Goal: Information Seeking & Learning: Learn about a topic

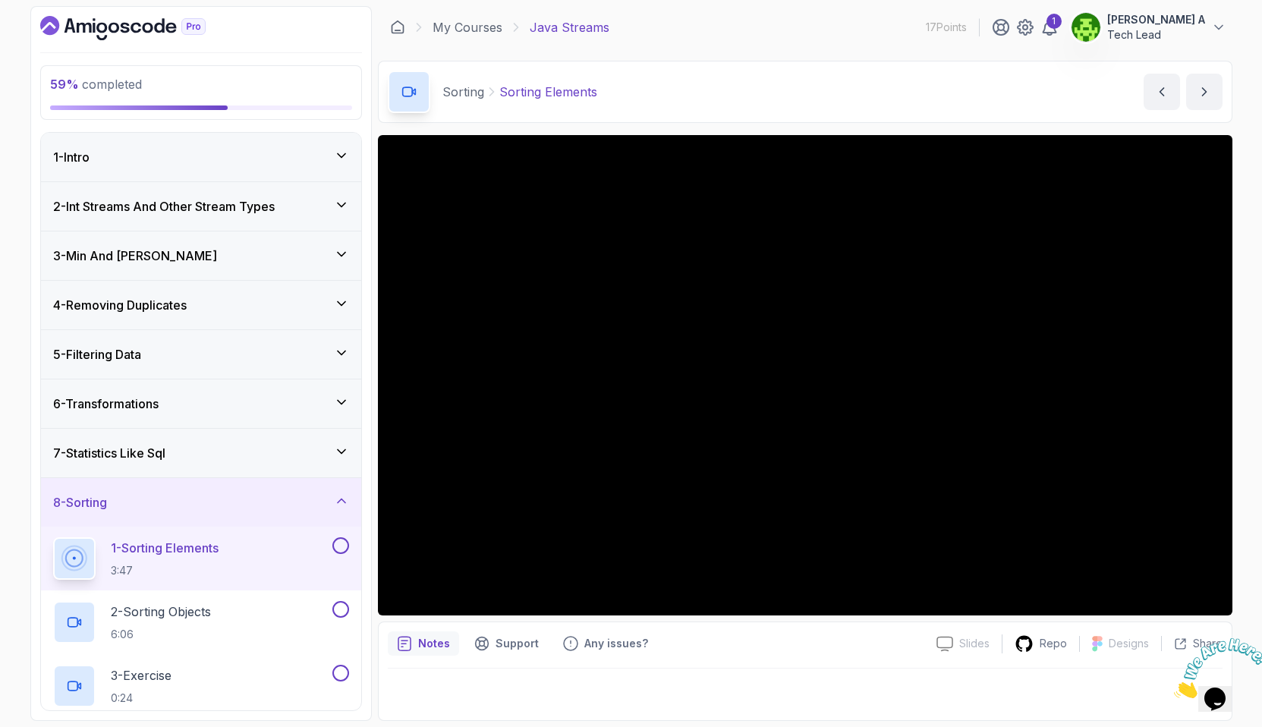
scroll to position [200, 0]
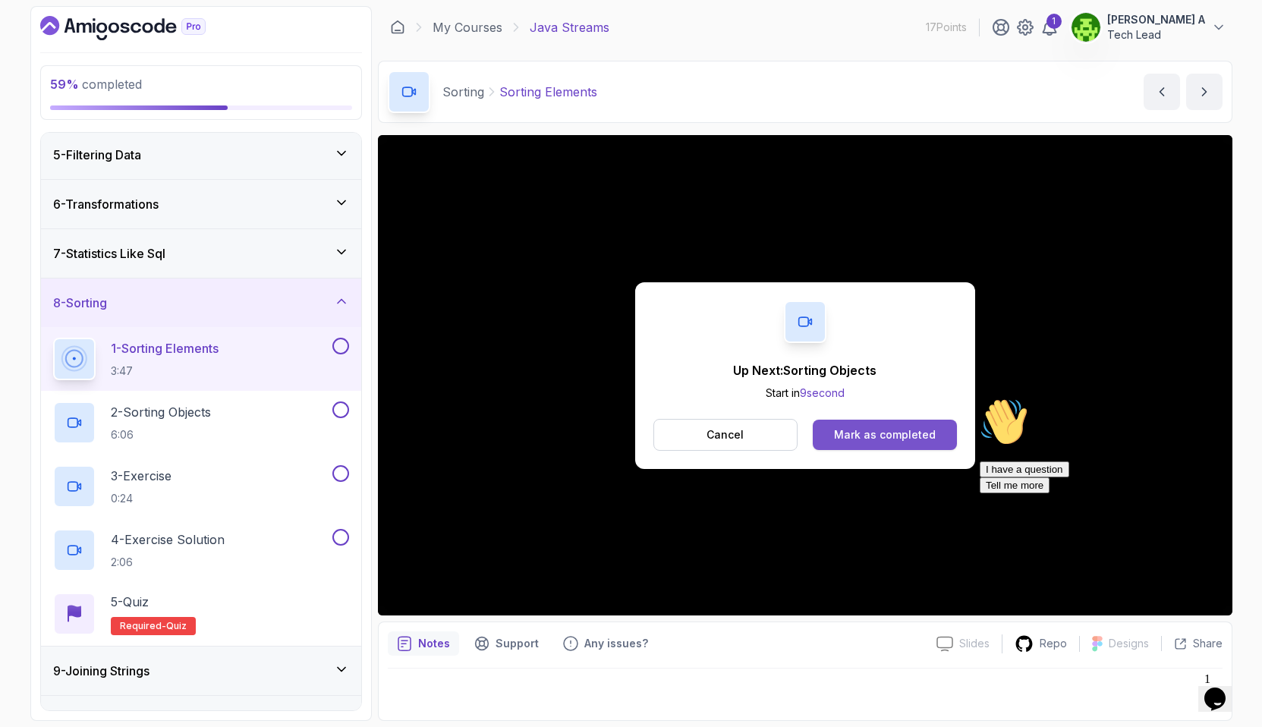
click at [902, 432] on div "Mark as completed" at bounding box center [885, 434] width 102 height 15
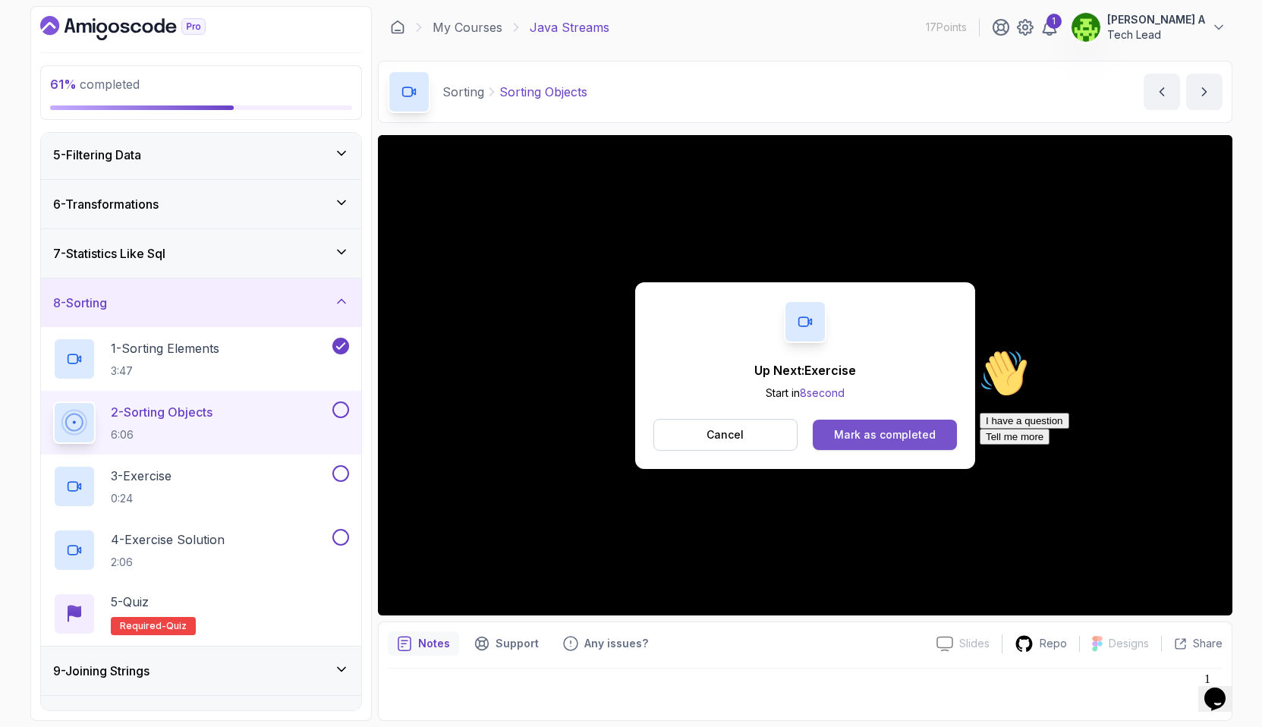
click at [880, 430] on div "Mark as completed" at bounding box center [885, 434] width 102 height 15
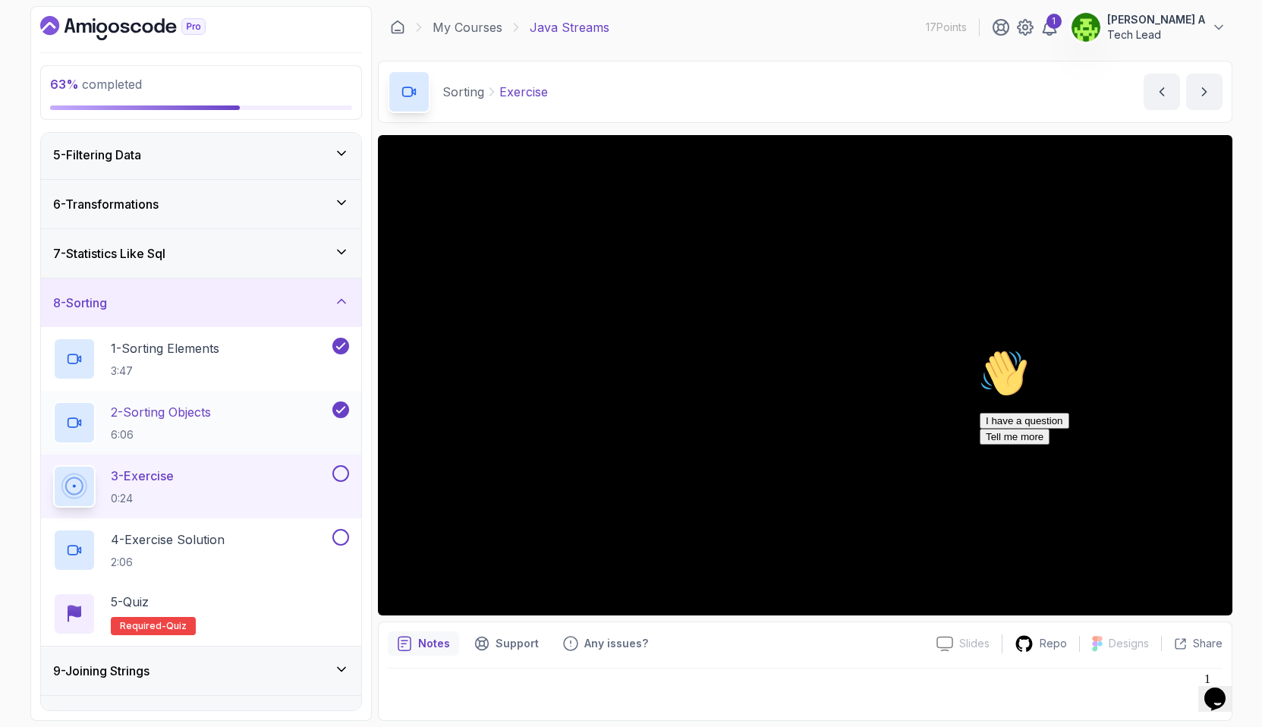
click at [184, 408] on p "2 - Sorting Objects" at bounding box center [161, 412] width 100 height 18
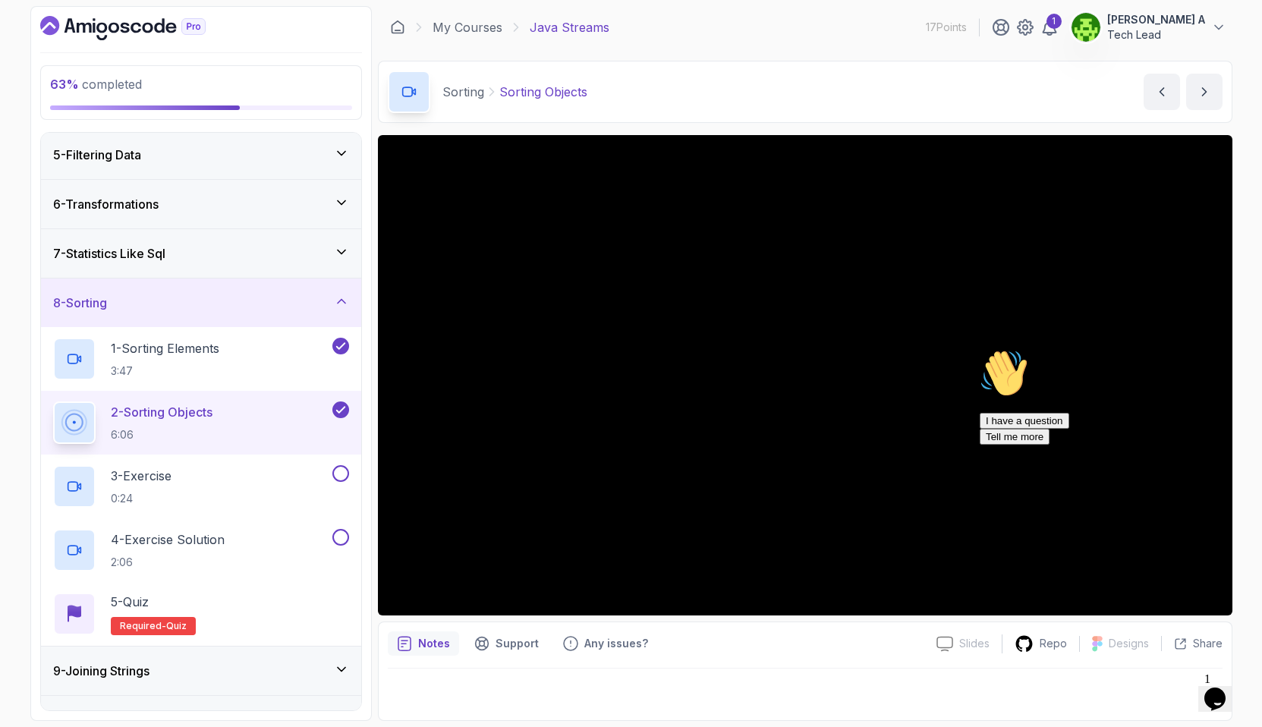
click at [984, 445] on div "Hi! How can we help? I have a question Tell me more" at bounding box center [1116, 397] width 273 height 96
click at [258, 475] on div "3 - Exercise 0:24" at bounding box center [191, 486] width 276 height 43
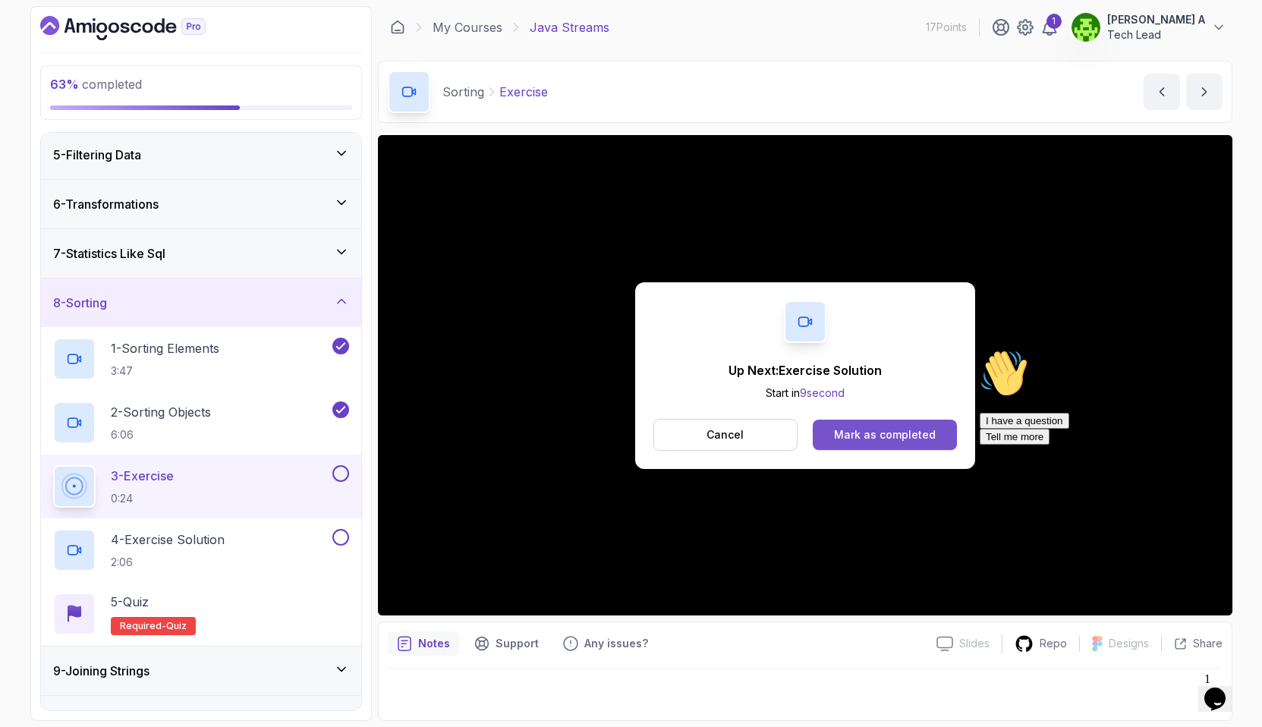
click at [893, 437] on div "Mark as completed" at bounding box center [885, 434] width 102 height 15
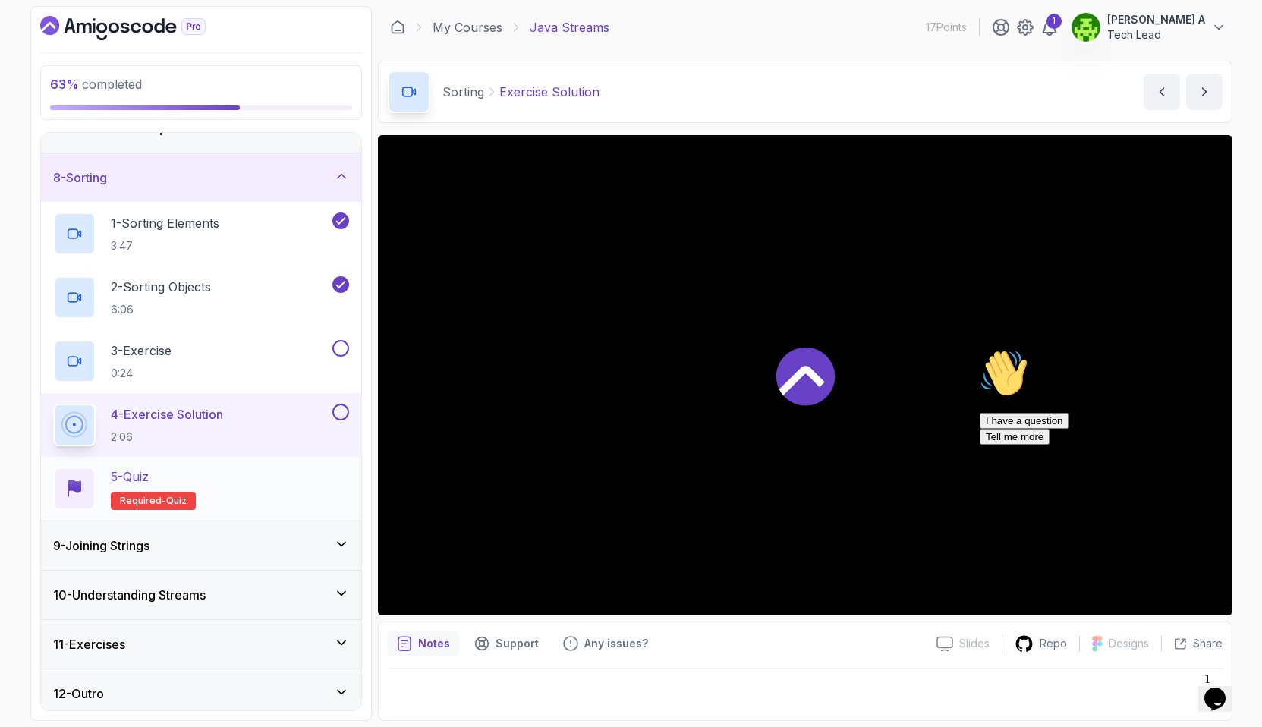
scroll to position [332, 0]
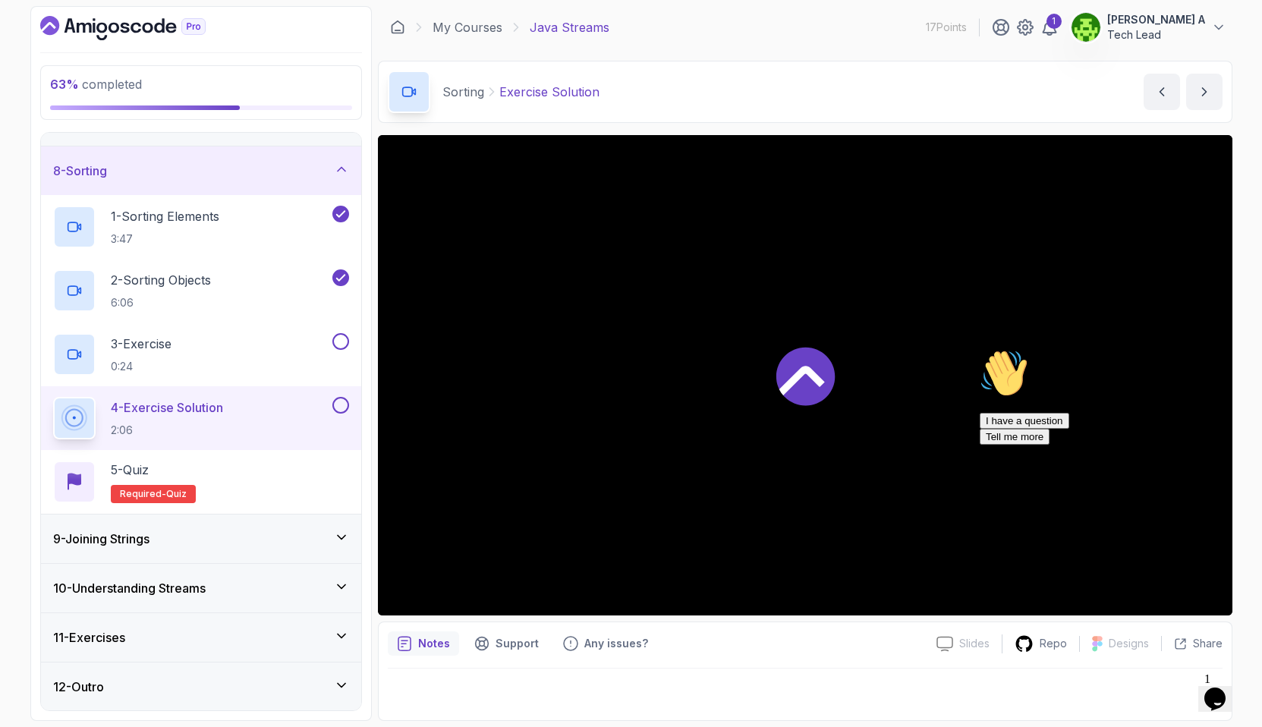
click at [291, 537] on div "9 - Joining Strings" at bounding box center [201, 539] width 296 height 18
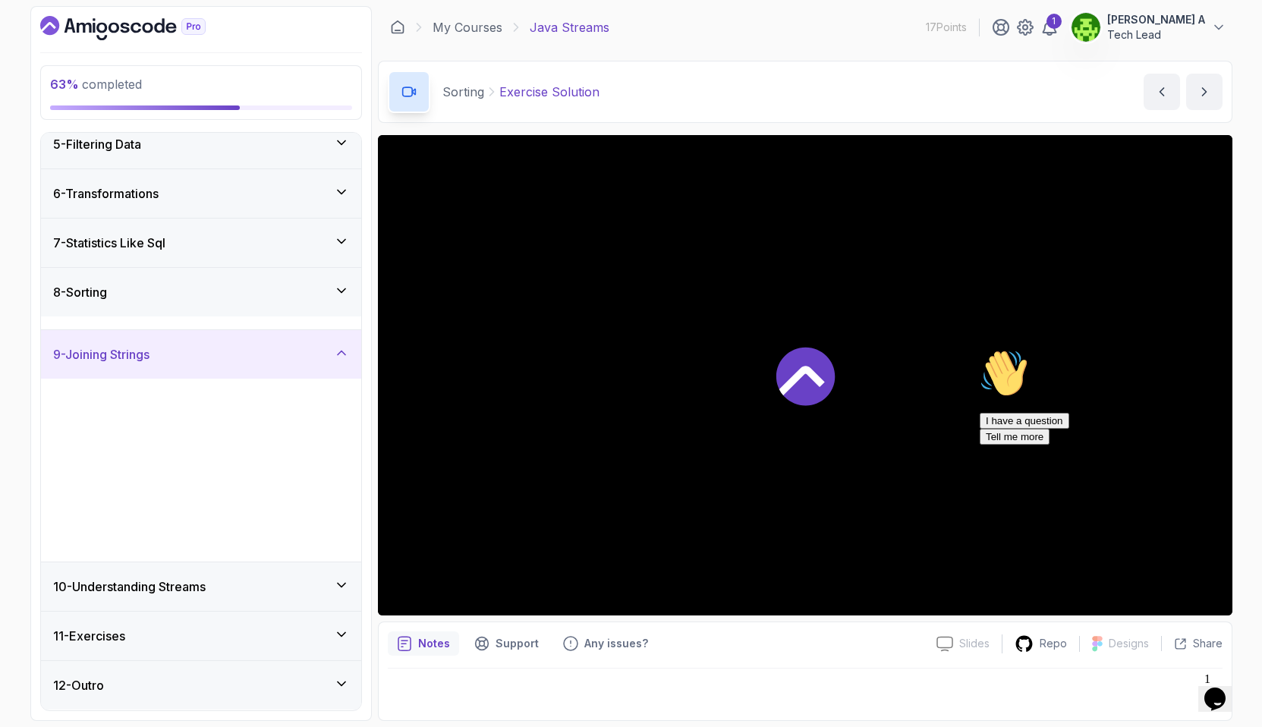
scroll to position [204, 0]
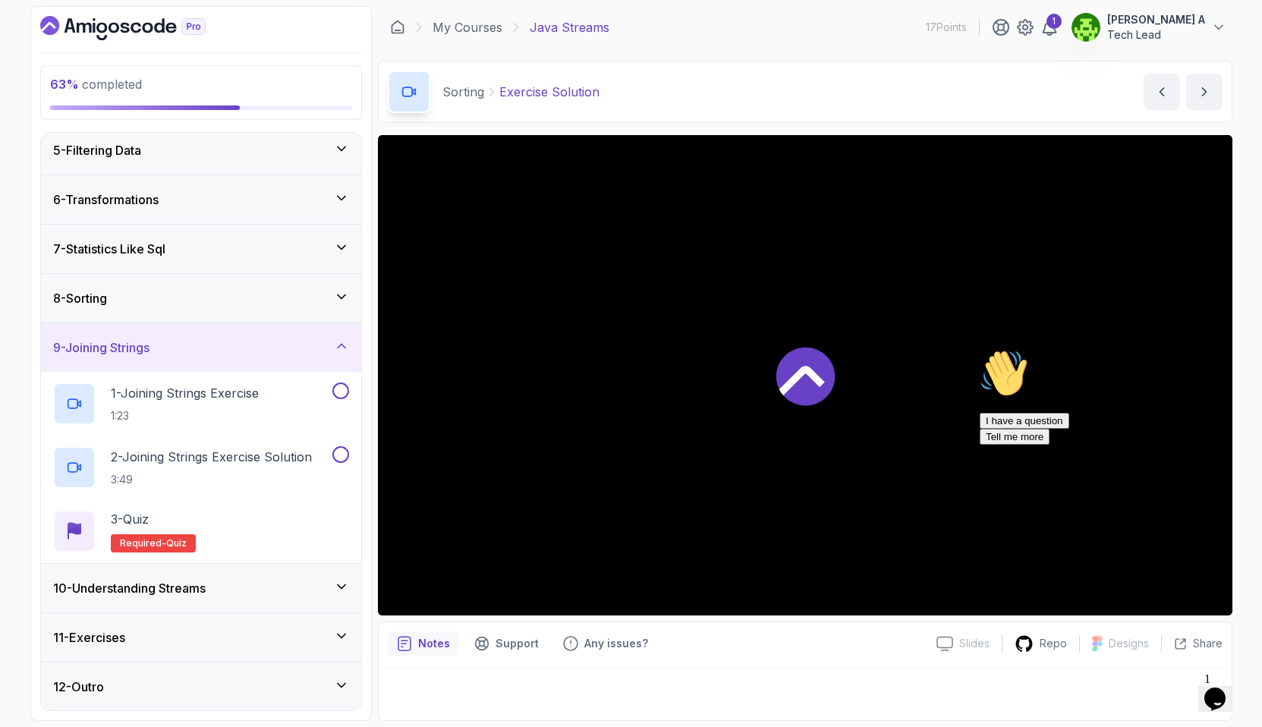
click at [257, 340] on div "9 - Joining Strings" at bounding box center [201, 348] width 296 height 18
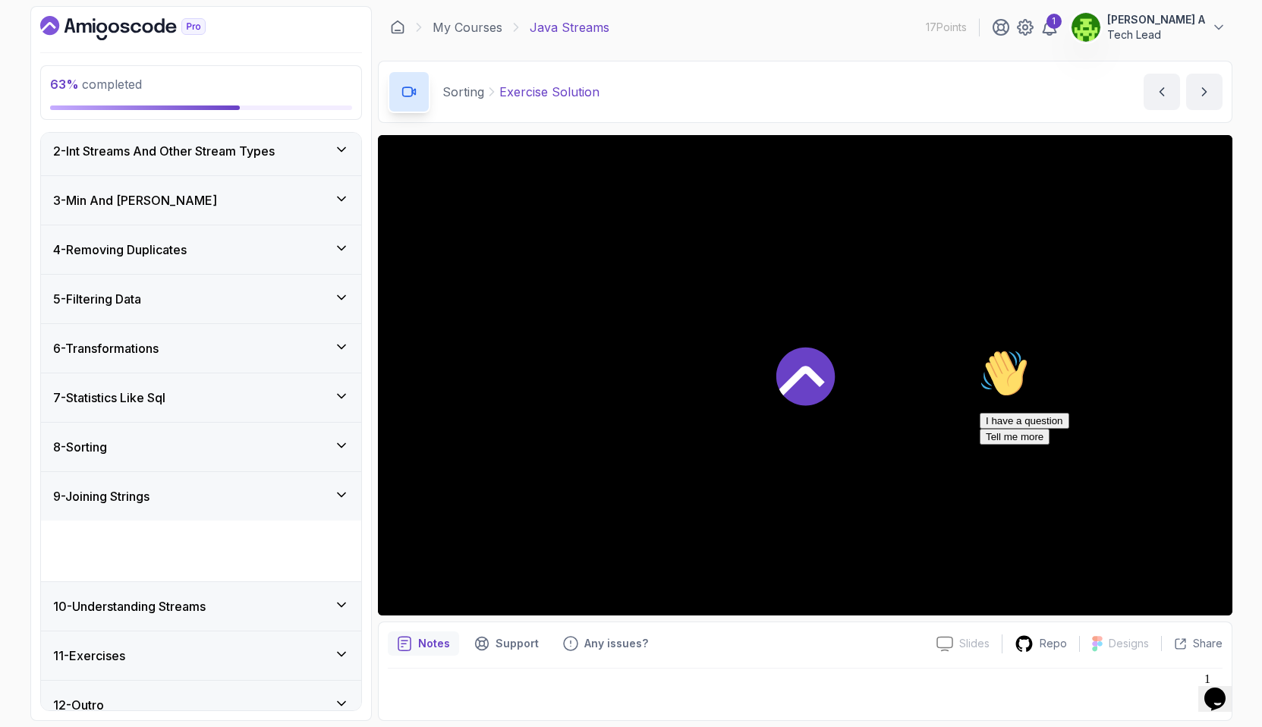
scroll to position [14, 0]
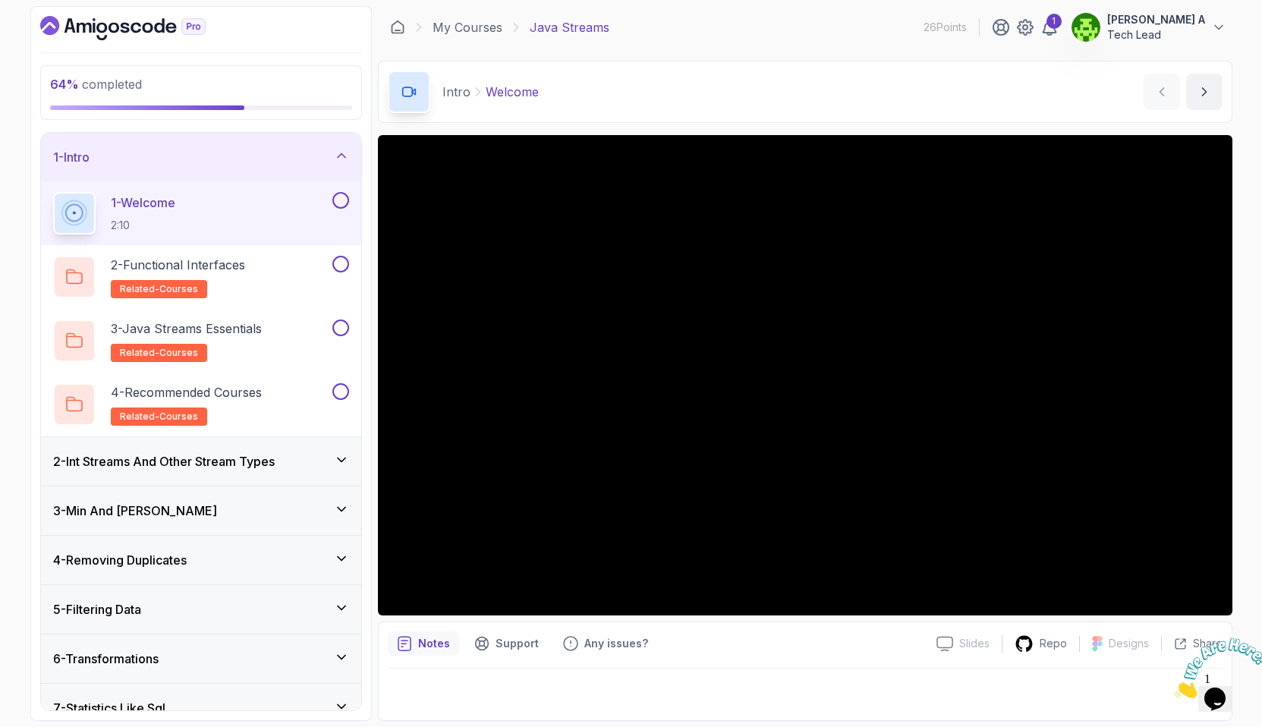
click at [345, 464] on icon at bounding box center [341, 459] width 15 height 15
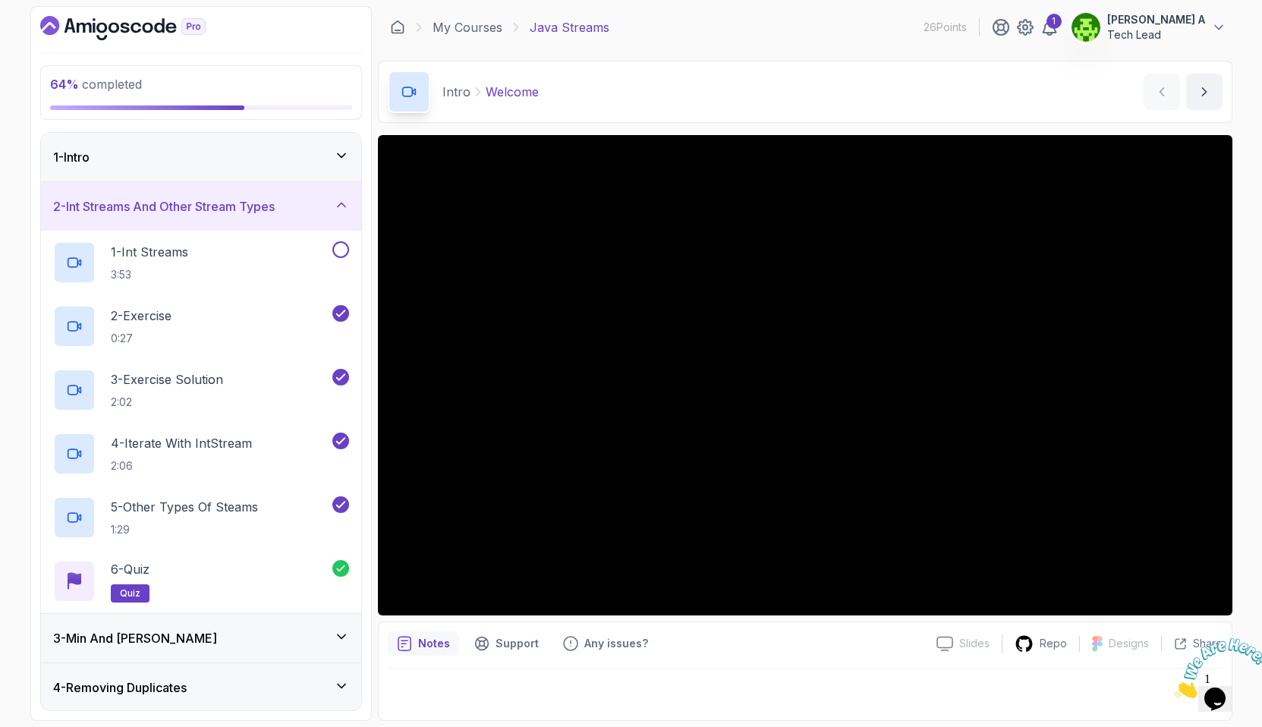
click at [51, 157] on div "1 - Intro" at bounding box center [201, 157] width 320 height 49
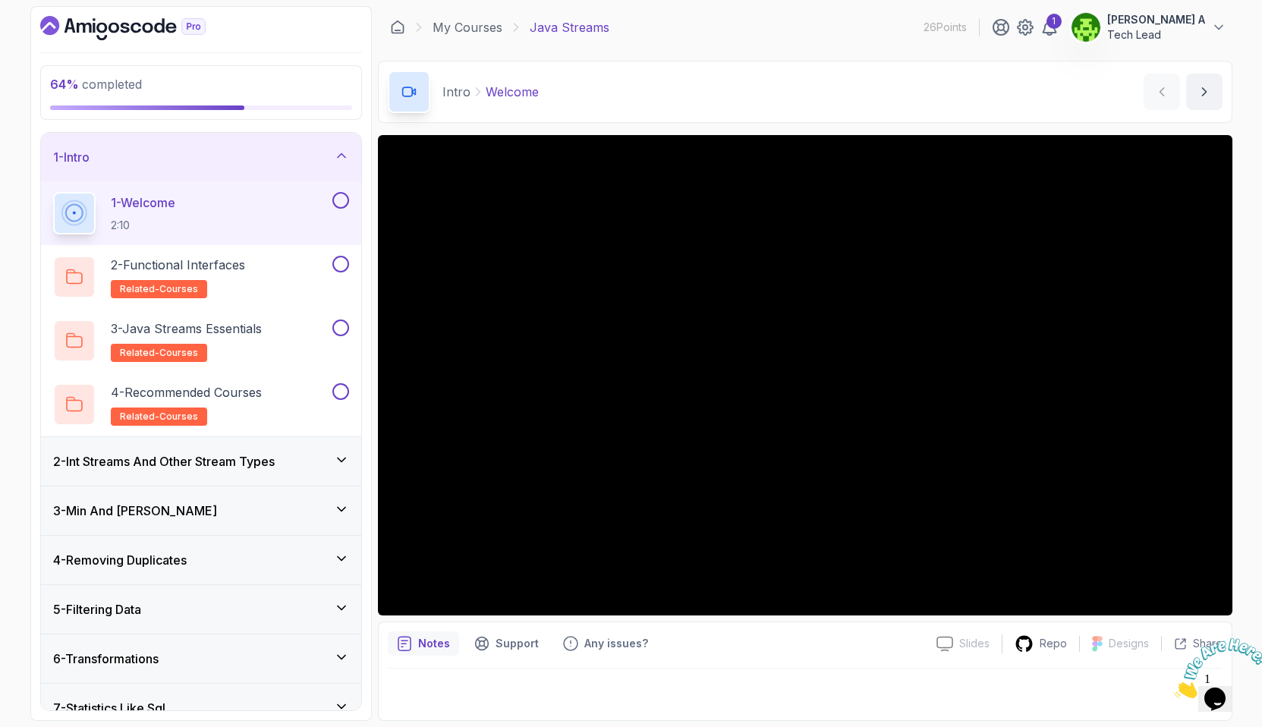
click at [343, 203] on button at bounding box center [340, 200] width 17 height 17
click at [339, 263] on button at bounding box center [340, 264] width 17 height 17
click at [340, 325] on button at bounding box center [340, 328] width 17 height 17
click at [339, 392] on button at bounding box center [340, 391] width 17 height 17
click at [340, 458] on icon at bounding box center [341, 459] width 15 height 15
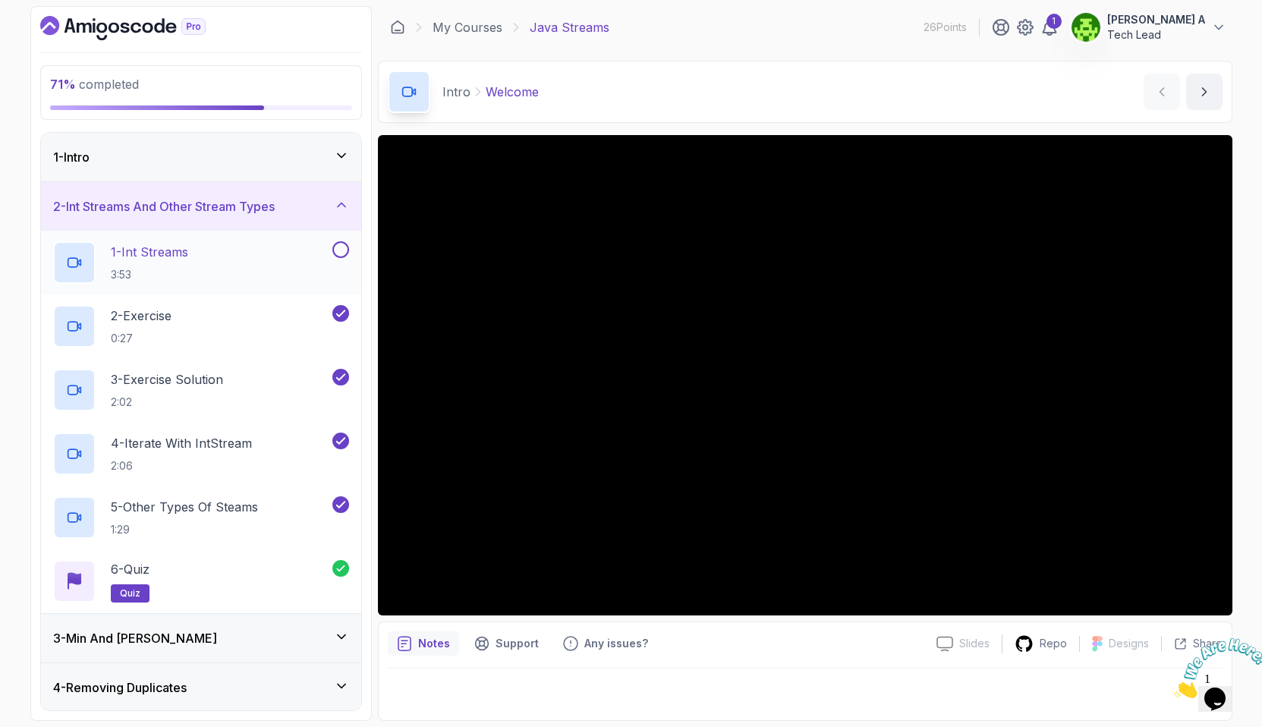
click at [345, 246] on button at bounding box center [340, 249] width 17 height 17
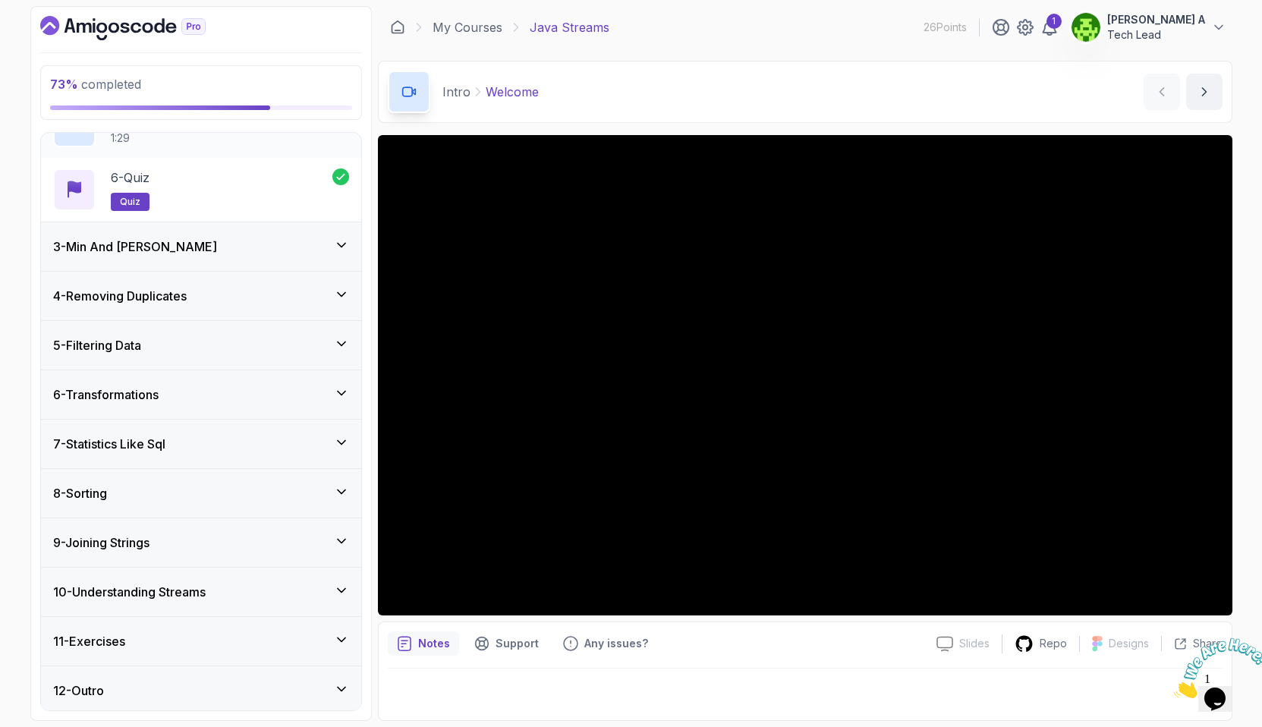
scroll to position [363, 0]
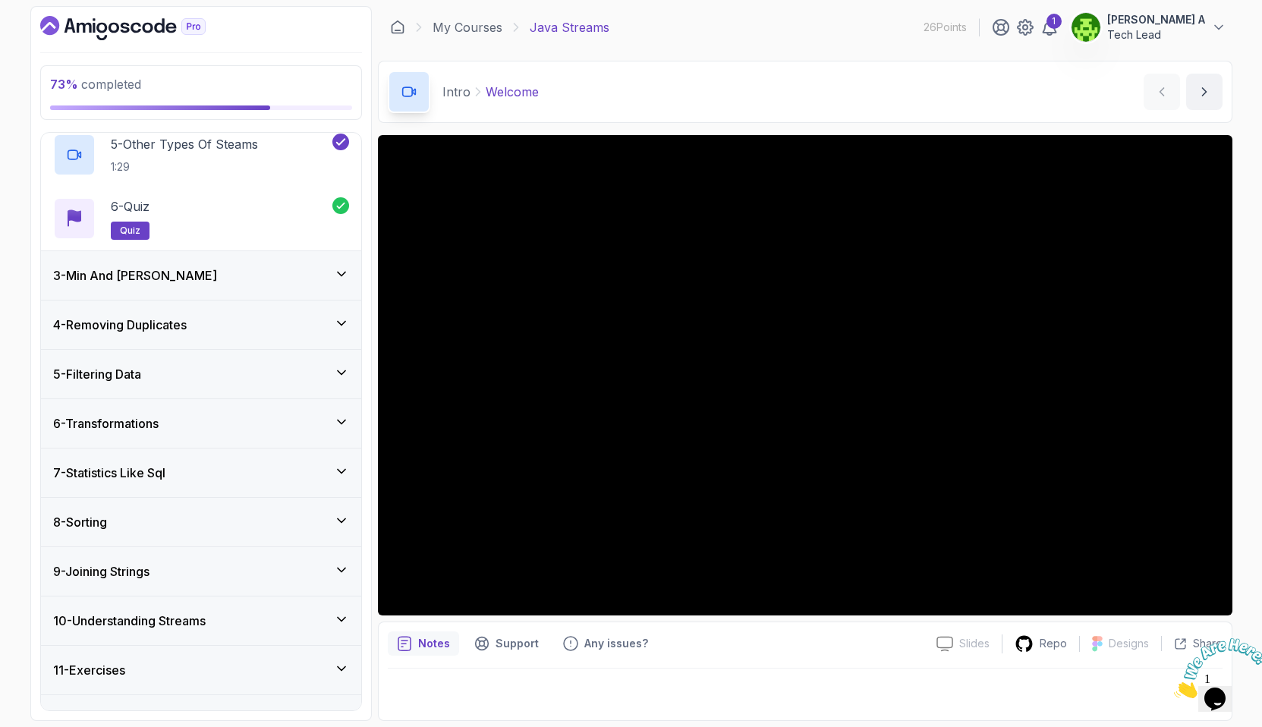
click at [191, 285] on div "3 - Min And Max" at bounding box center [201, 275] width 320 height 49
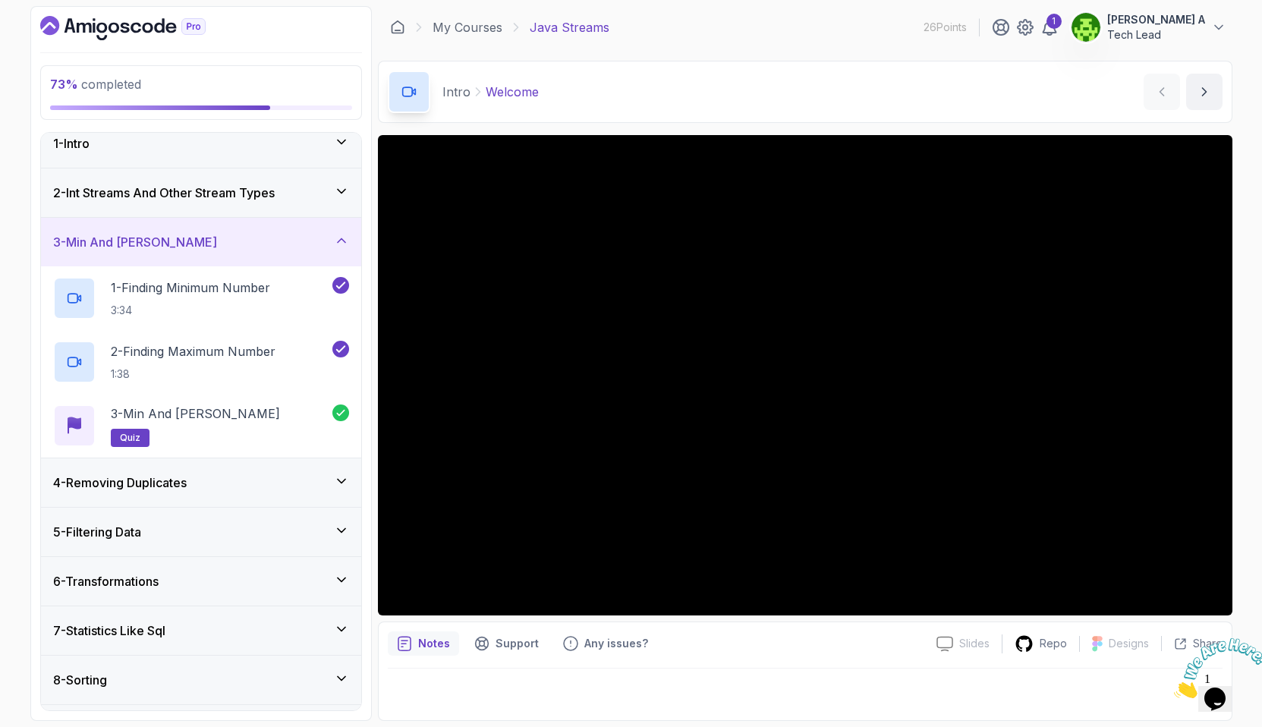
click at [218, 470] on div "4 - Removing Duplicates" at bounding box center [201, 482] width 320 height 49
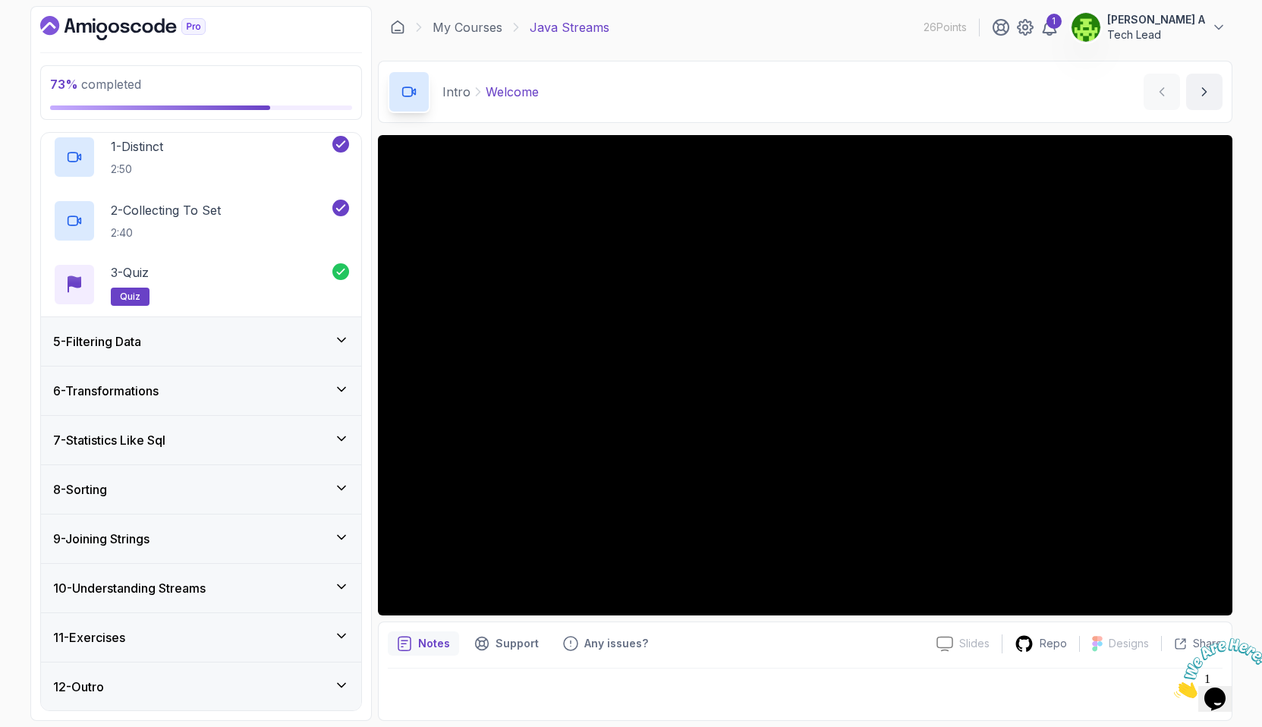
click at [157, 493] on div "8 - Sorting" at bounding box center [201, 489] width 296 height 18
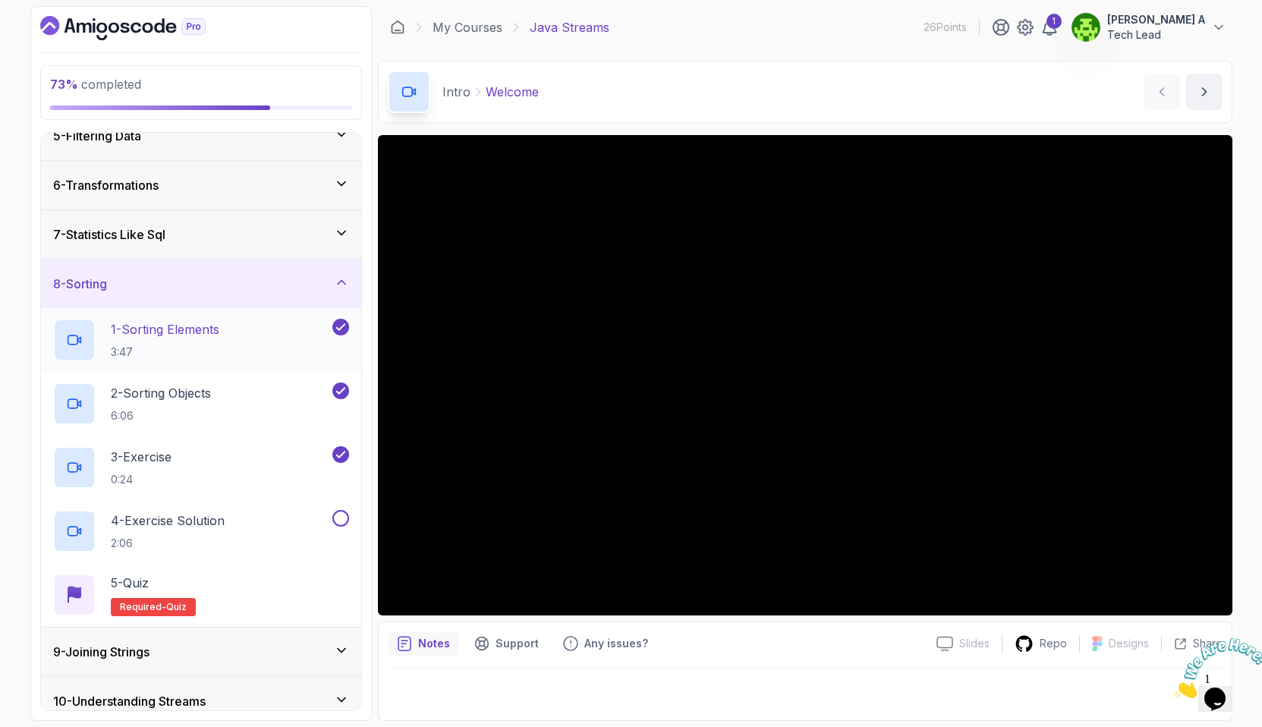
scroll to position [332, 0]
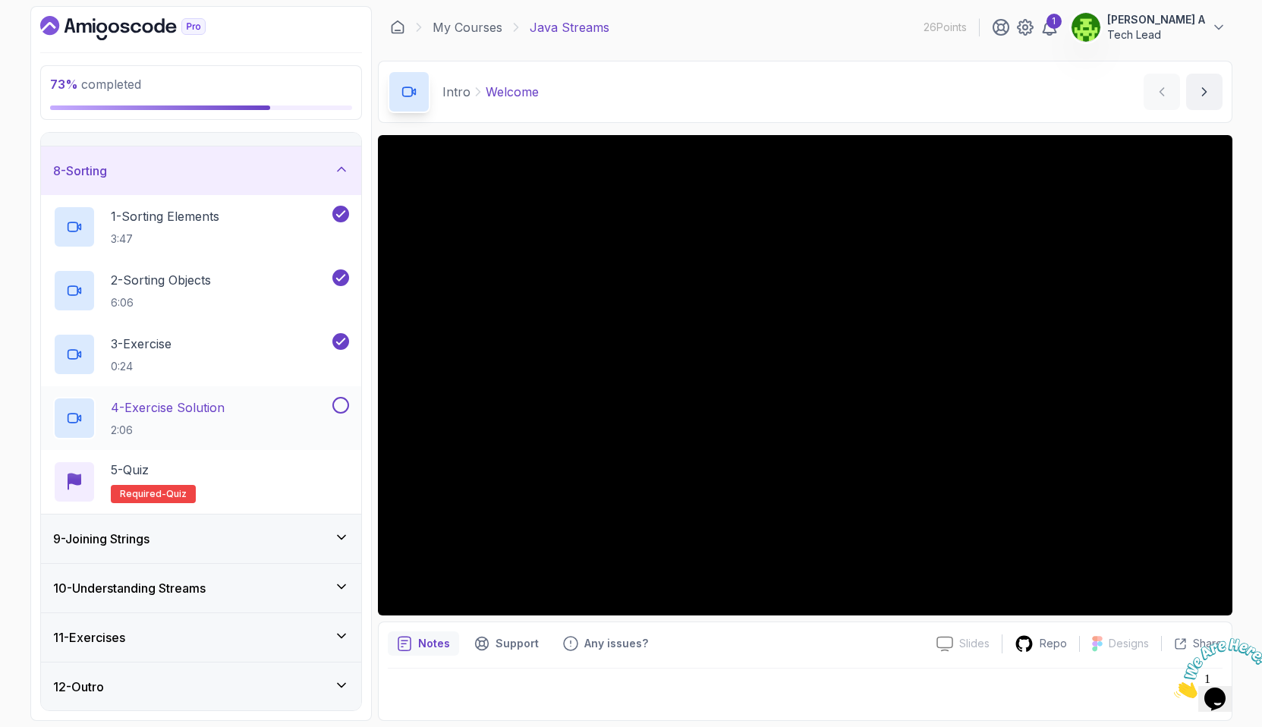
click at [168, 397] on div "4 - Exercise Solution 2:06" at bounding box center [191, 418] width 276 height 43
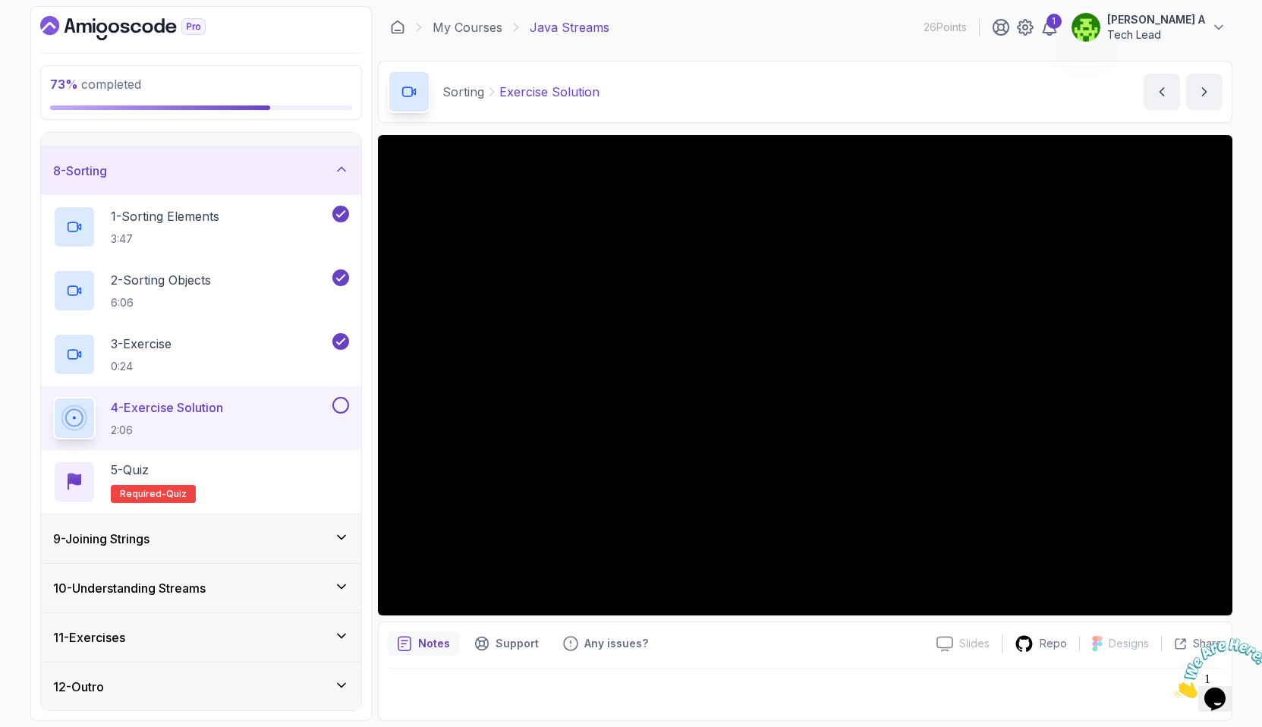
click at [343, 405] on button at bounding box center [340, 405] width 17 height 17
click at [254, 465] on div "5 - Quiz Required- quiz" at bounding box center [201, 482] width 296 height 43
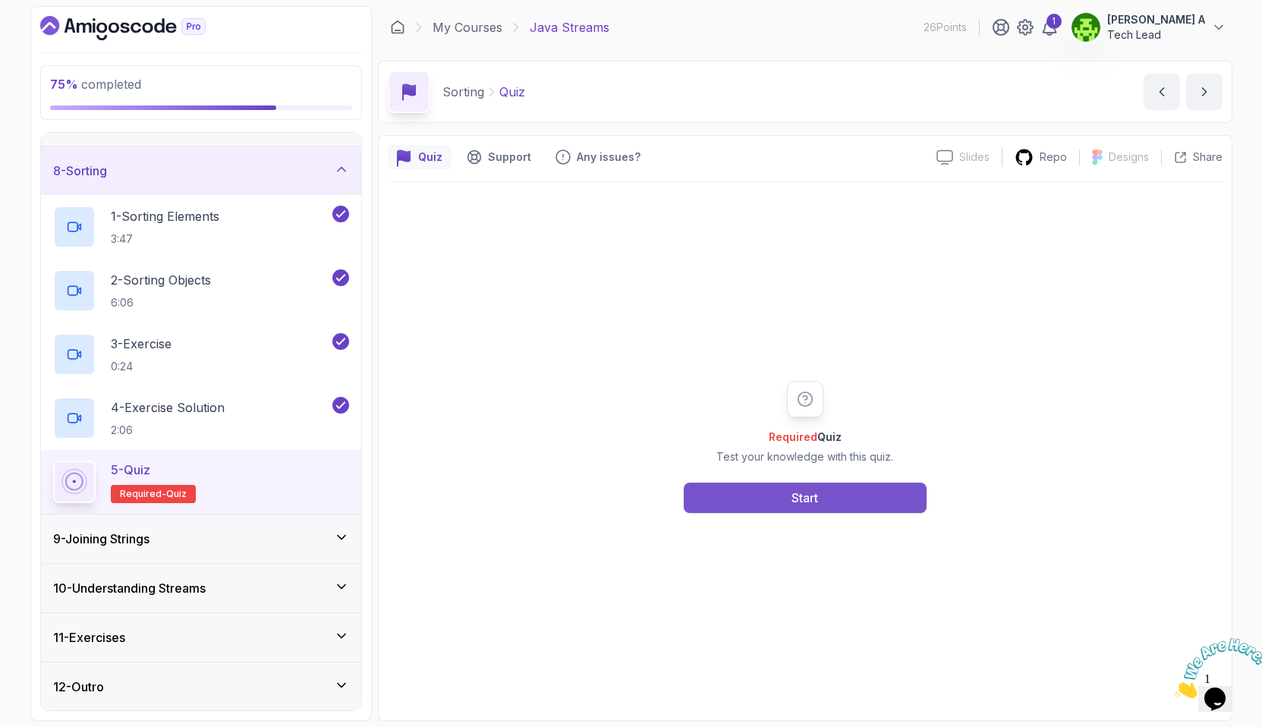
click at [865, 500] on button "Start" at bounding box center [805, 498] width 243 height 30
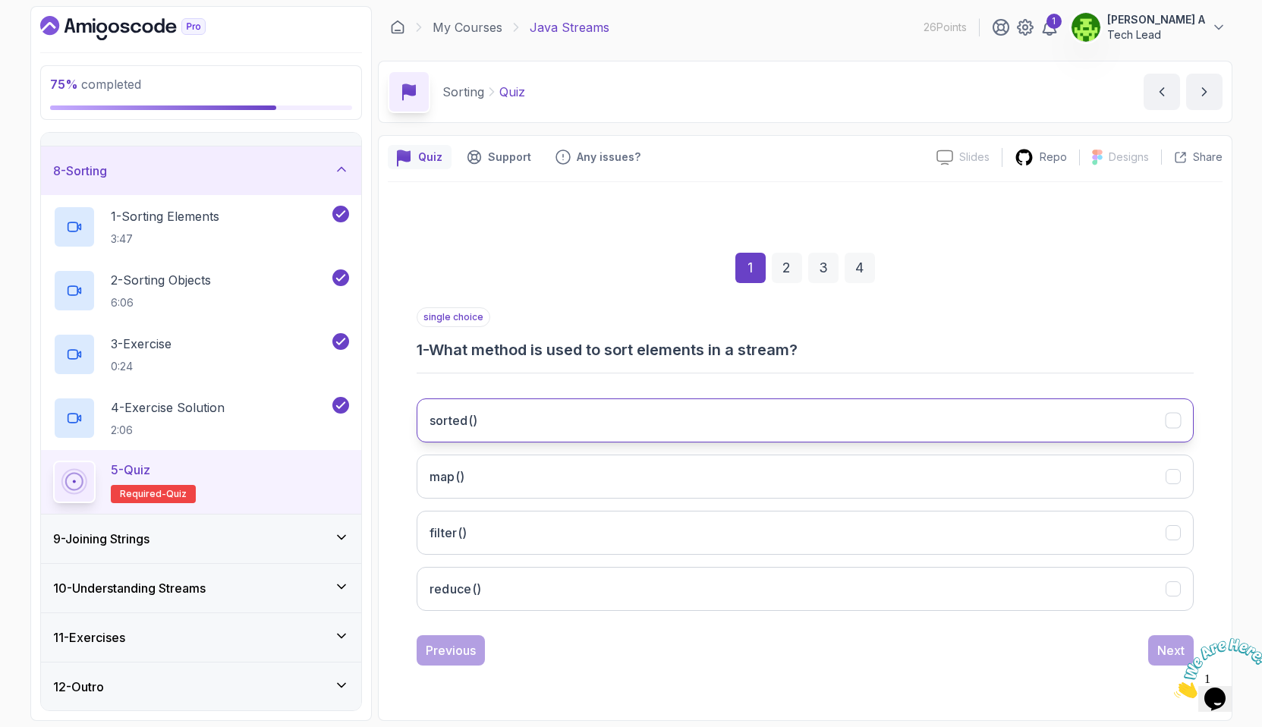
click at [503, 412] on button "sorted()" at bounding box center [805, 420] width 777 height 44
click at [1174, 644] on div at bounding box center [1215, 668] width 82 height 60
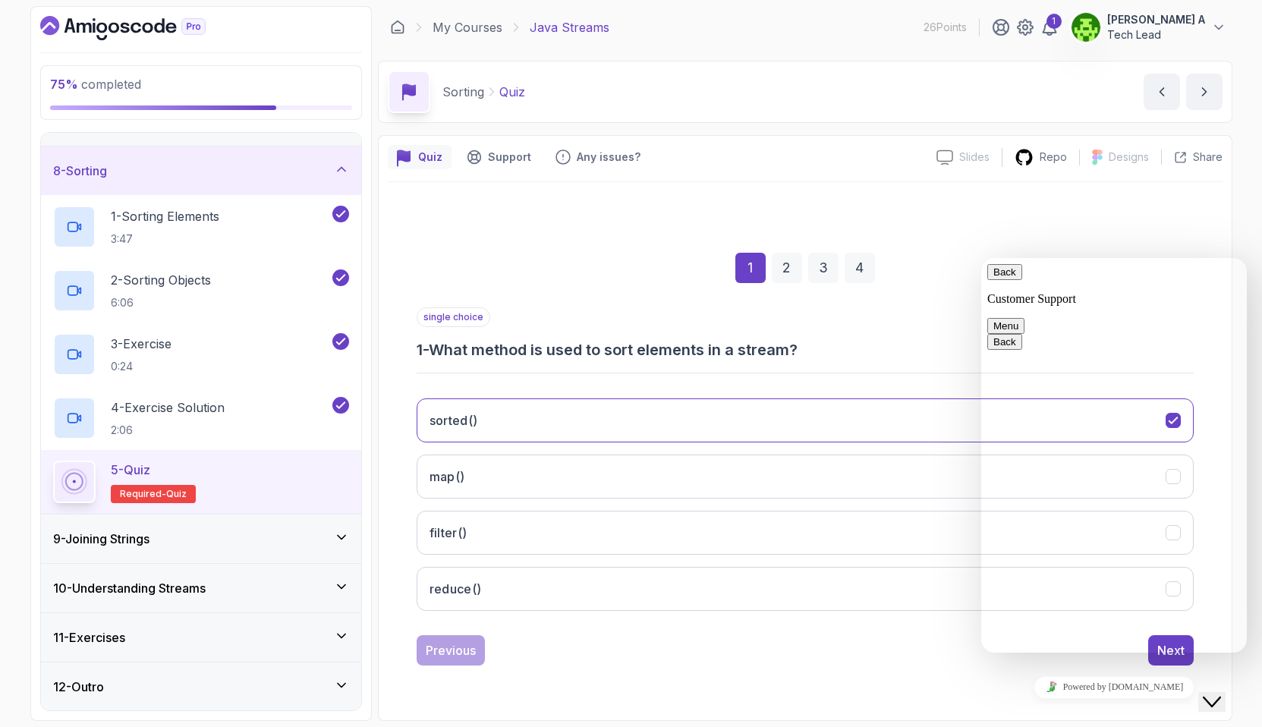
click at [1226, 698] on button "Close Chat This icon closes the chat window." at bounding box center [1211, 702] width 27 height 20
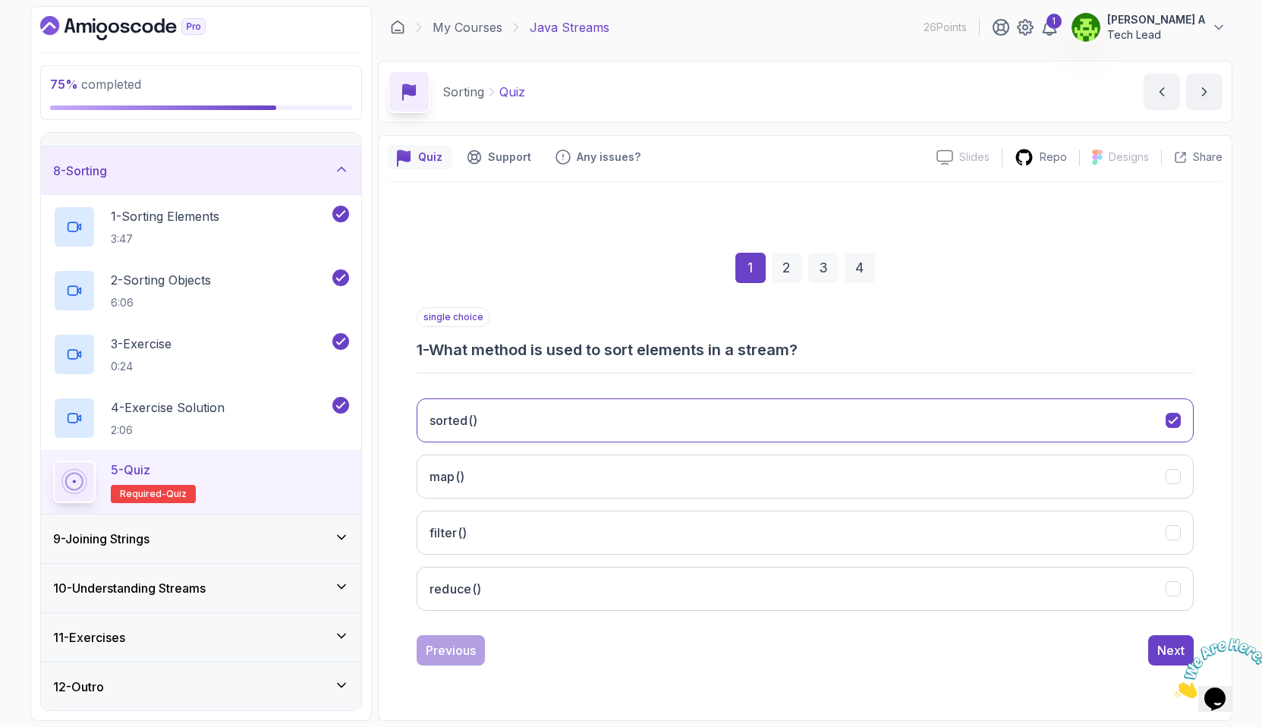
click at [1174, 688] on icon "Close" at bounding box center [1174, 694] width 0 height 13
click at [1173, 651] on div "Next" at bounding box center [1170, 650] width 27 height 18
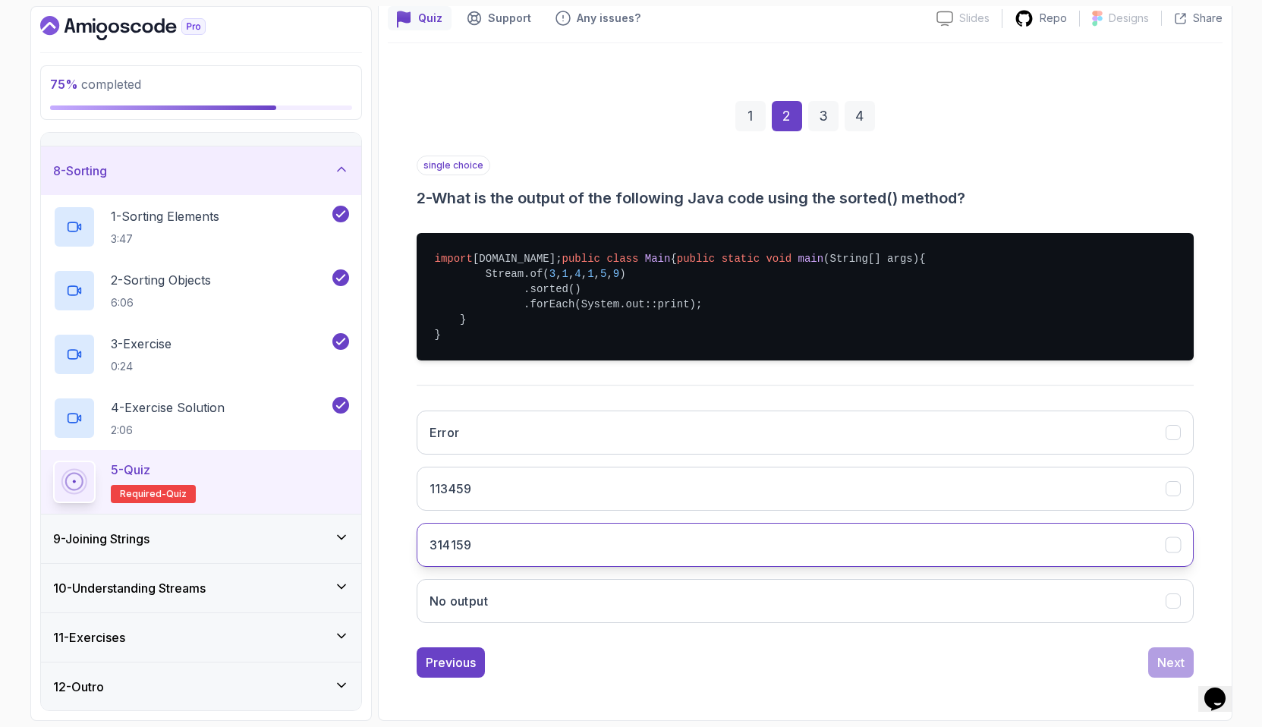
scroll to position [184, 0]
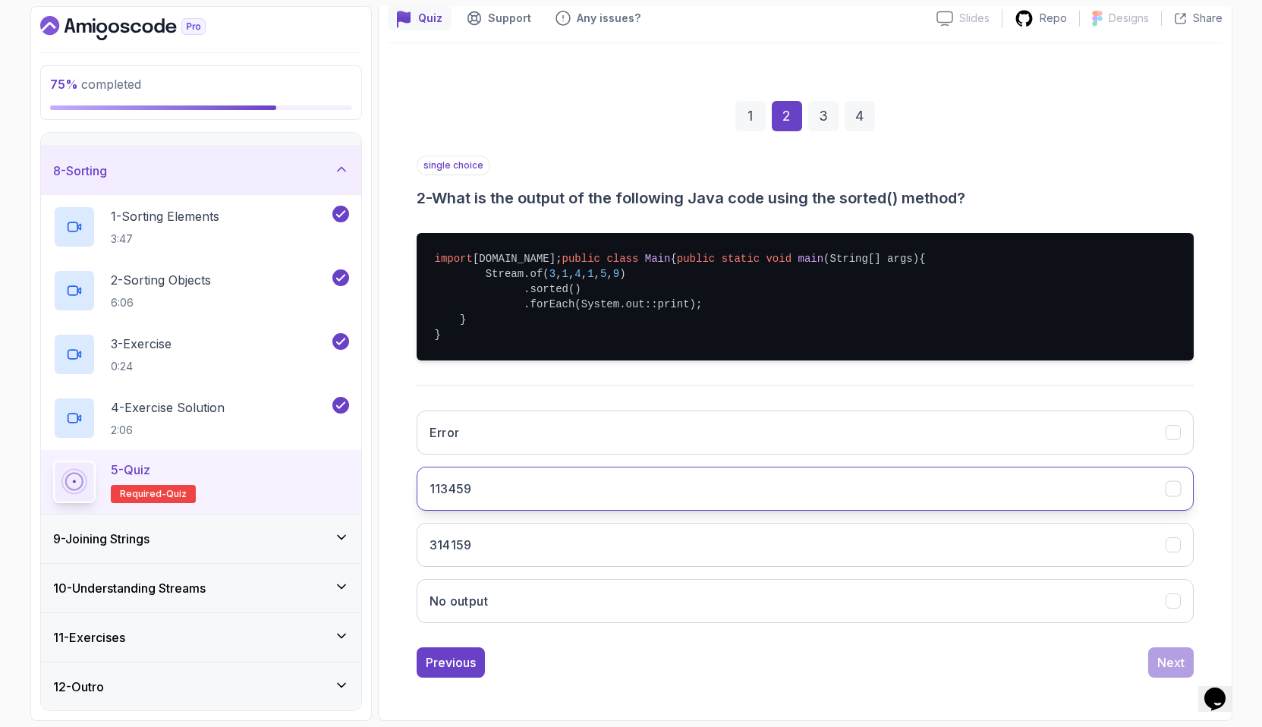
click at [580, 494] on button "113459" at bounding box center [805, 489] width 777 height 44
click at [1163, 654] on div "Next" at bounding box center [1170, 663] width 27 height 18
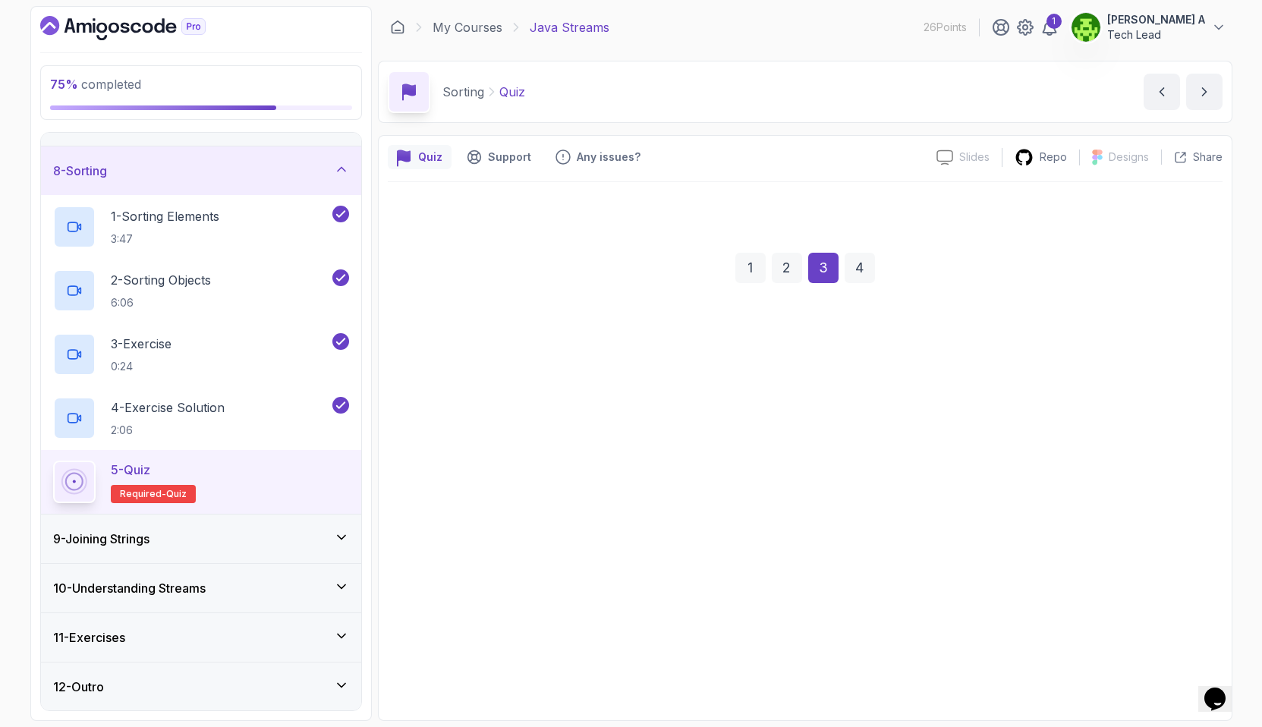
scroll to position [0, 0]
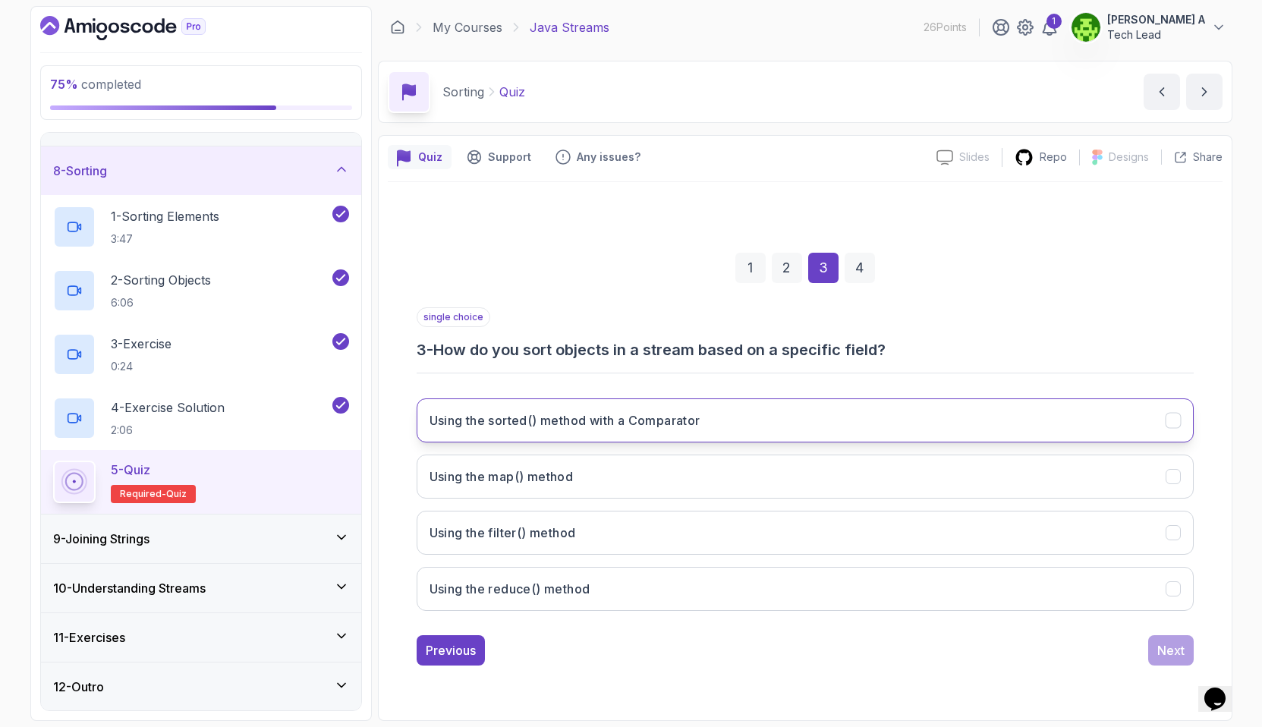
click at [654, 423] on h3 "Using the sorted() method with a Comparator" at bounding box center [565, 420] width 271 height 18
click at [1161, 650] on div "Next" at bounding box center [1170, 650] width 27 height 18
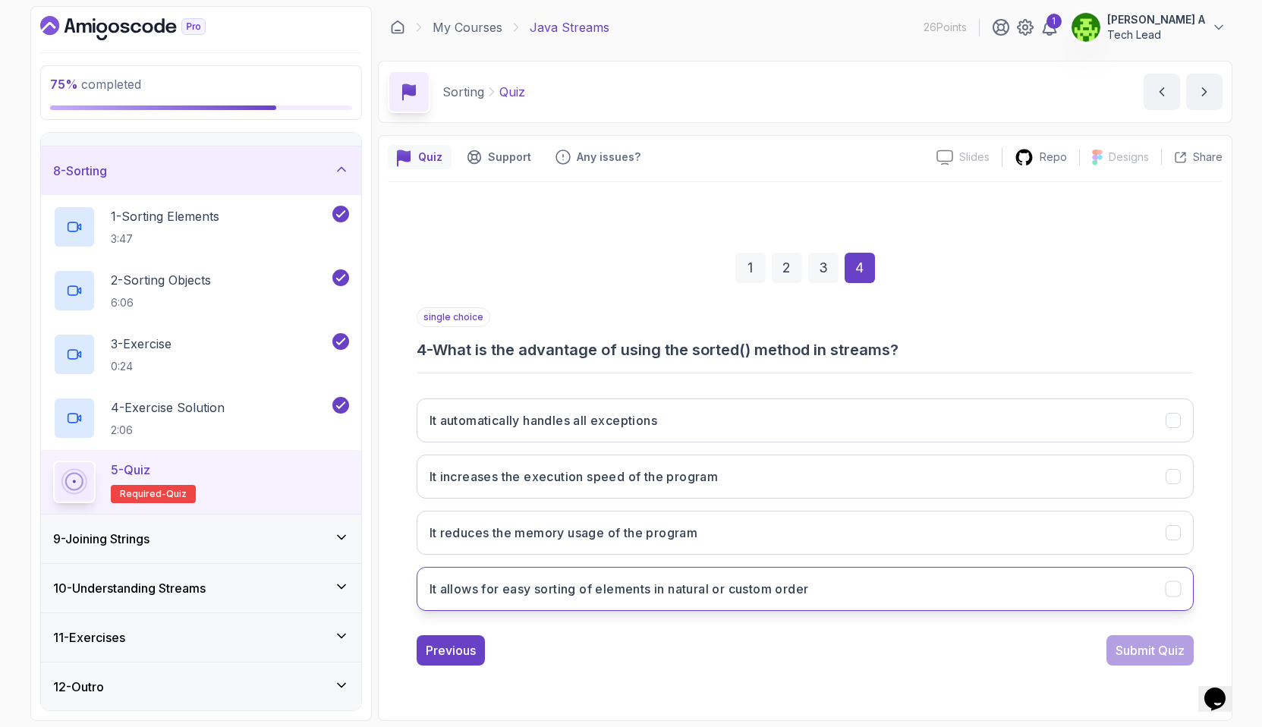
click at [908, 599] on button "It allows for easy sorting of elements in natural or custom order" at bounding box center [805, 589] width 777 height 44
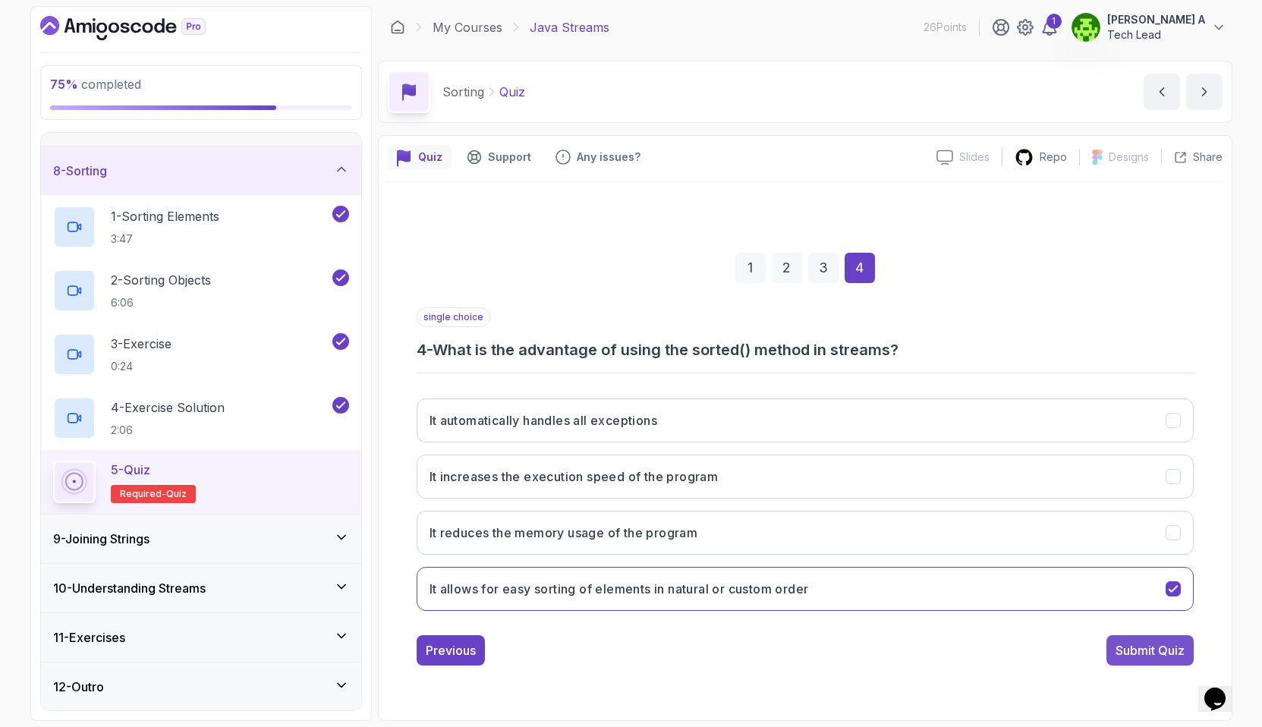
click at [1136, 649] on div "Submit Quiz" at bounding box center [1150, 650] width 69 height 18
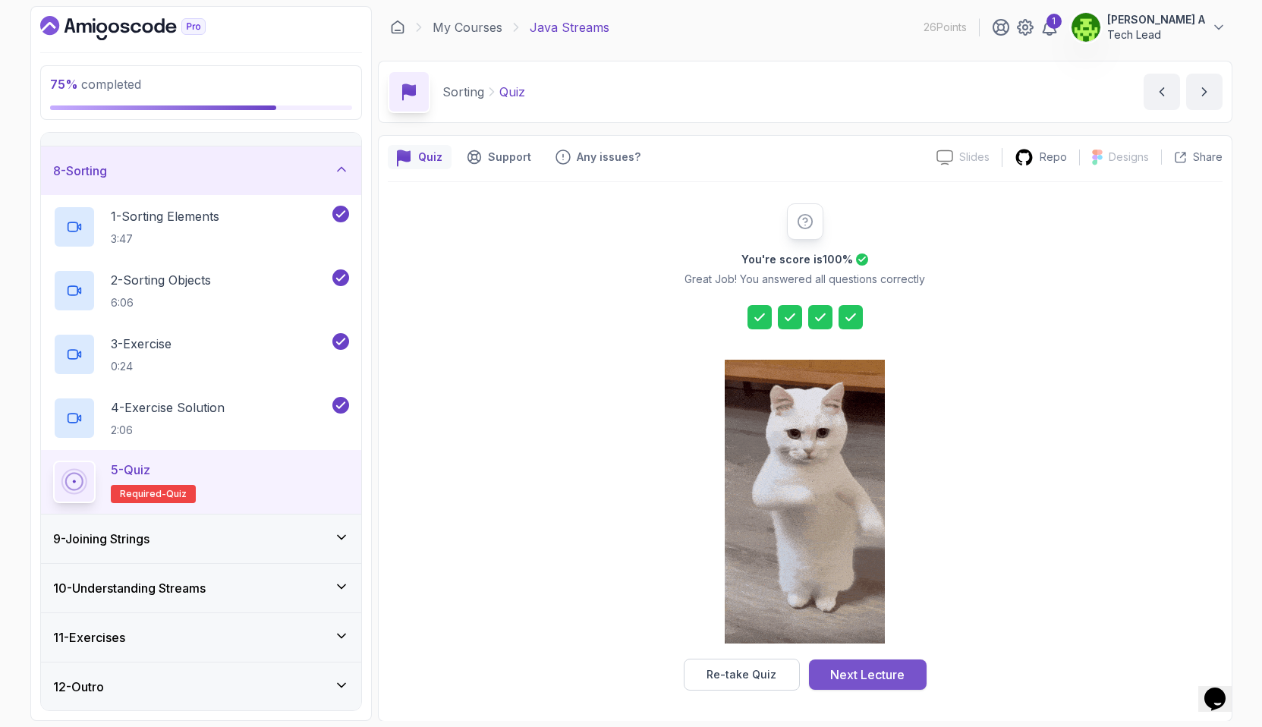
click at [871, 679] on div "Next Lecture" at bounding box center [867, 675] width 74 height 18
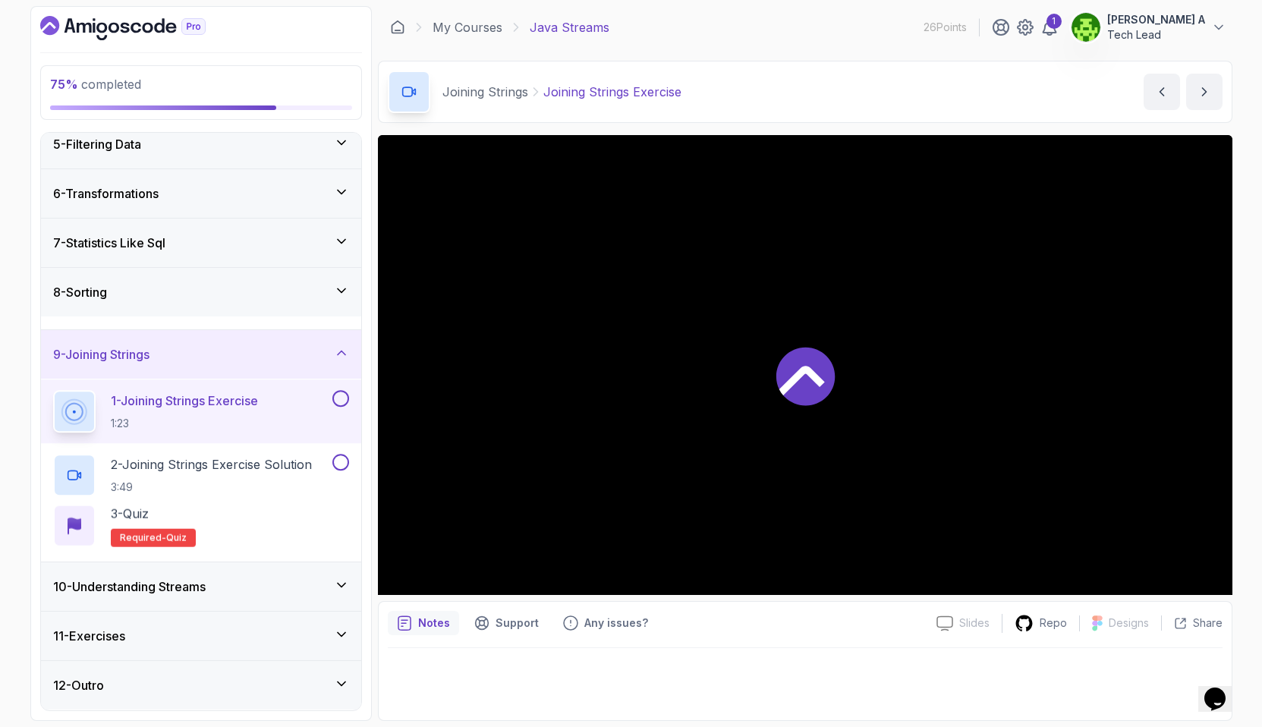
scroll to position [204, 0]
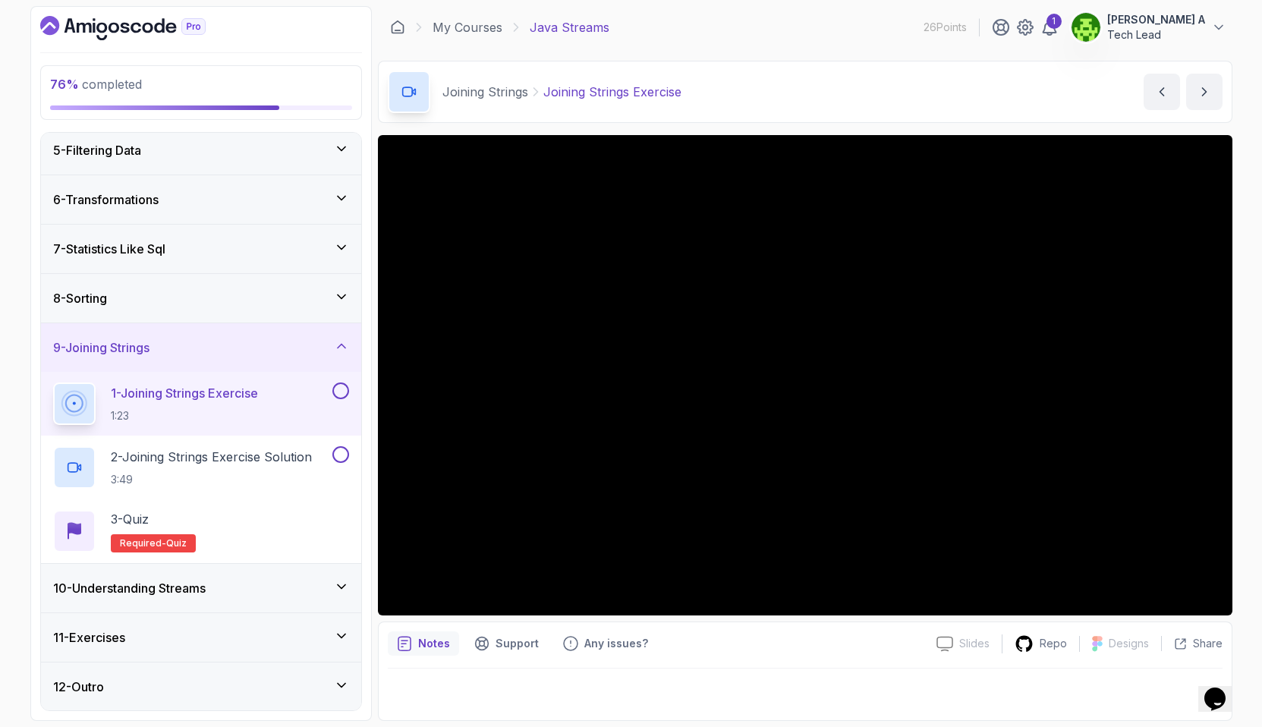
click at [343, 582] on icon at bounding box center [341, 586] width 15 height 15
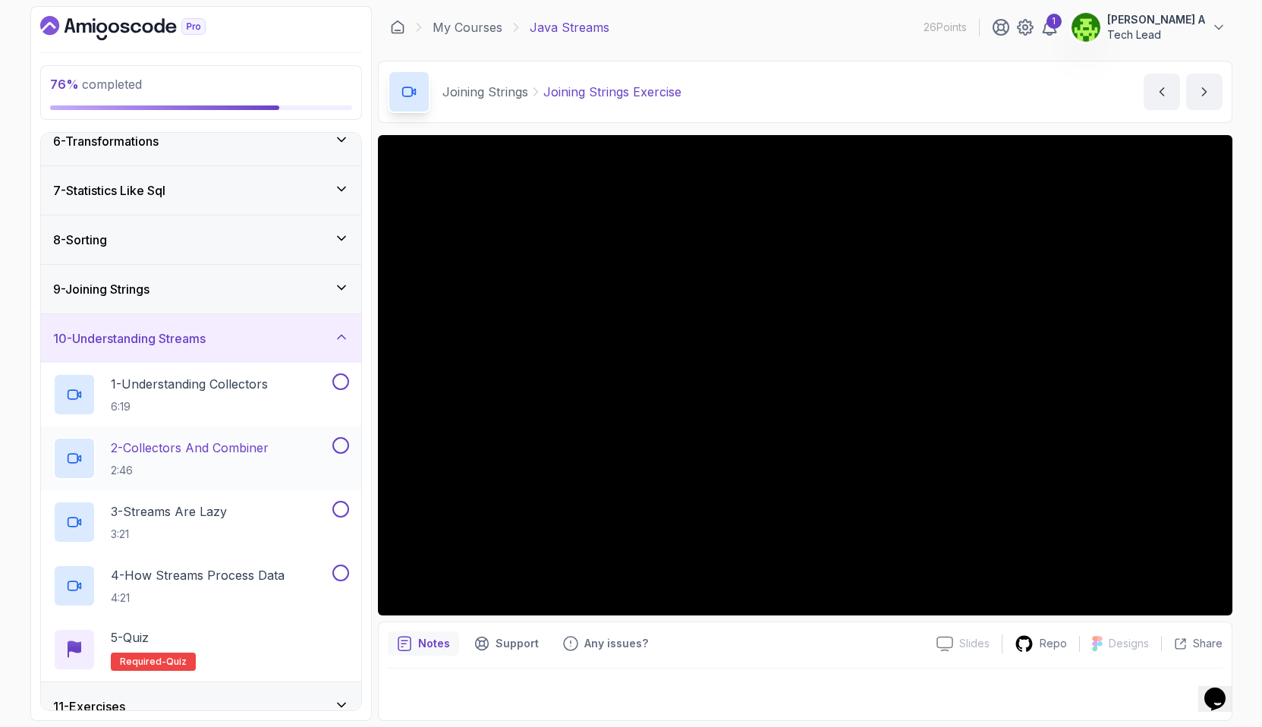
scroll to position [332, 0]
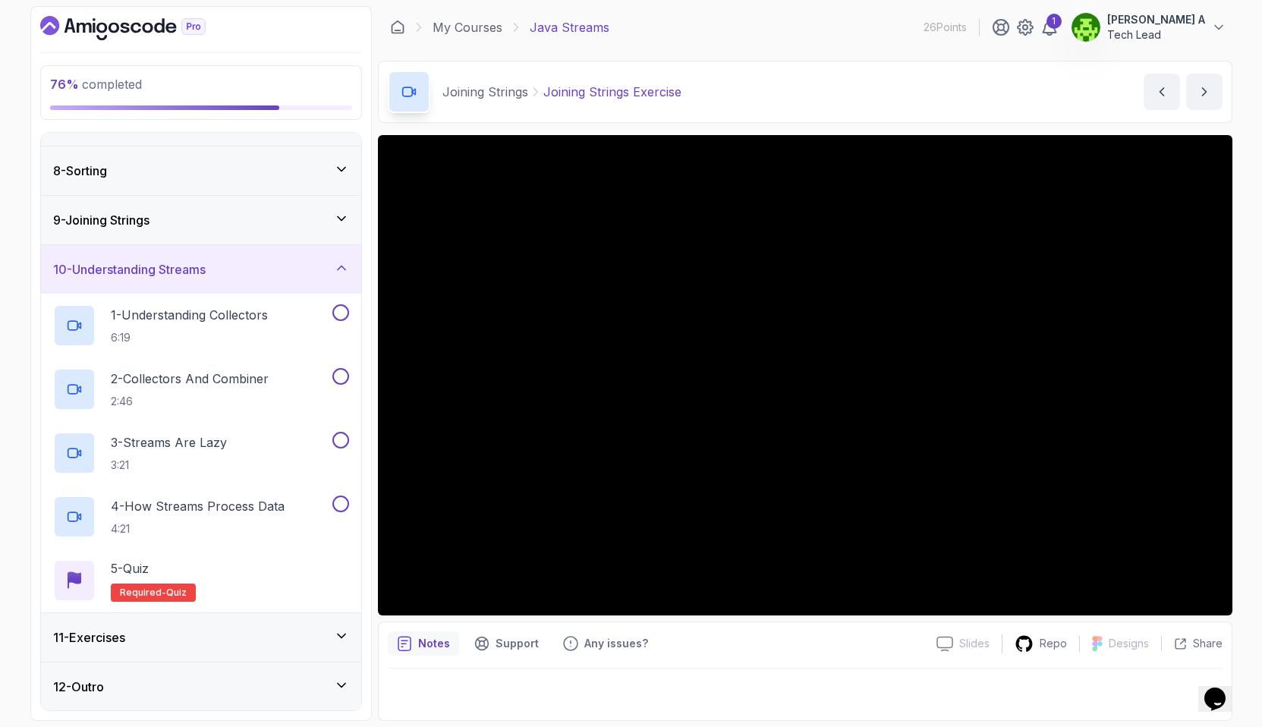
click at [269, 638] on div "11 - Exercises" at bounding box center [201, 637] width 296 height 18
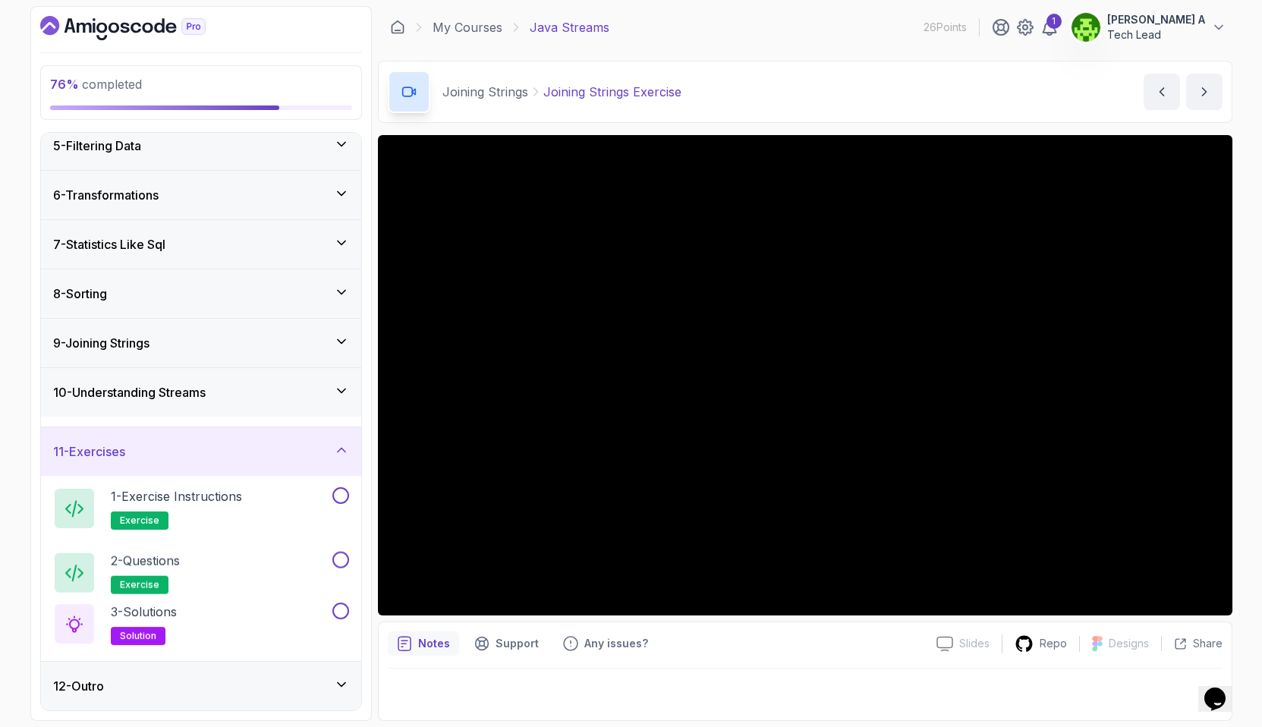
scroll to position [204, 0]
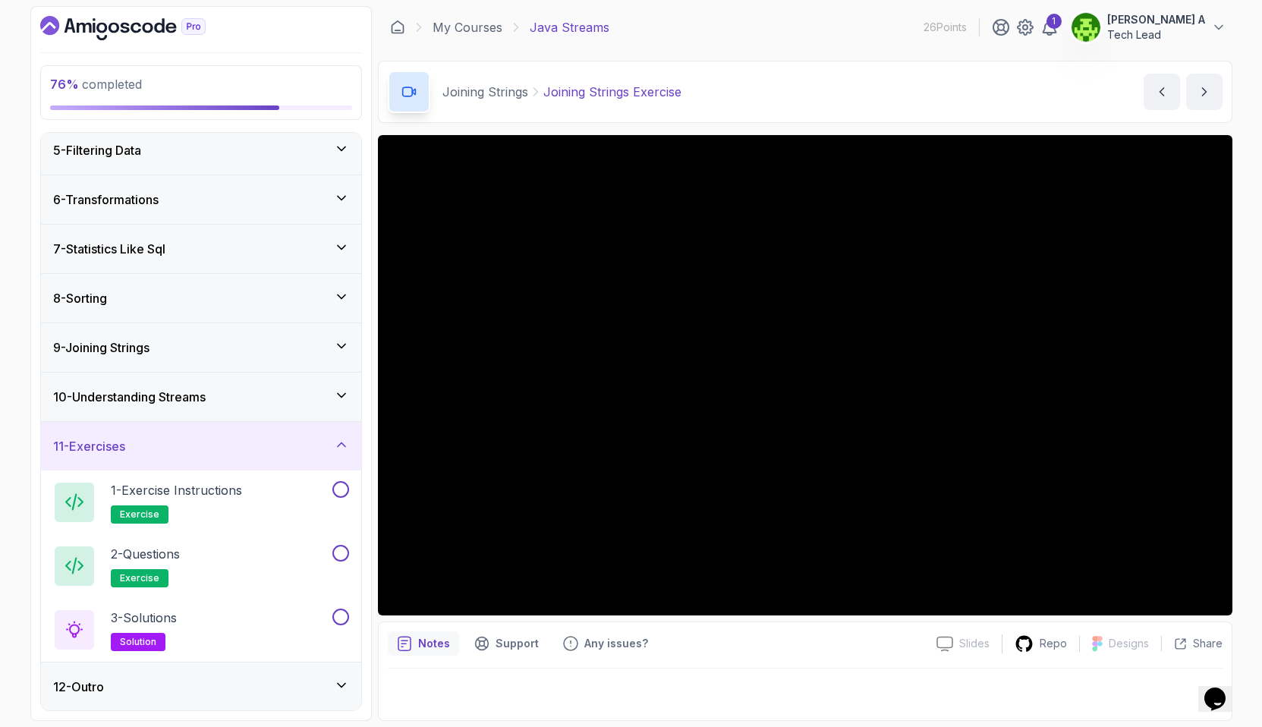
click at [253, 707] on div "12 - Outro" at bounding box center [201, 687] width 320 height 49
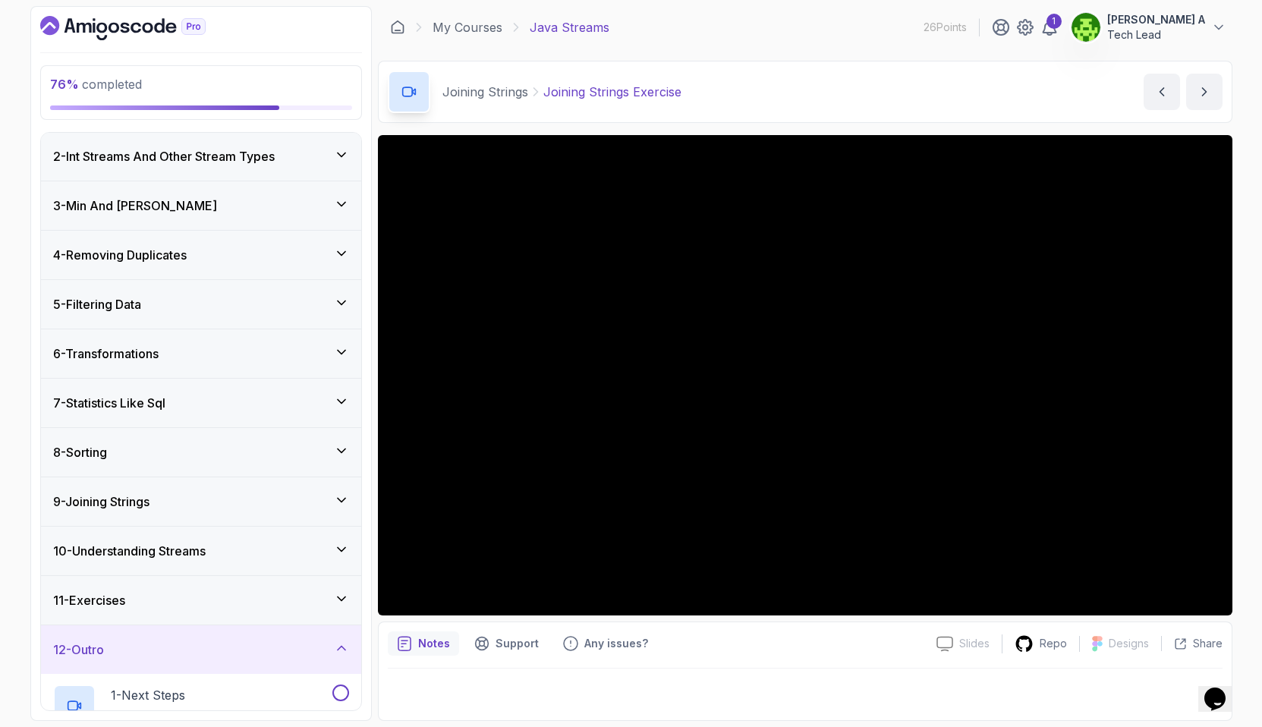
scroll to position [0, 0]
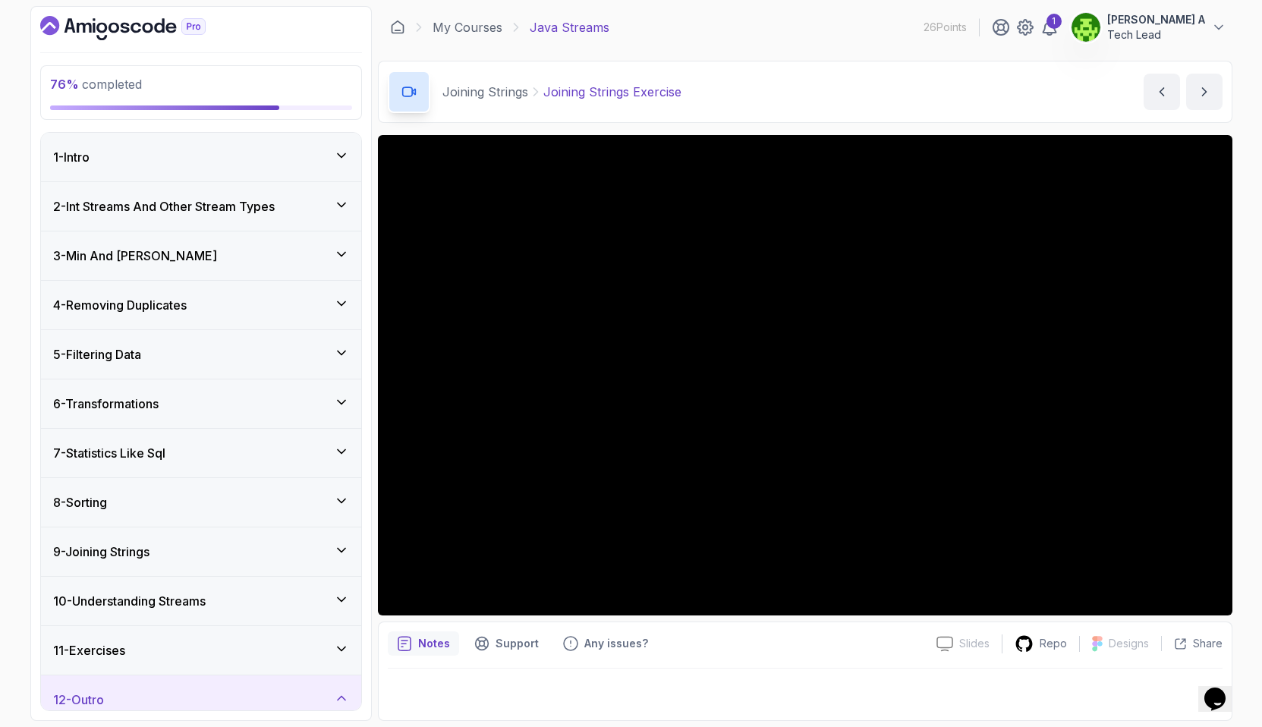
click at [219, 552] on div "9 - Joining Strings" at bounding box center [201, 552] width 296 height 18
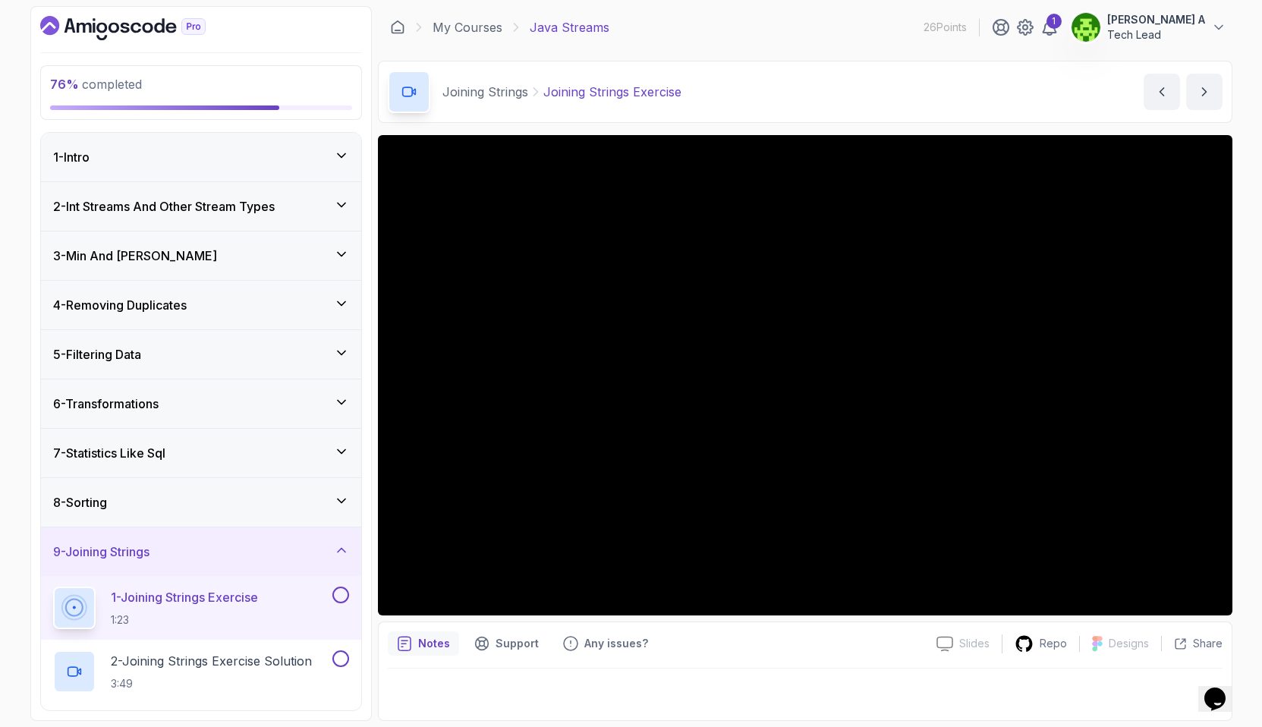
click at [172, 597] on p "1 - Joining Strings Exercise" at bounding box center [184, 597] width 147 height 18
click at [107, 506] on h3 "8 - Sorting" at bounding box center [80, 502] width 54 height 18
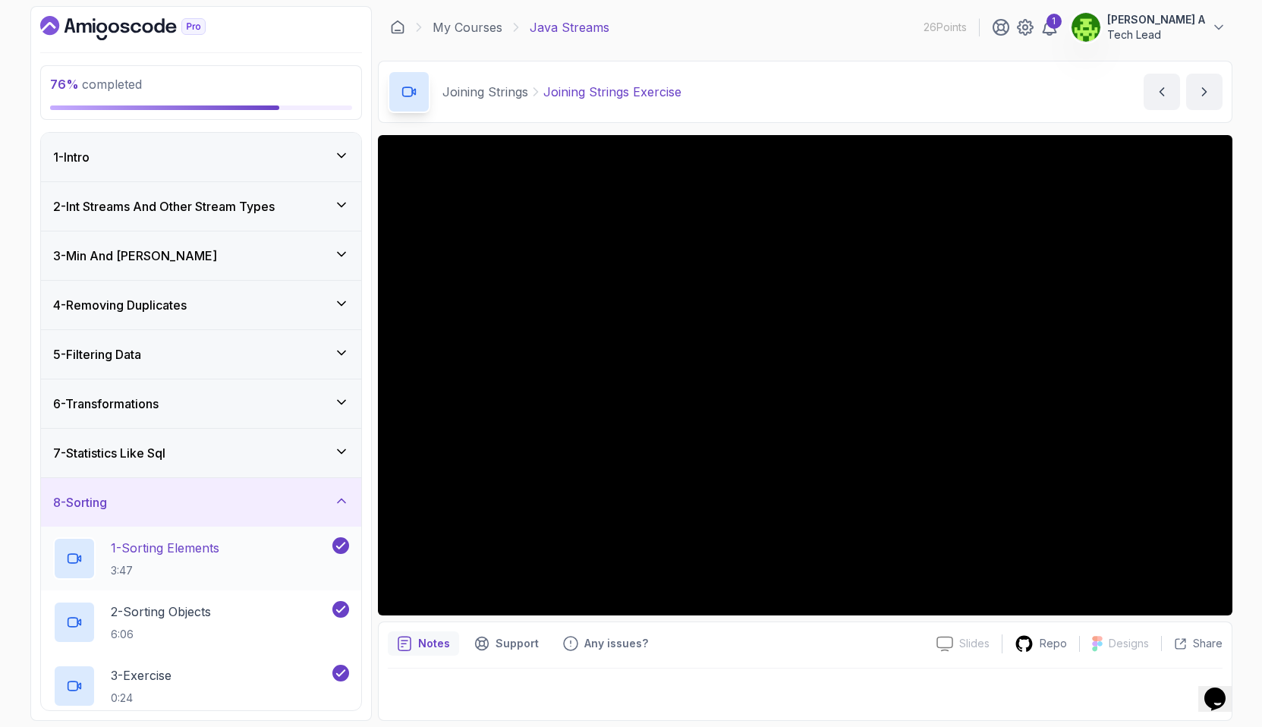
click at [169, 553] on p "1 - Sorting Elements" at bounding box center [165, 548] width 109 height 18
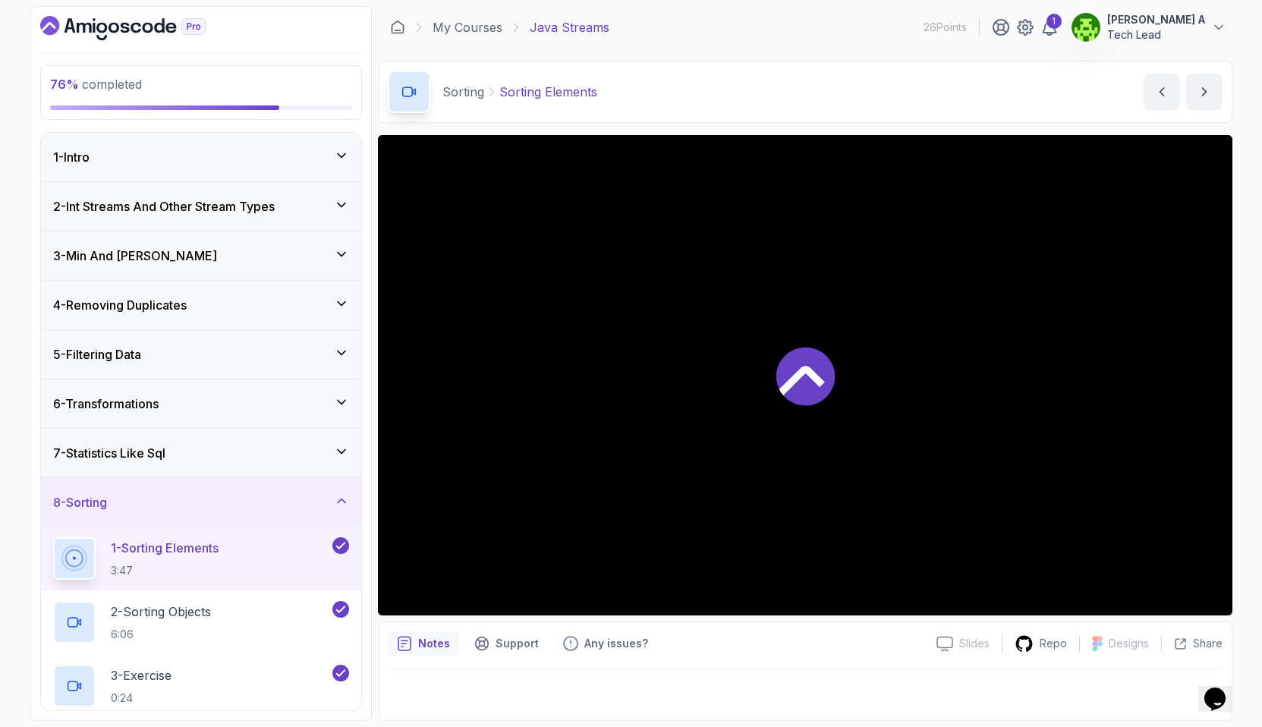
click at [136, 504] on div "8 - Sorting" at bounding box center [201, 502] width 296 height 18
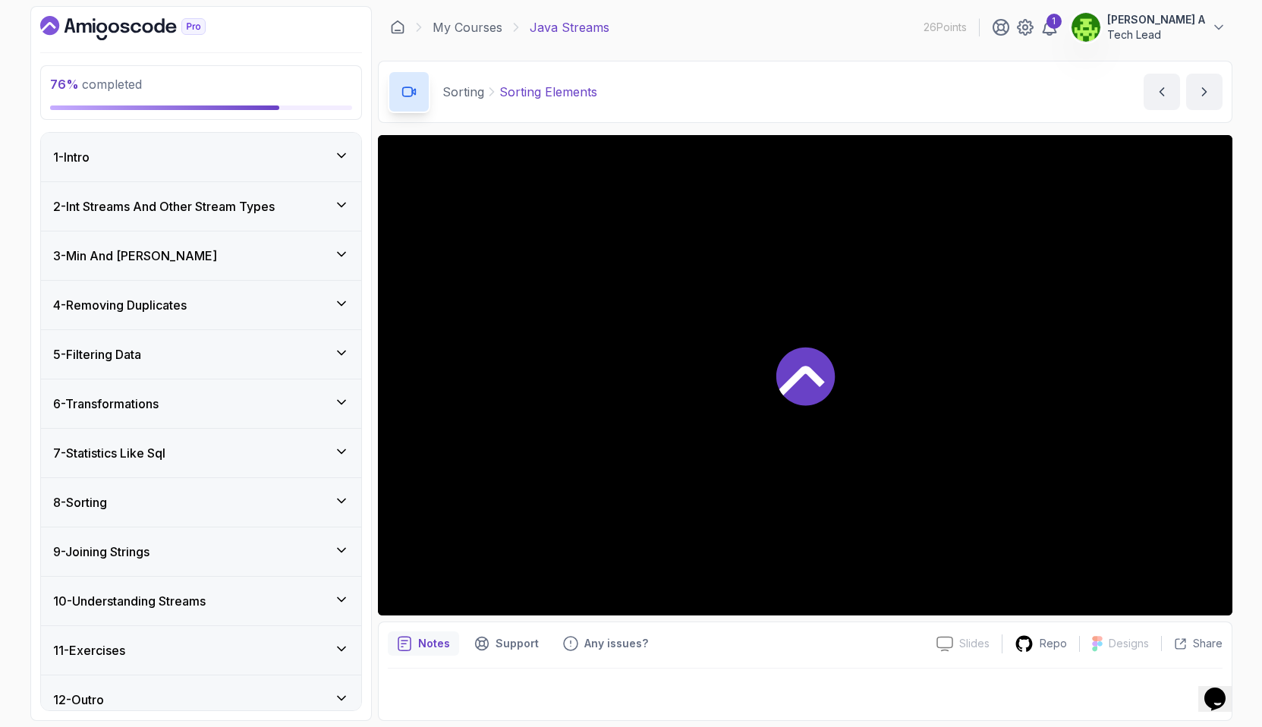
scroll to position [14, 0]
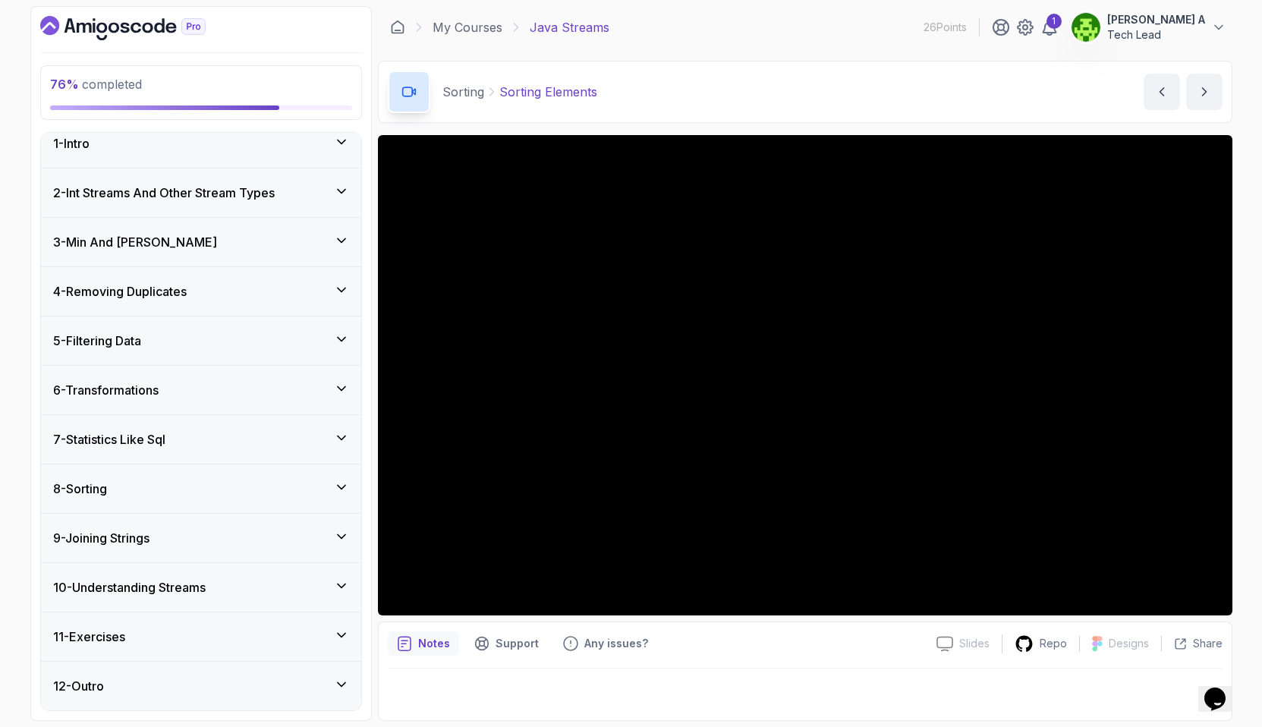
click at [134, 535] on h3 "9 - Joining Strings" at bounding box center [101, 538] width 96 height 18
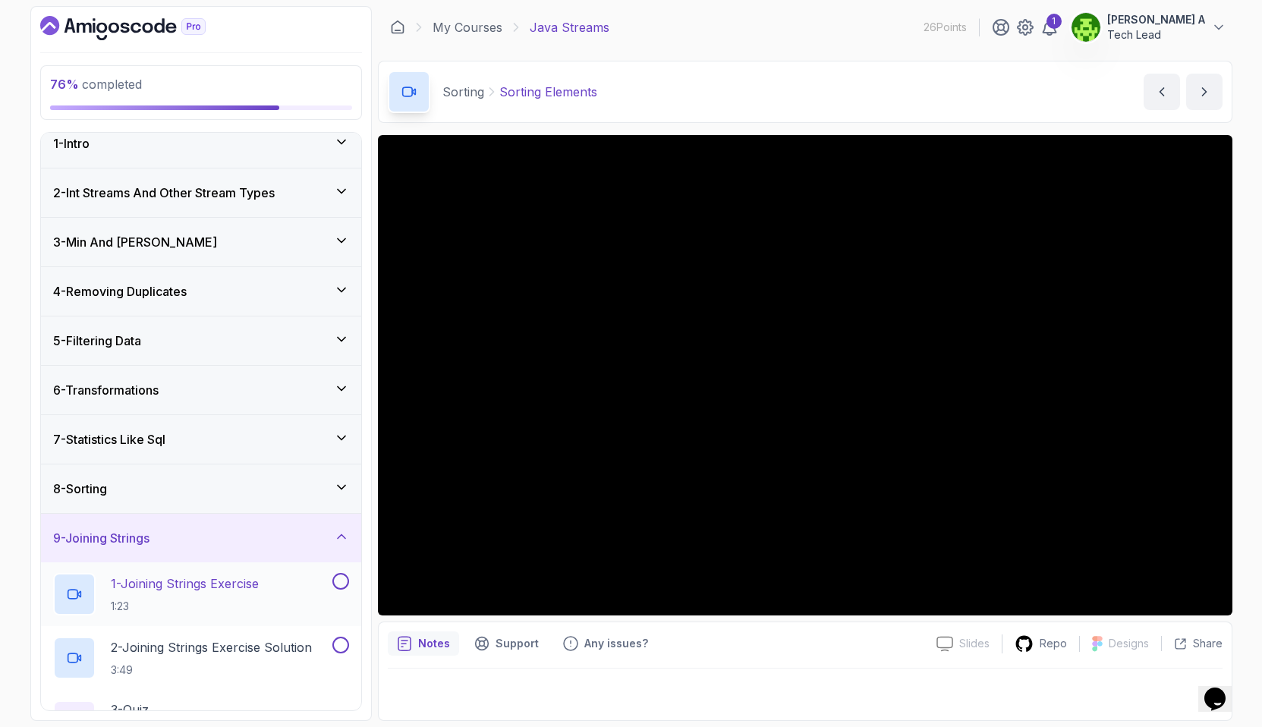
click at [181, 588] on p "1 - Joining Strings Exercise" at bounding box center [185, 584] width 148 height 18
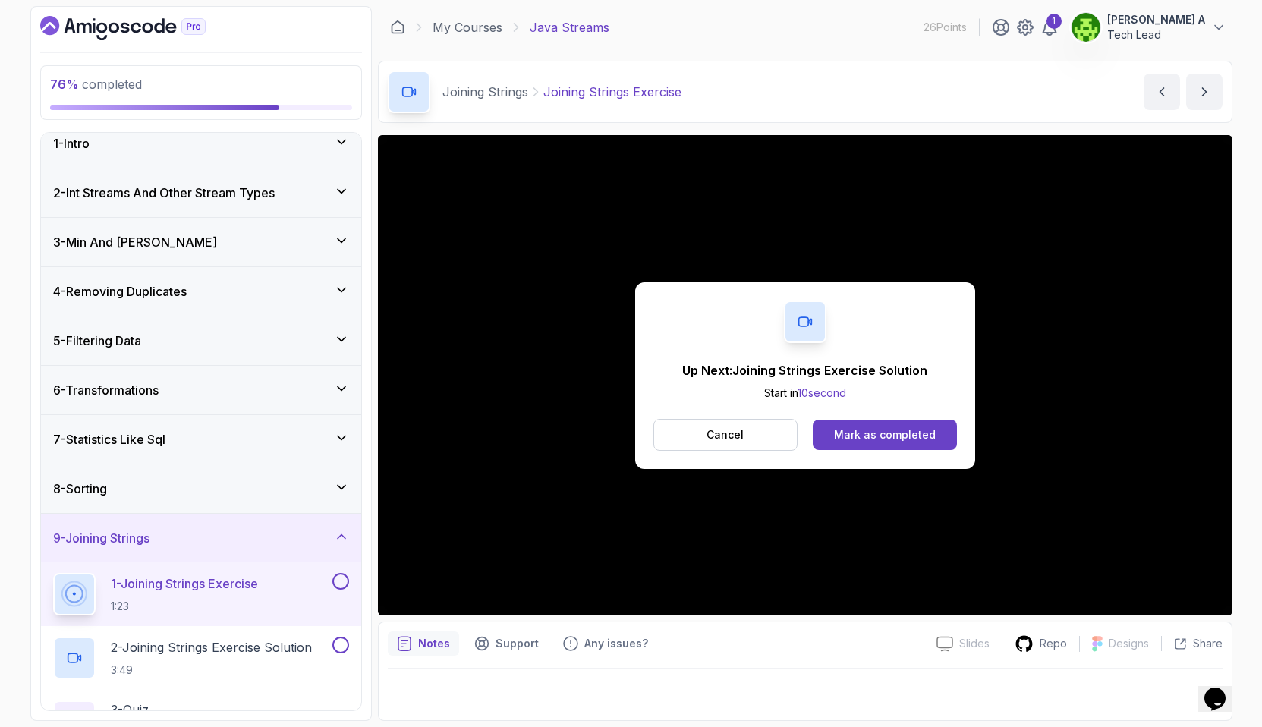
click at [717, 424] on button "Cancel" at bounding box center [726, 435] width 145 height 32
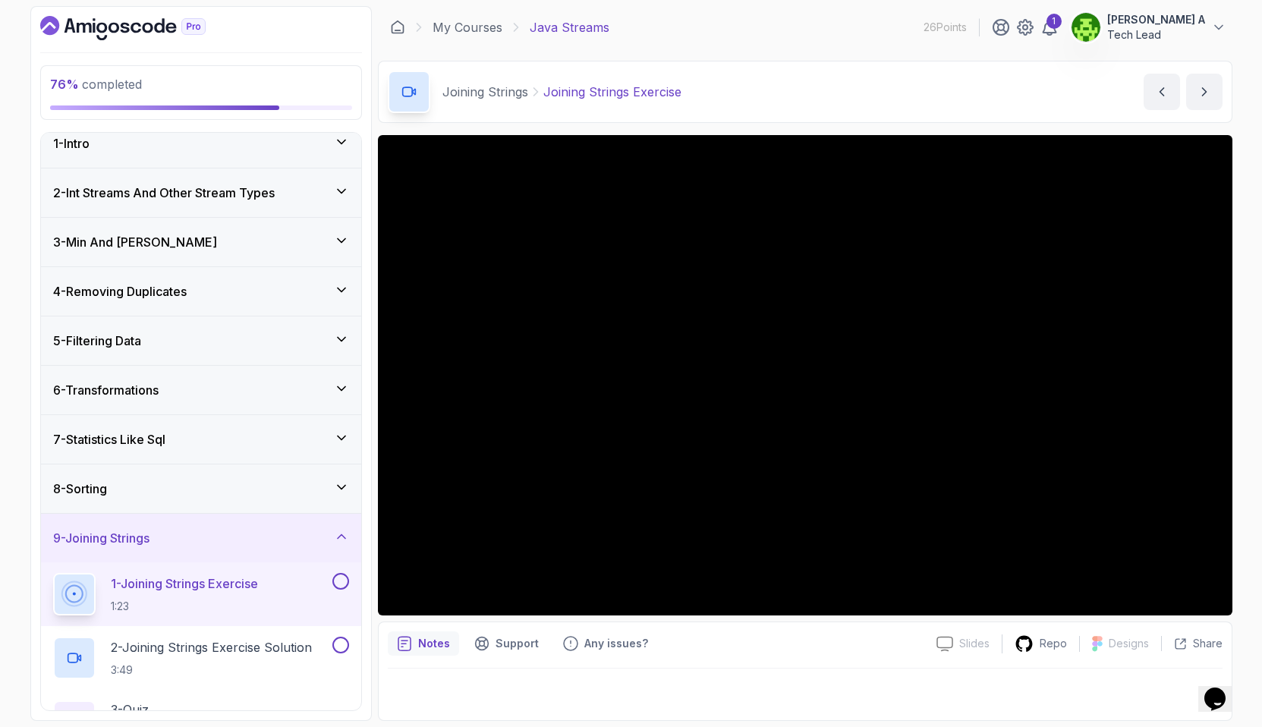
click at [345, 584] on button at bounding box center [340, 581] width 17 height 17
click at [340, 580] on icon at bounding box center [341, 581] width 14 height 15
click at [340, 580] on button at bounding box center [340, 581] width 17 height 17
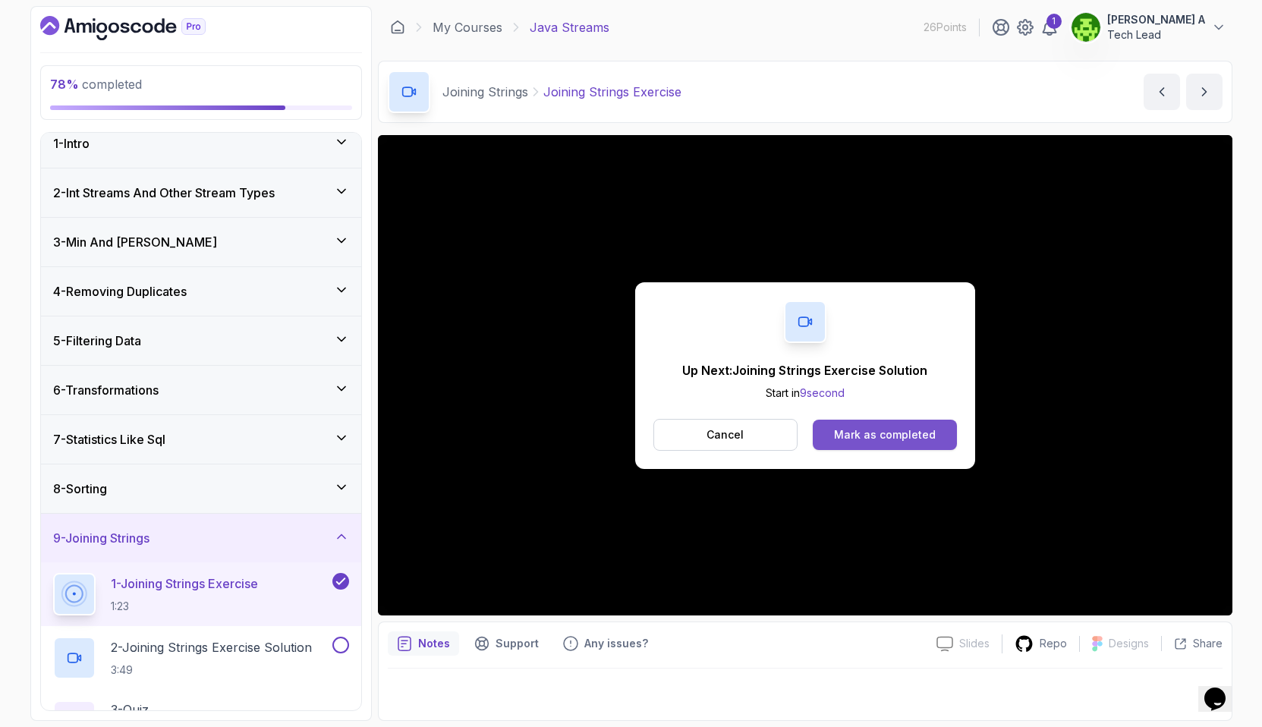
click at [882, 436] on div "Mark as completed" at bounding box center [885, 434] width 102 height 15
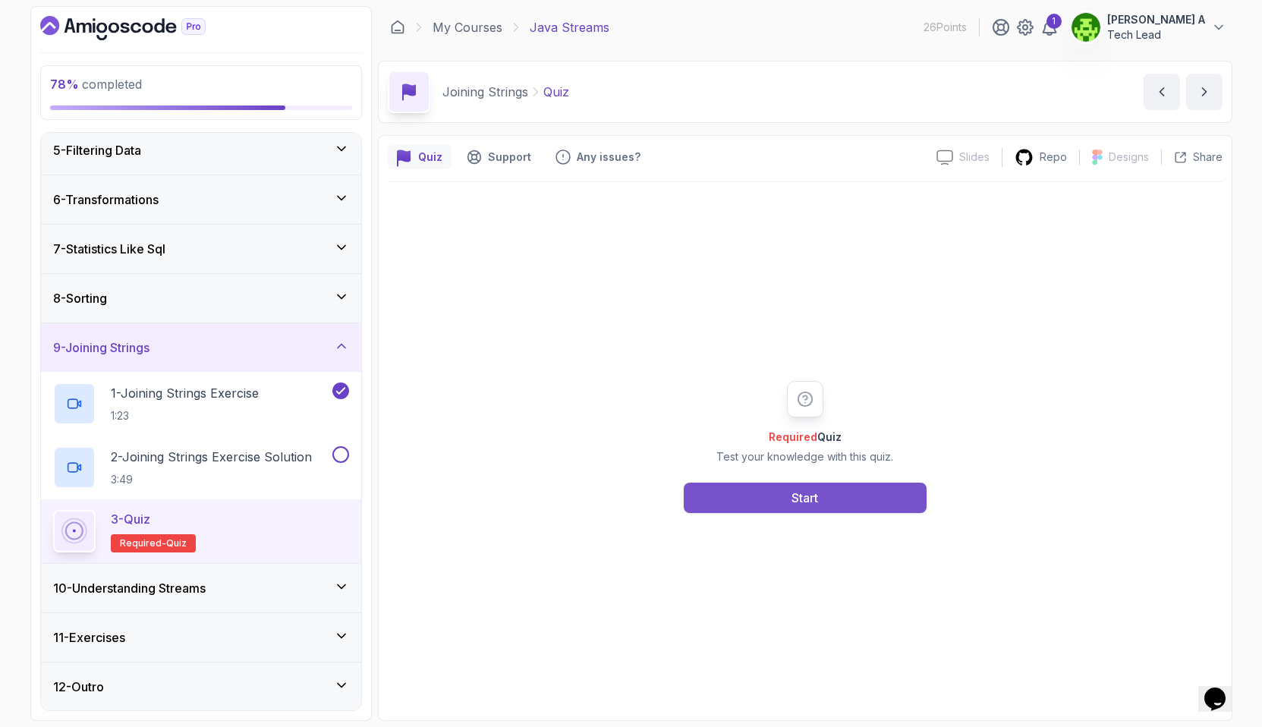
click at [798, 502] on div "Start" at bounding box center [805, 498] width 27 height 18
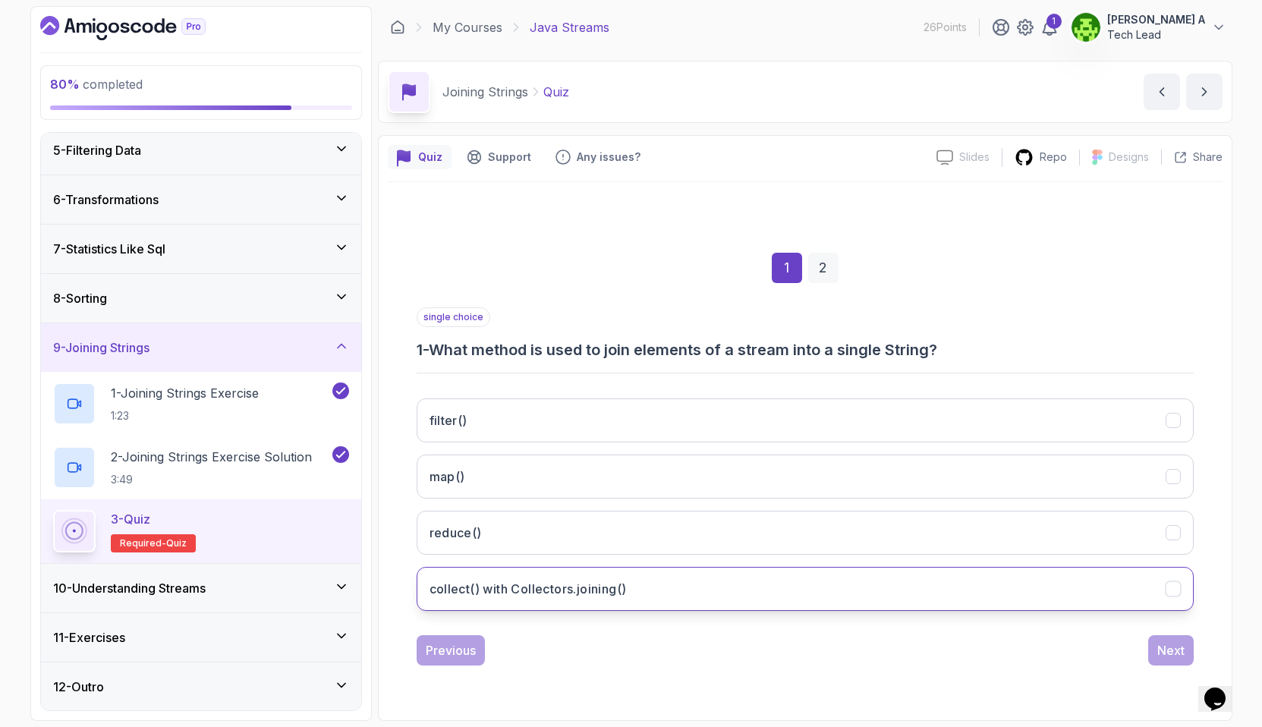
click at [512, 586] on h3 "collect() with Collectors.joining()" at bounding box center [528, 589] width 197 height 18
click at [1175, 656] on div "Next" at bounding box center [1170, 650] width 27 height 18
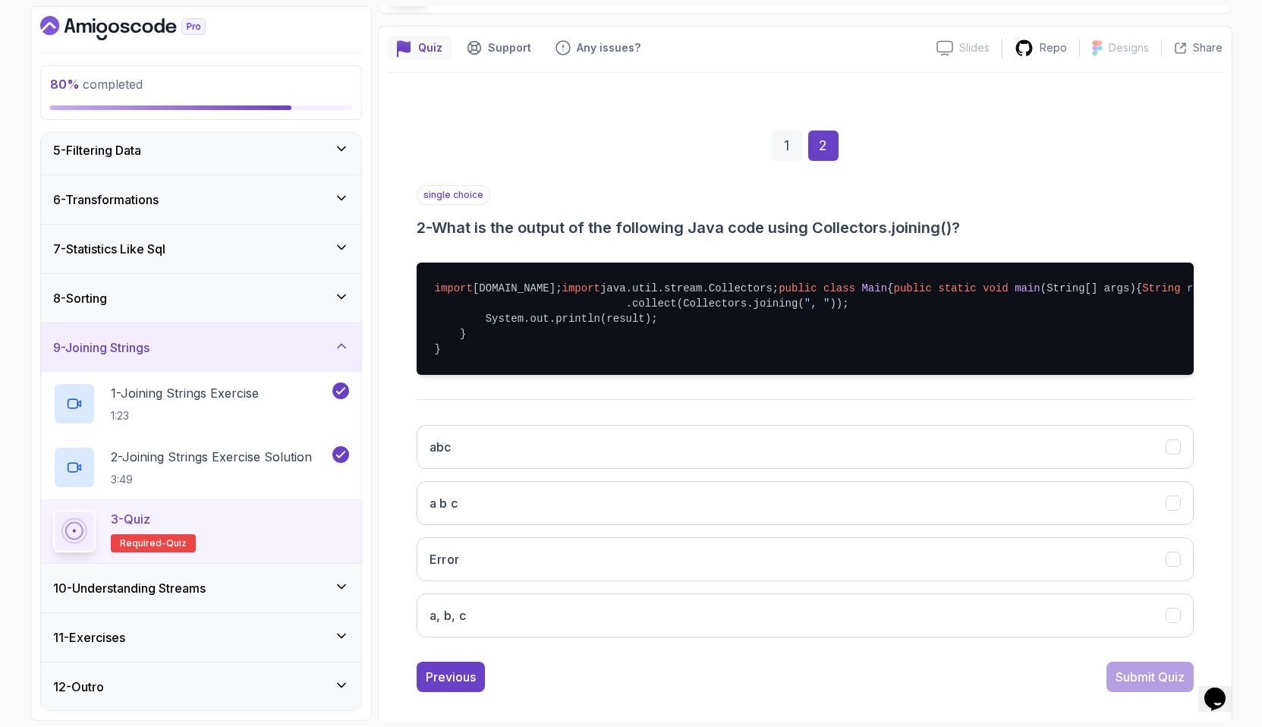
scroll to position [153, 0]
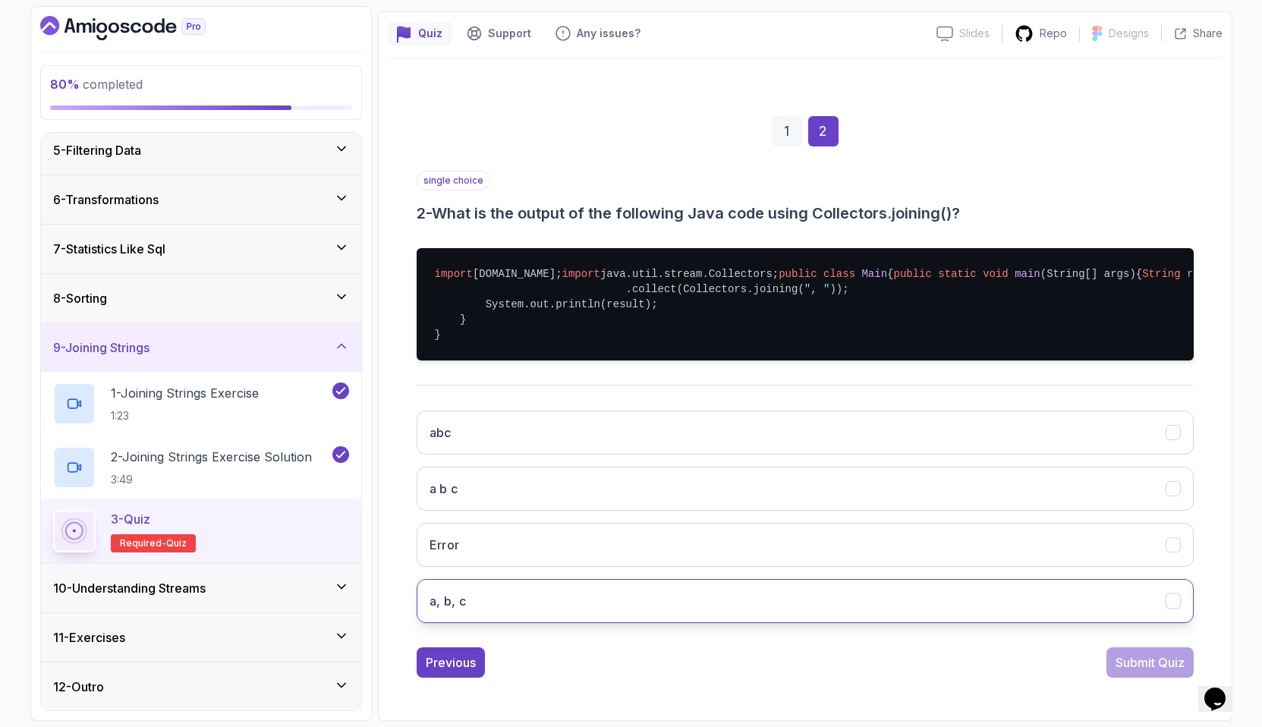
click at [859, 623] on button "a, b, c" at bounding box center [805, 601] width 777 height 44
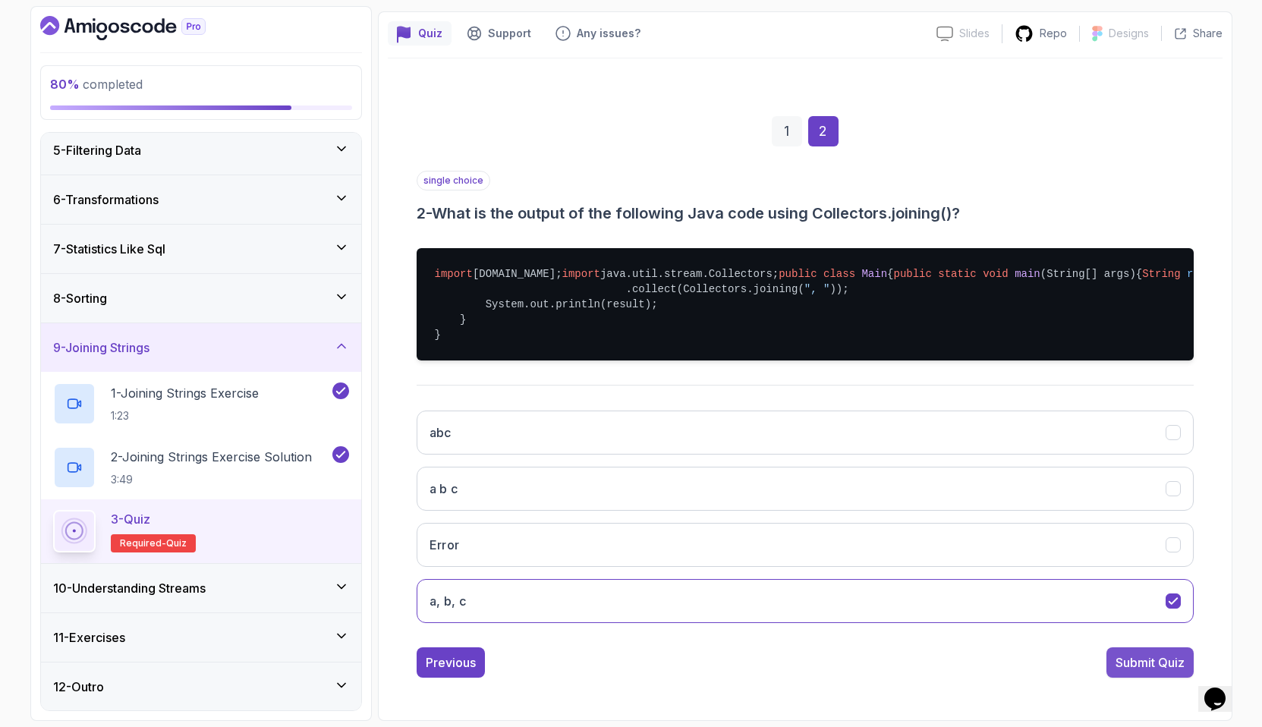
click at [1168, 672] on div "Submit Quiz" at bounding box center [1150, 663] width 69 height 18
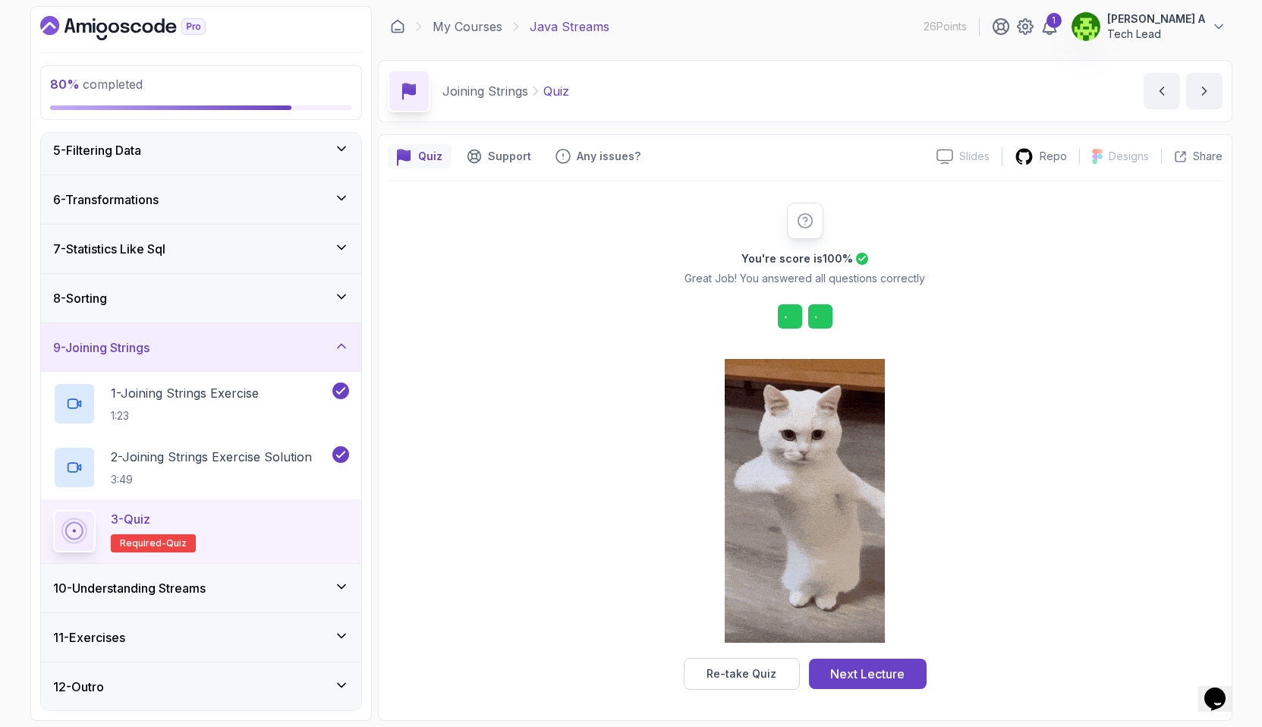
scroll to position [1, 0]
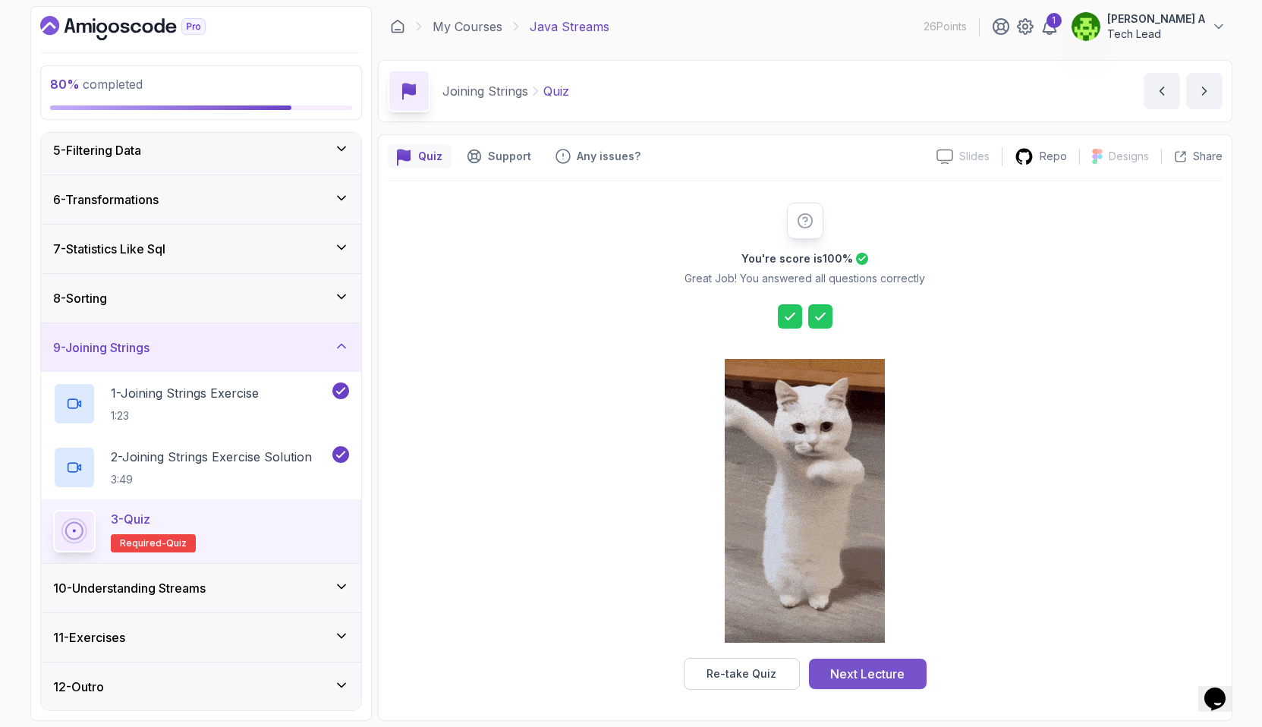
click at [870, 669] on div "Next Lecture" at bounding box center [867, 674] width 74 height 18
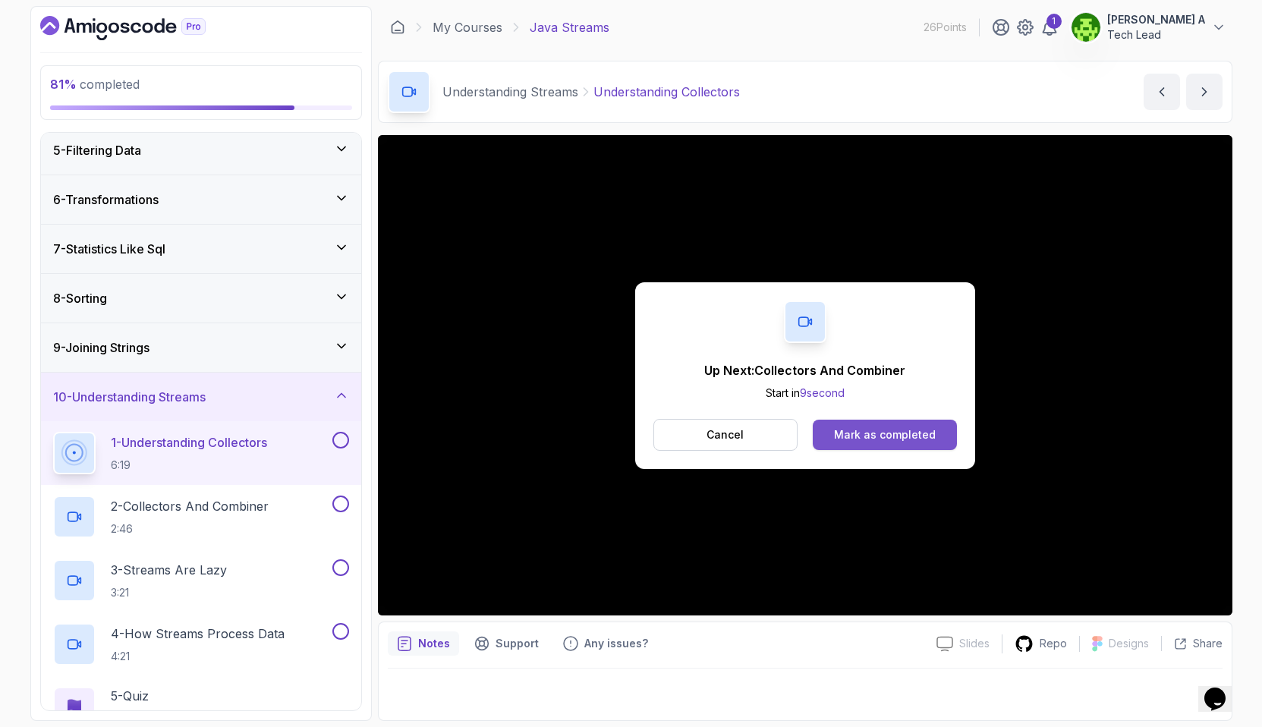
click at [902, 443] on button "Mark as completed" at bounding box center [884, 435] width 143 height 30
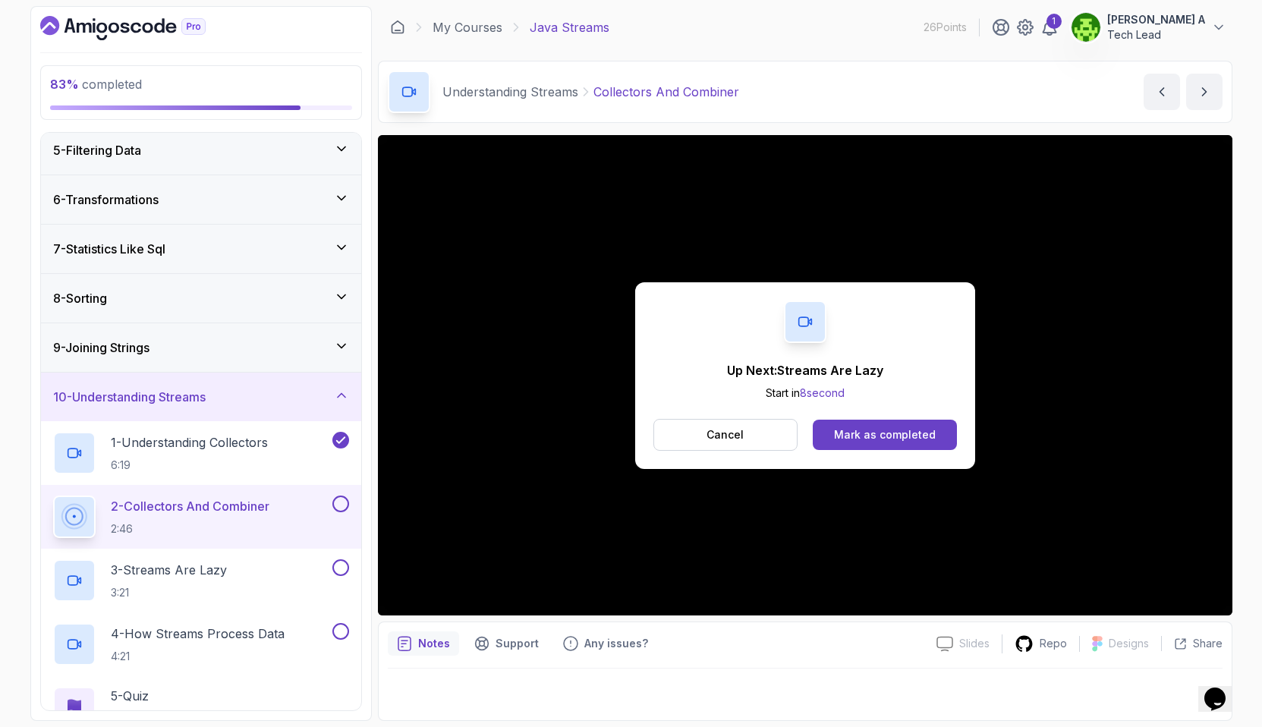
click at [902, 443] on button "Mark as completed" at bounding box center [884, 435] width 143 height 30
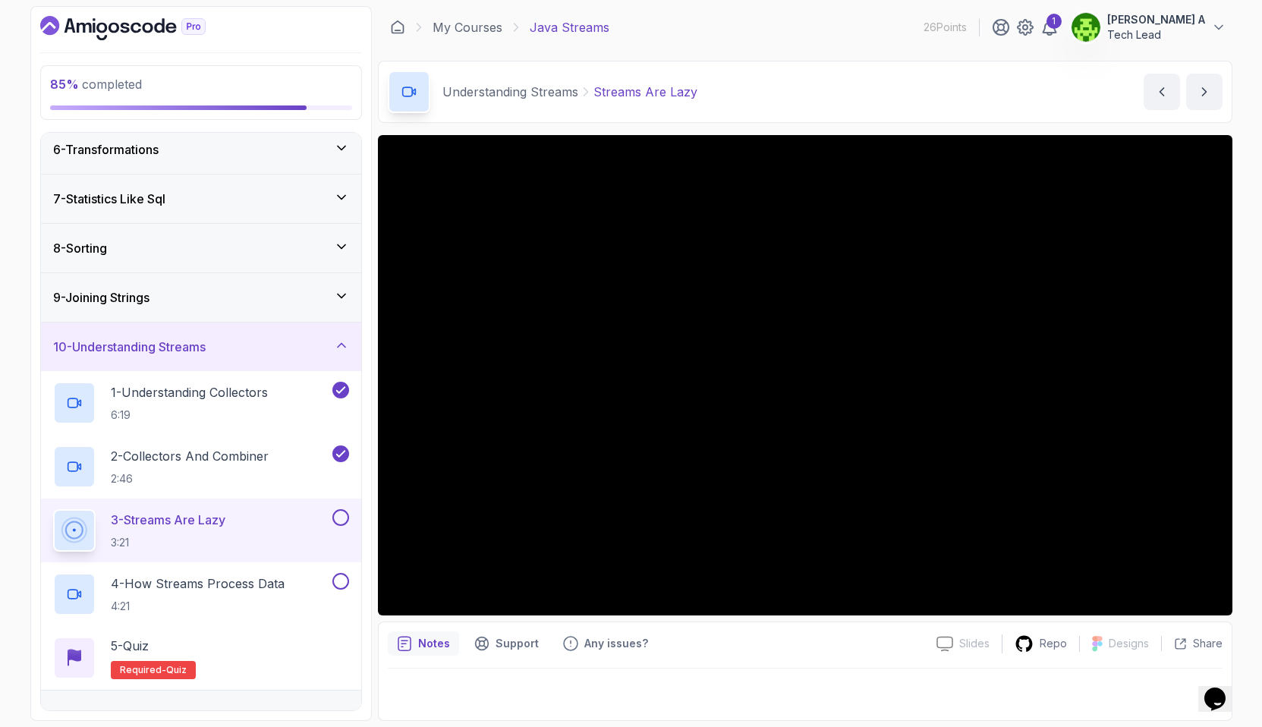
scroll to position [332, 0]
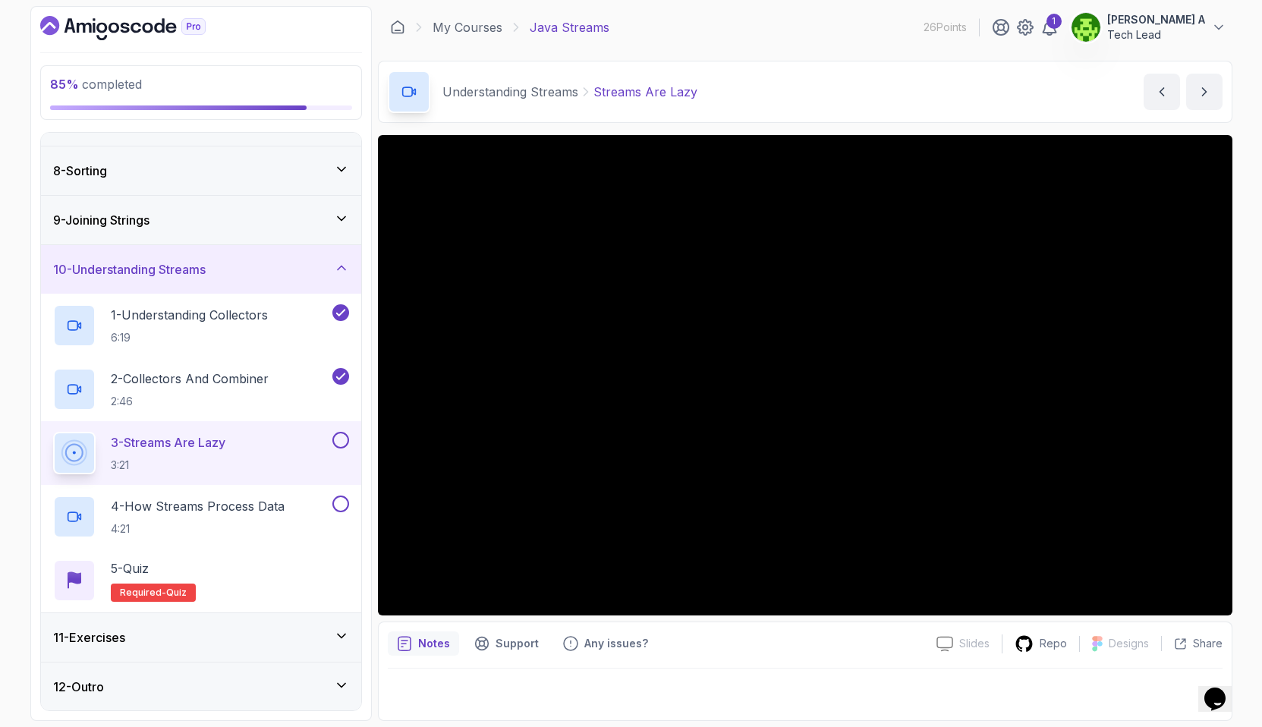
click at [169, 639] on div "11 - Exercises" at bounding box center [201, 637] width 296 height 18
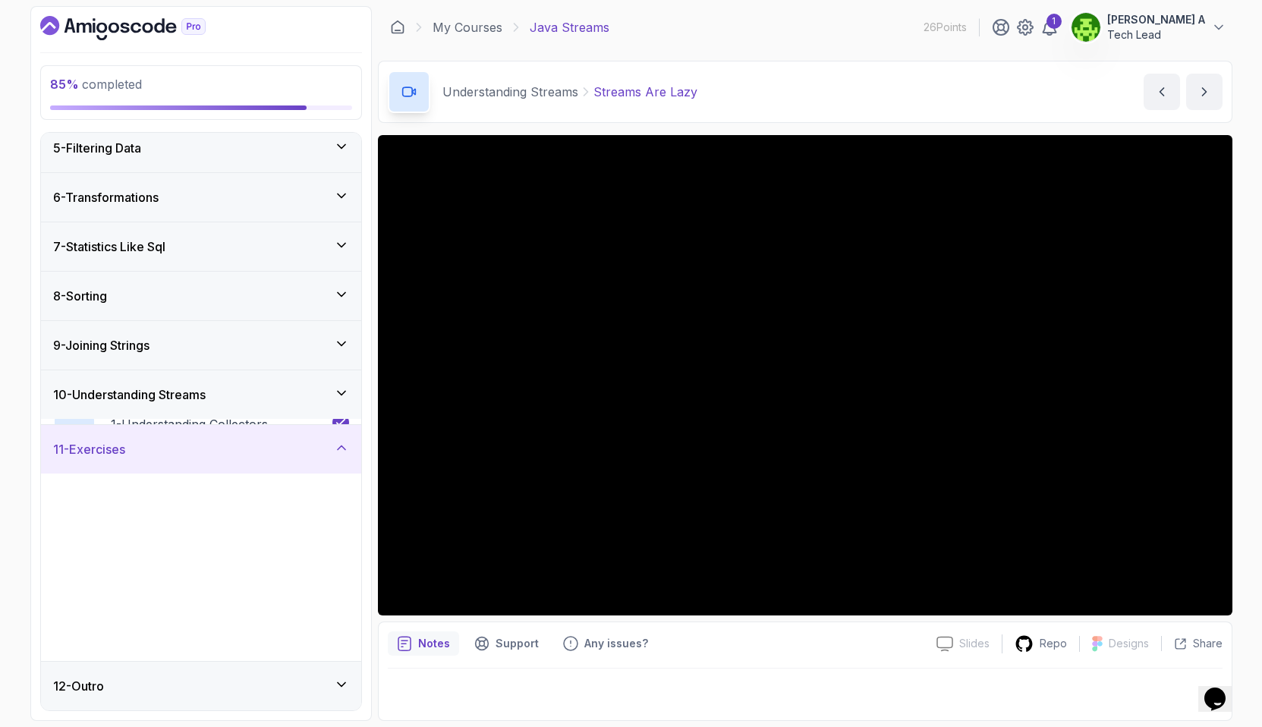
scroll to position [204, 0]
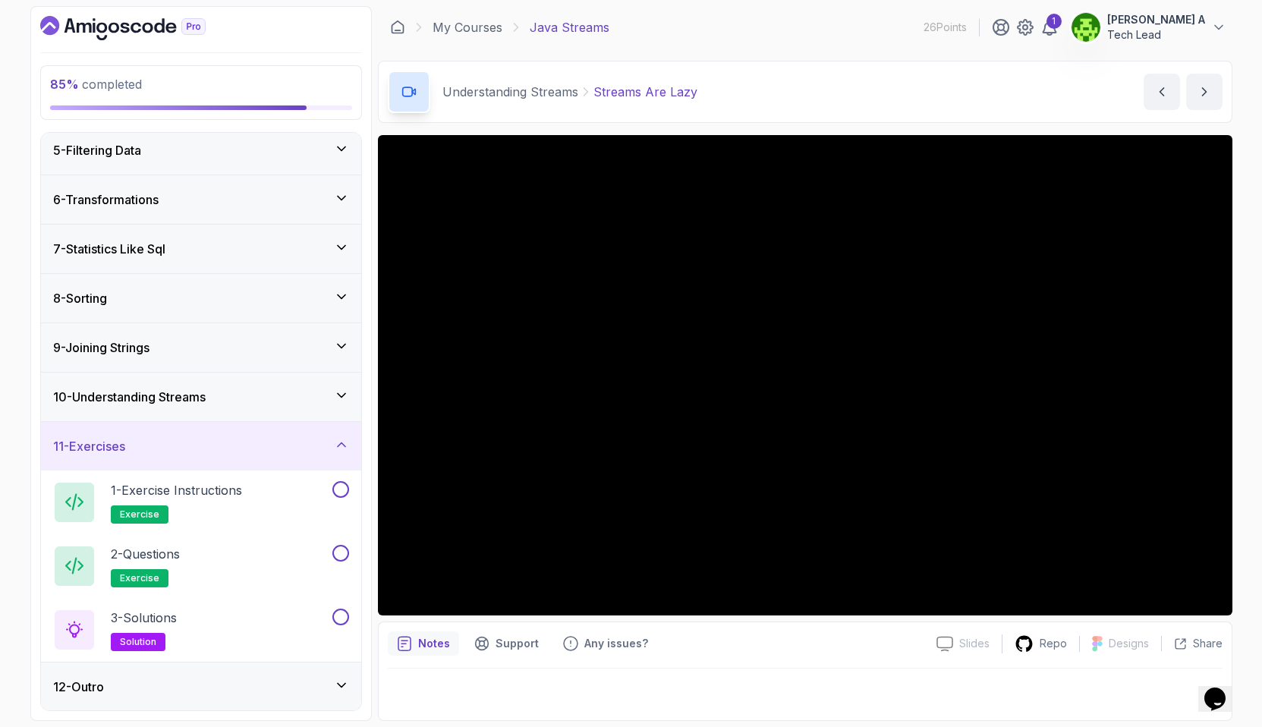
click at [124, 451] on h3 "11 - Exercises" at bounding box center [89, 446] width 72 height 18
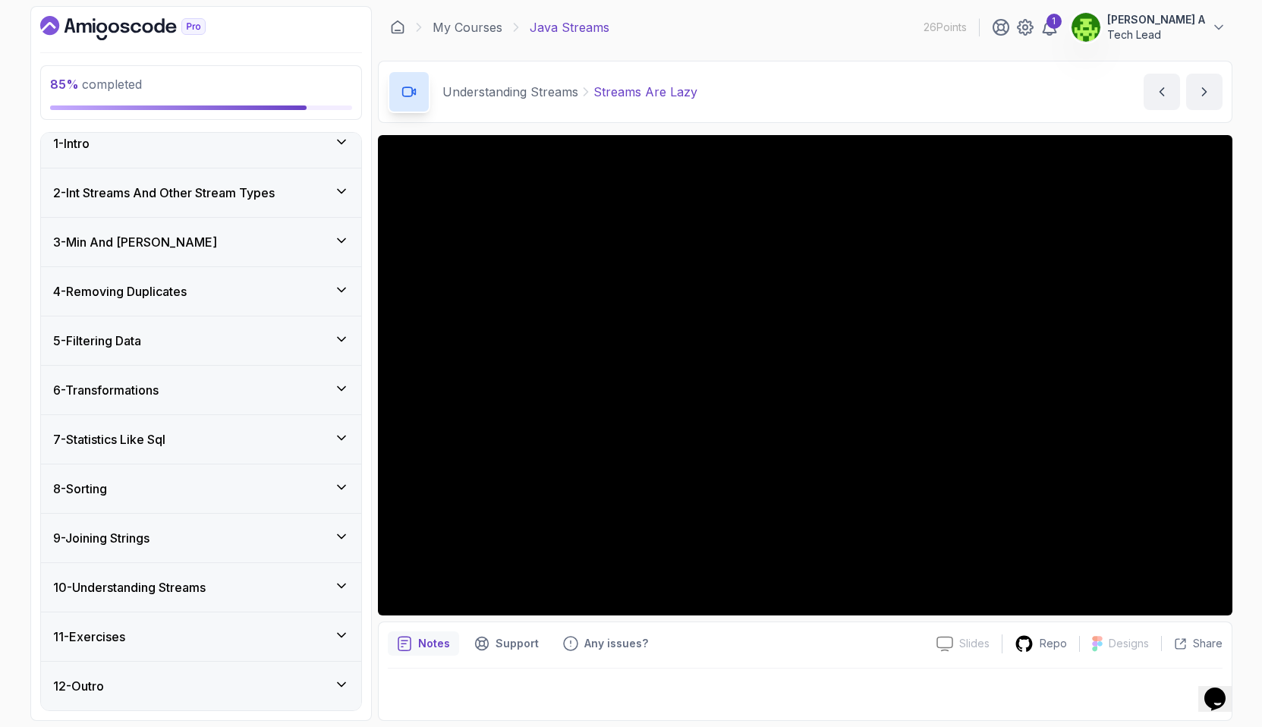
scroll to position [0, 0]
click at [191, 591] on h3 "10 - Understanding Streams" at bounding box center [129, 587] width 153 height 18
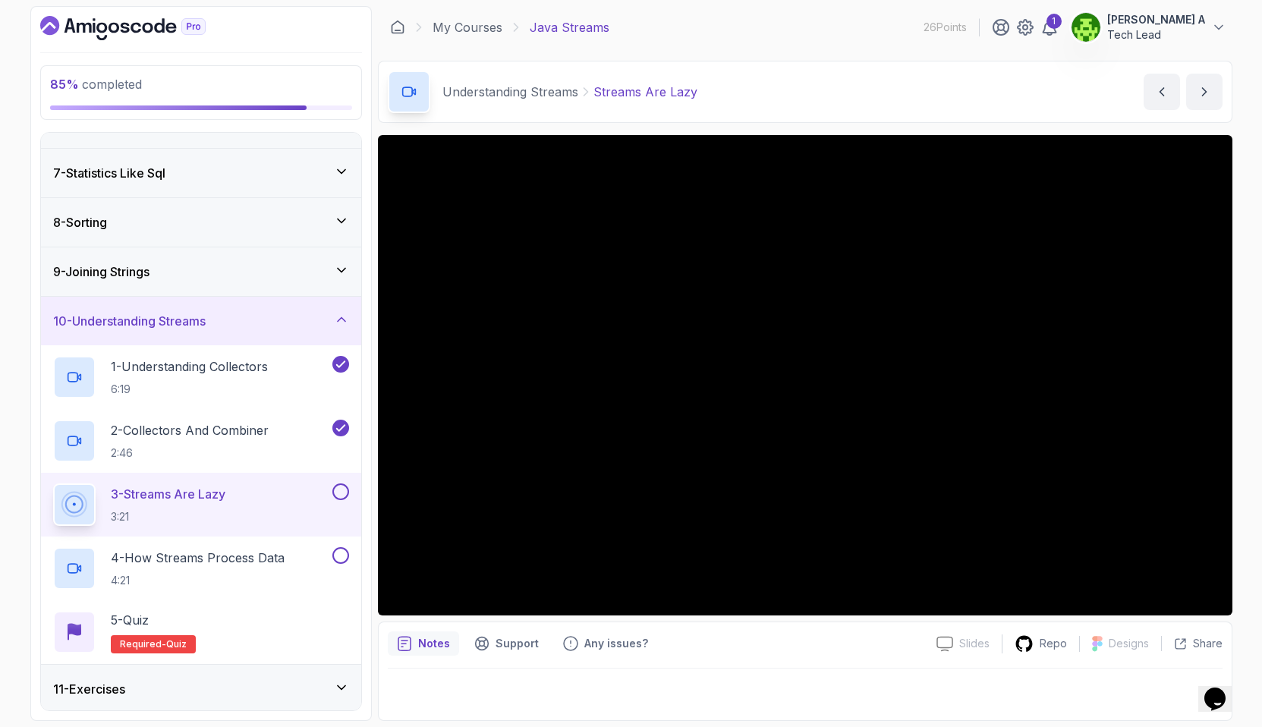
scroll to position [285, 0]
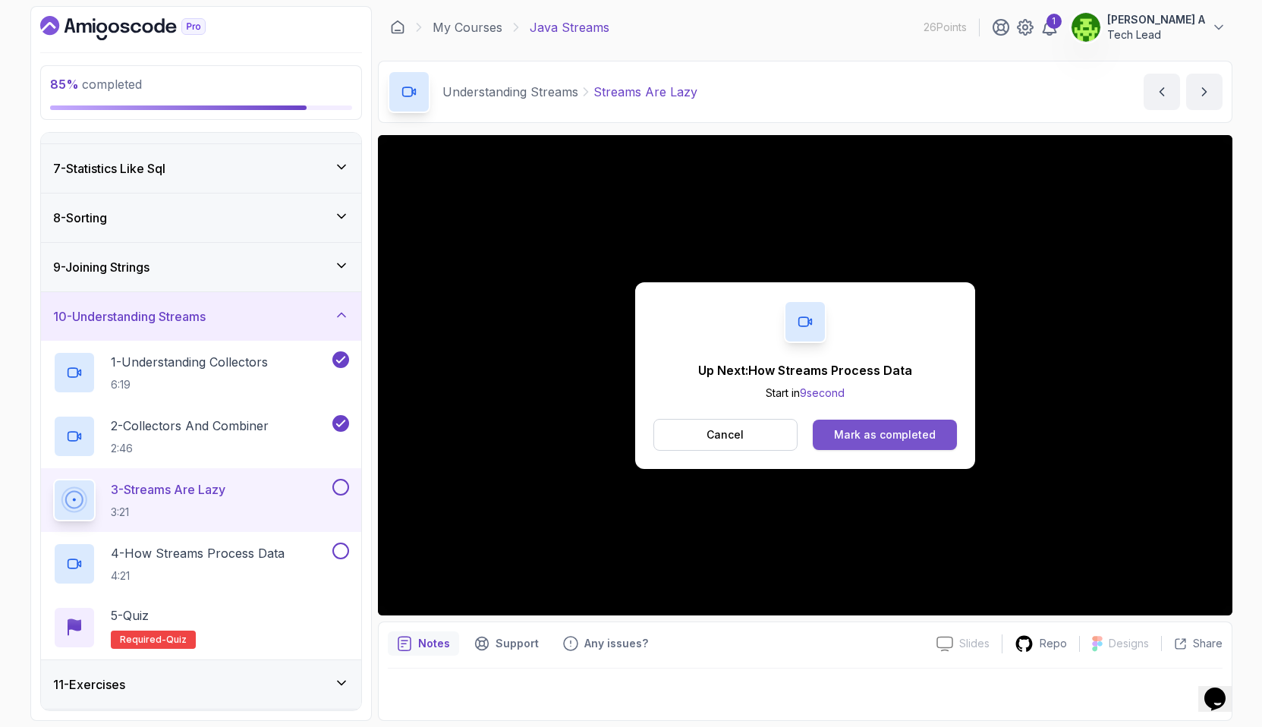
click at [903, 432] on div "Mark as completed" at bounding box center [885, 434] width 102 height 15
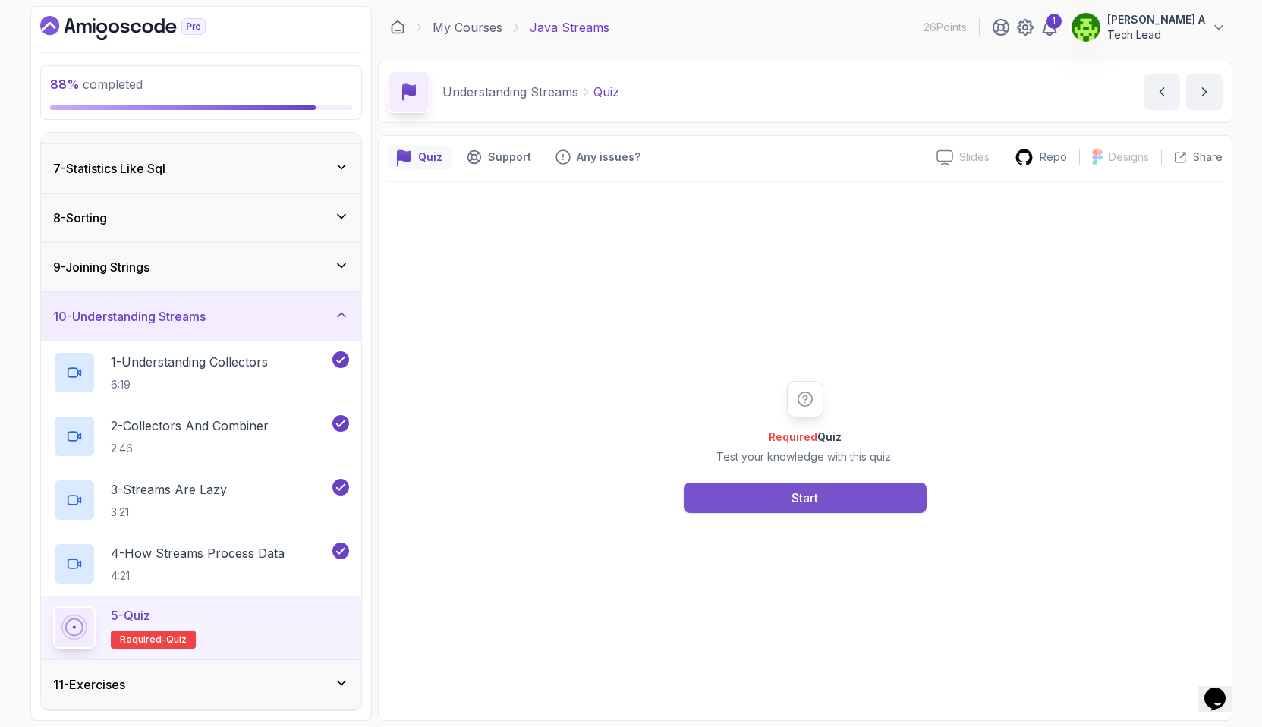
click at [789, 495] on button "Start" at bounding box center [805, 498] width 243 height 30
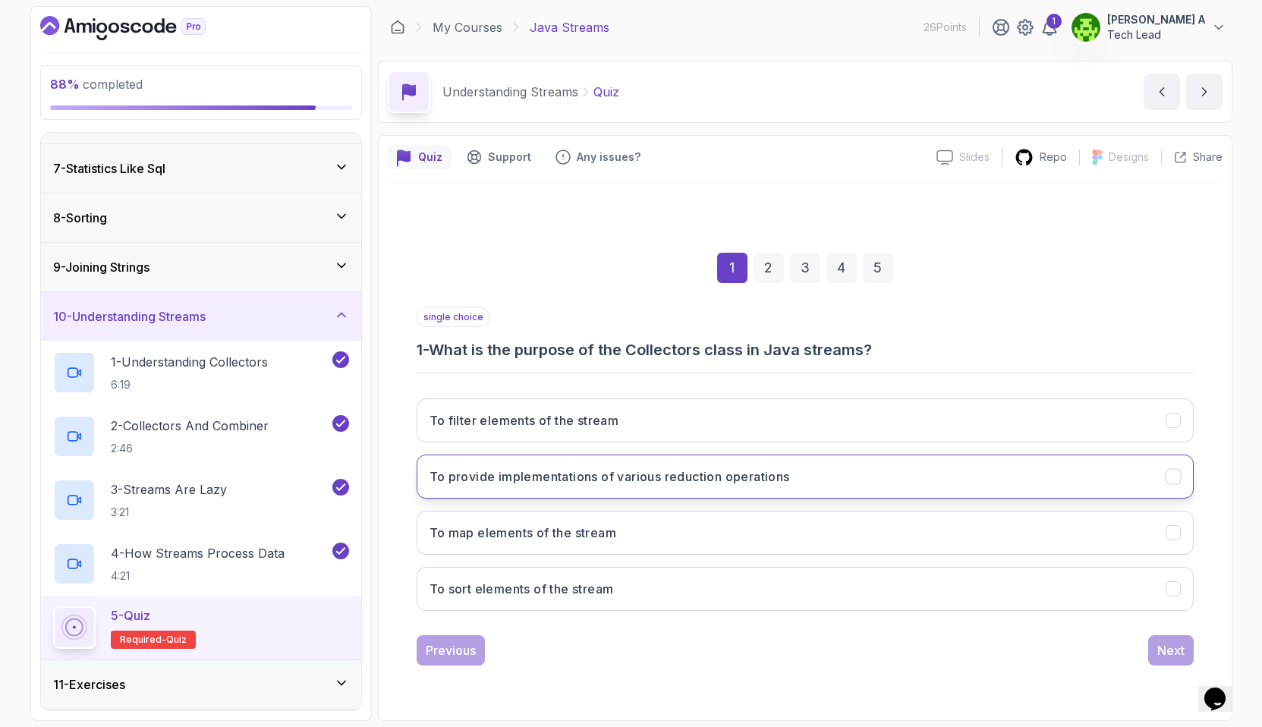
click at [533, 480] on h3 "To provide implementations of various reduction operations" at bounding box center [610, 477] width 361 height 18
click at [1162, 660] on button "Next" at bounding box center [1171, 650] width 46 height 30
click at [674, 479] on h3 "A function used to combine the results of parallel processing" at bounding box center [612, 477] width 365 height 18
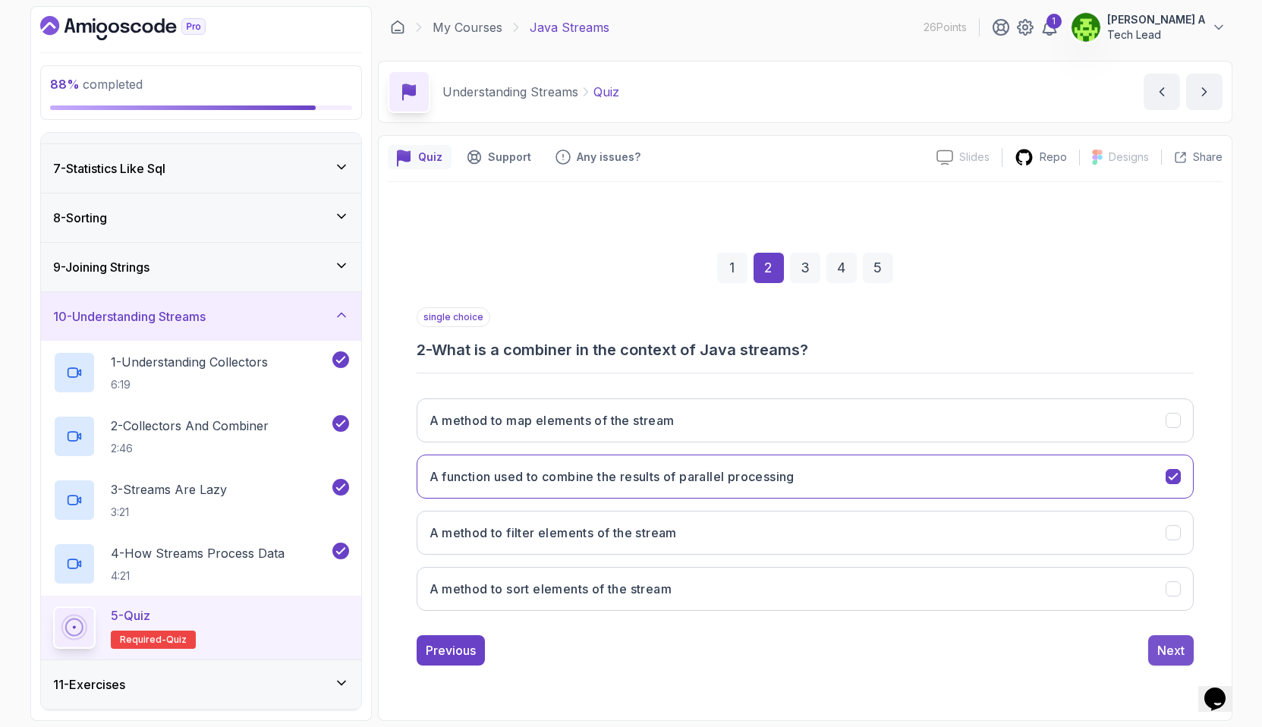
click at [1170, 644] on div "Next" at bounding box center [1170, 650] width 27 height 18
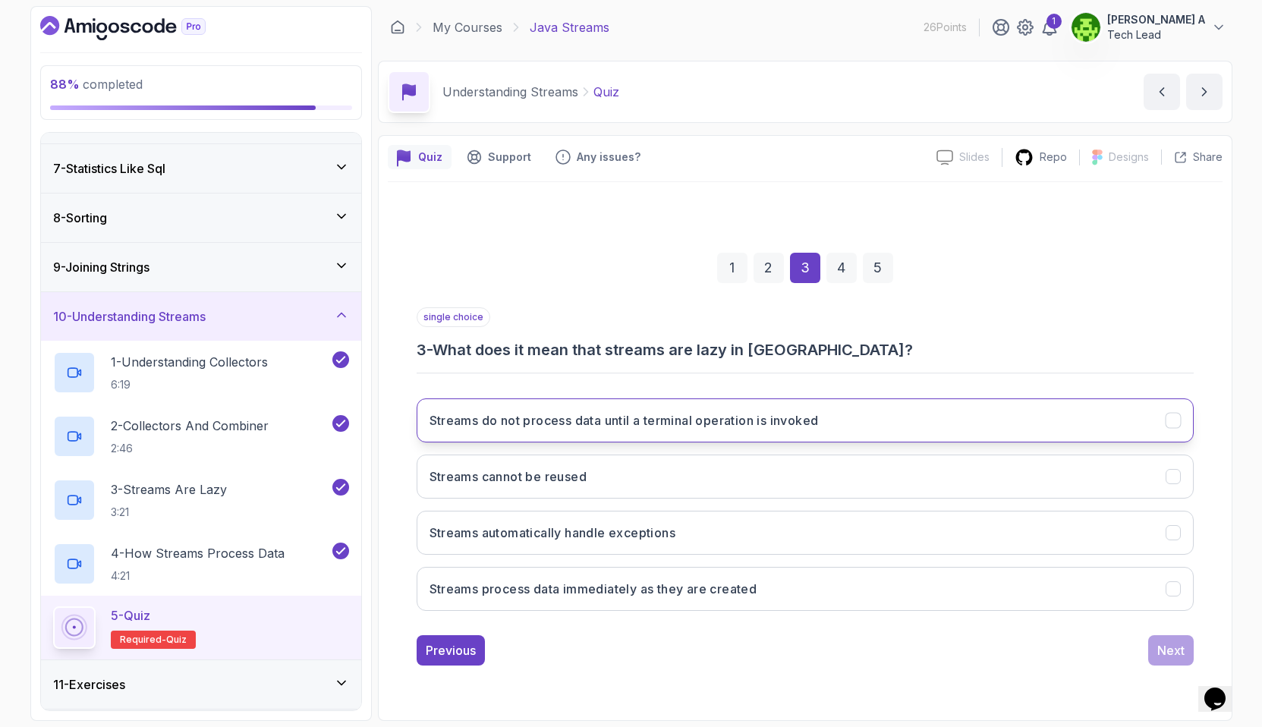
click at [798, 422] on h3 "Streams do not process data until a terminal operation is invoked" at bounding box center [624, 420] width 389 height 18
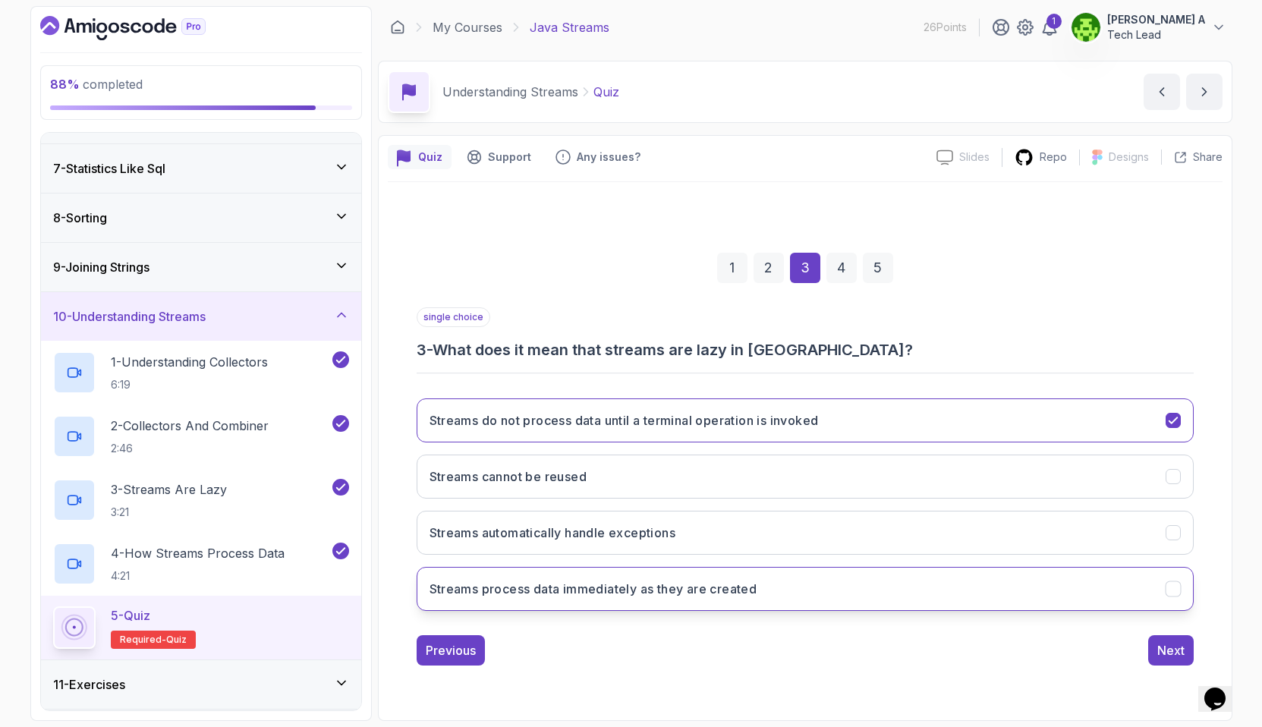
click at [965, 597] on button "Streams process data immediately as they are created" at bounding box center [805, 589] width 777 height 44
click at [1167, 644] on div "Next" at bounding box center [1170, 650] width 27 height 18
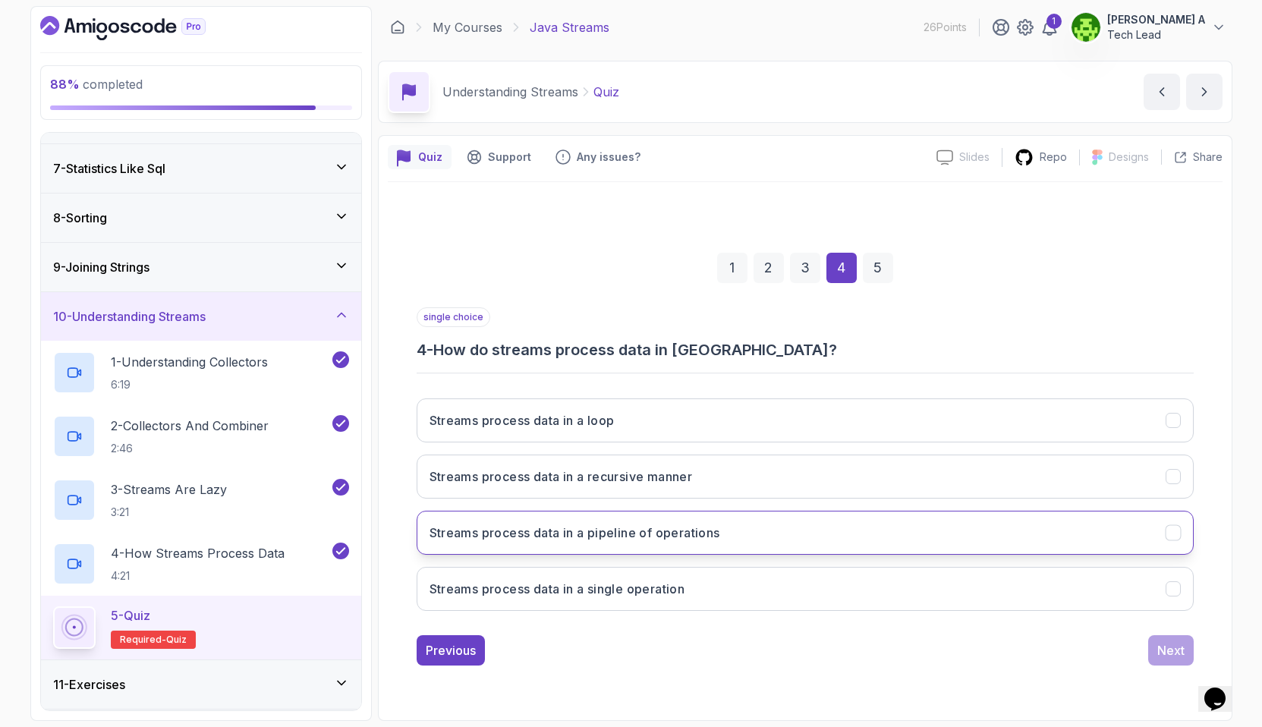
click at [678, 540] on h3 "Streams process data in a pipeline of operations" at bounding box center [575, 533] width 291 height 18
click at [1165, 647] on div "Next" at bounding box center [1170, 650] width 27 height 18
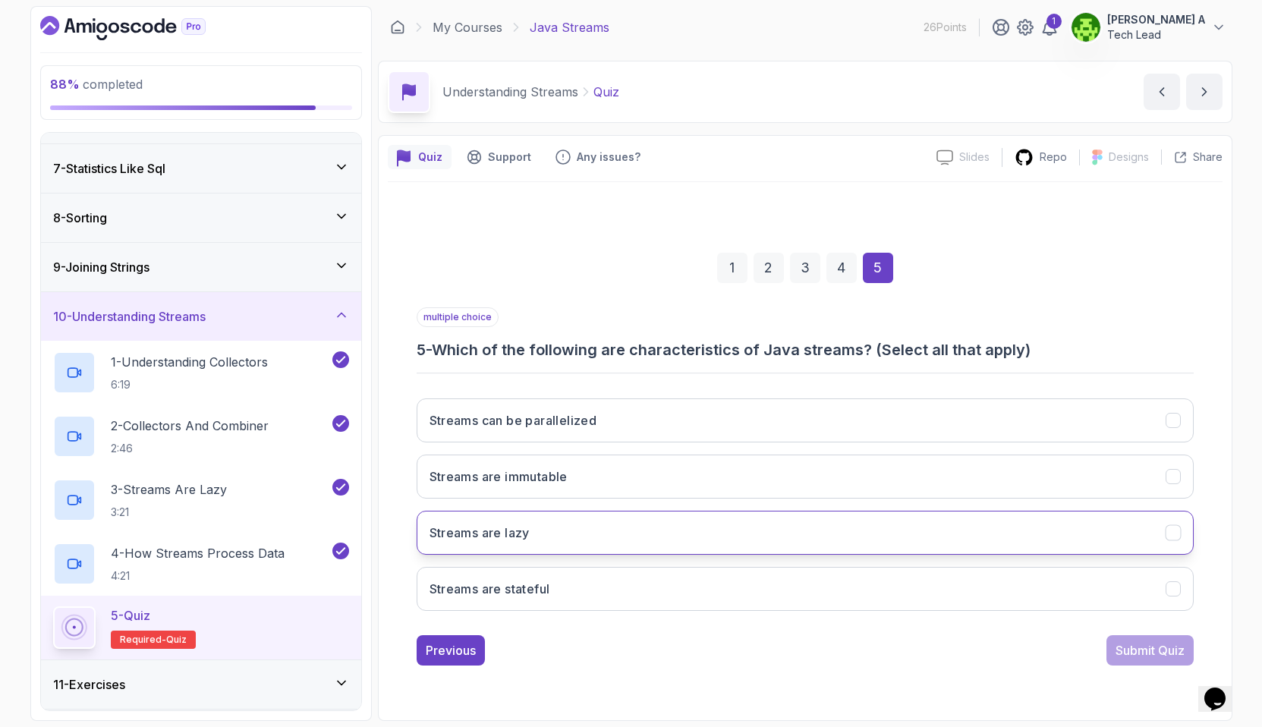
click at [572, 537] on button "Streams are lazy" at bounding box center [805, 533] width 777 height 44
click at [1142, 643] on div "Submit Quiz" at bounding box center [1150, 650] width 69 height 18
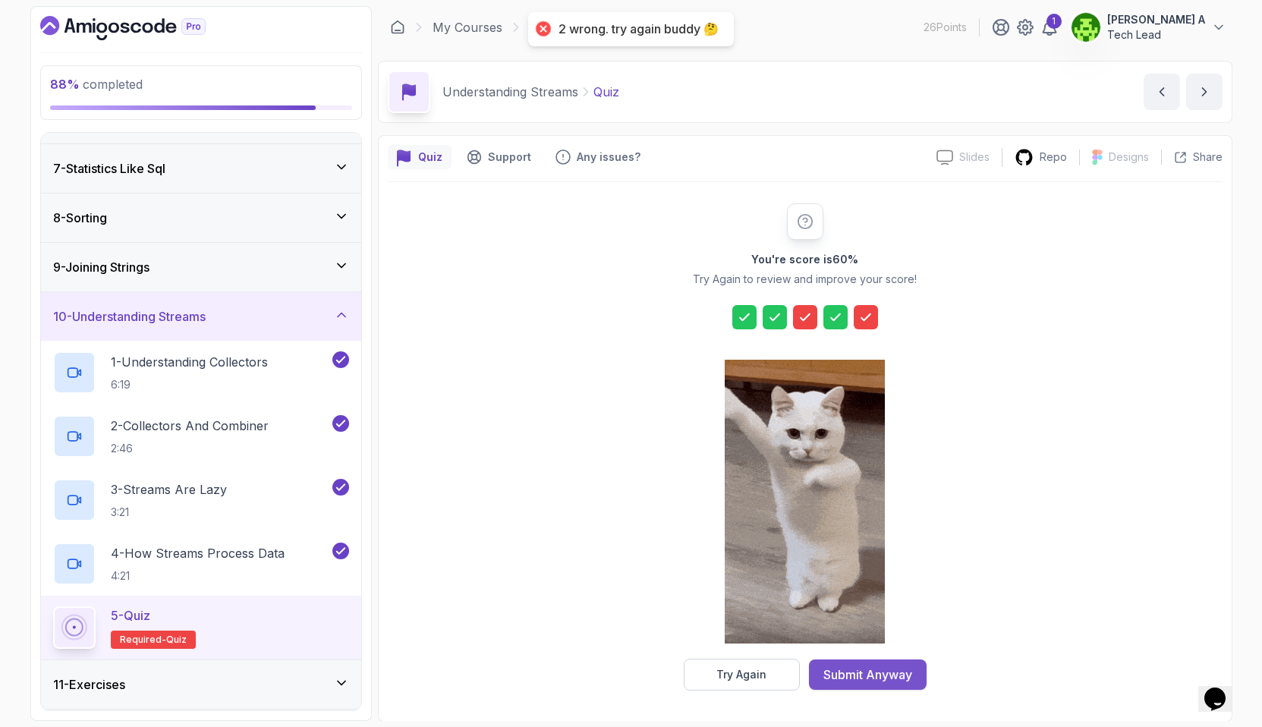
click at [888, 669] on div "Submit Anyway" at bounding box center [868, 675] width 89 height 18
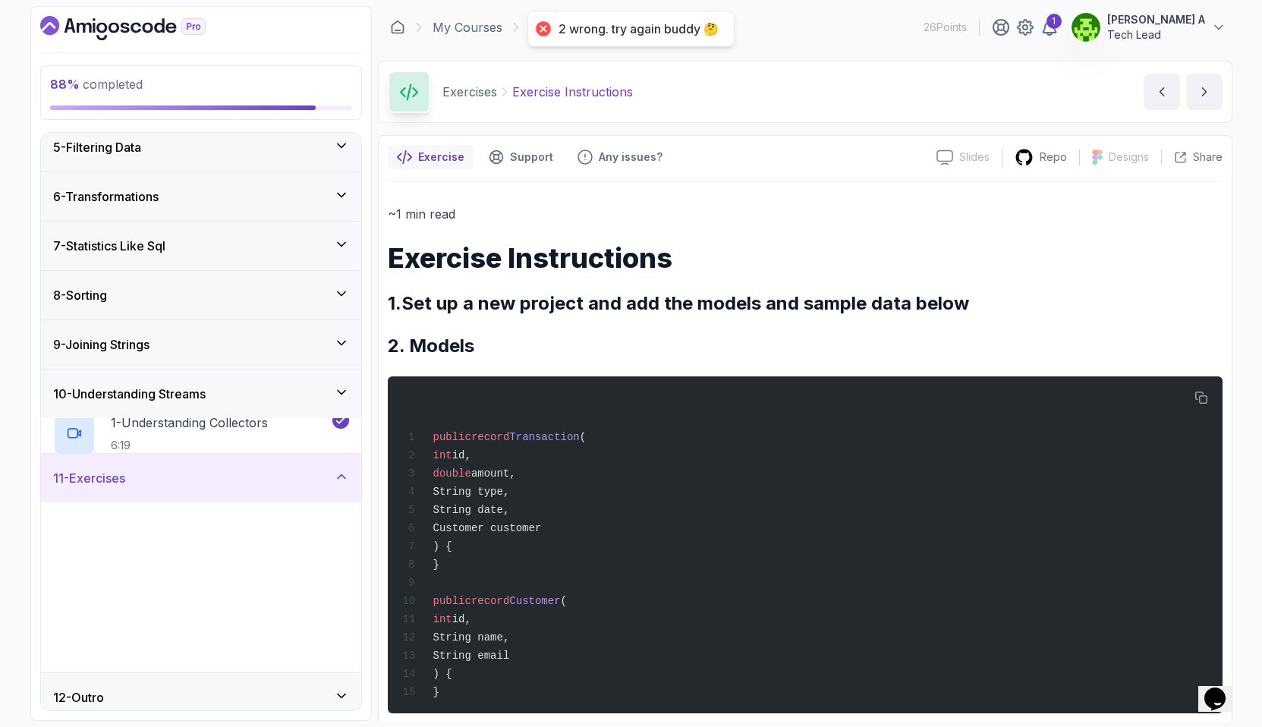
scroll to position [204, 0]
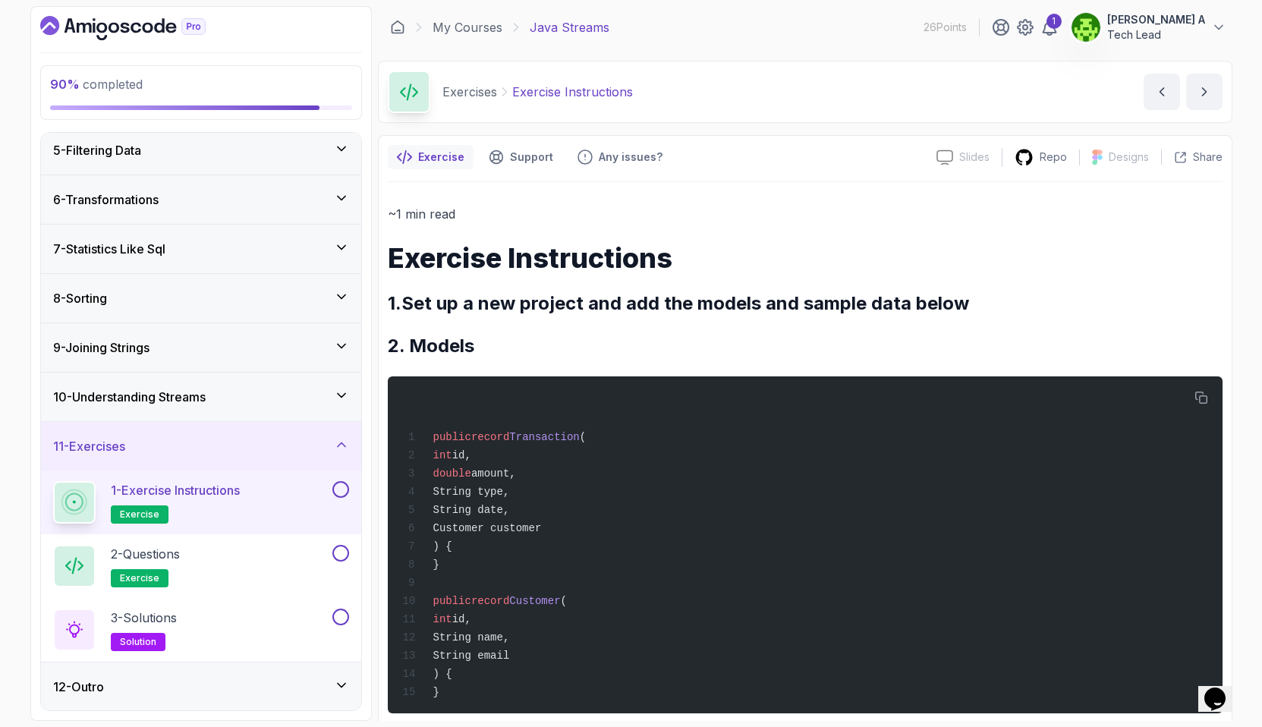
click at [260, 498] on div "1 - Exercise Instructions exercise" at bounding box center [191, 502] width 276 height 43
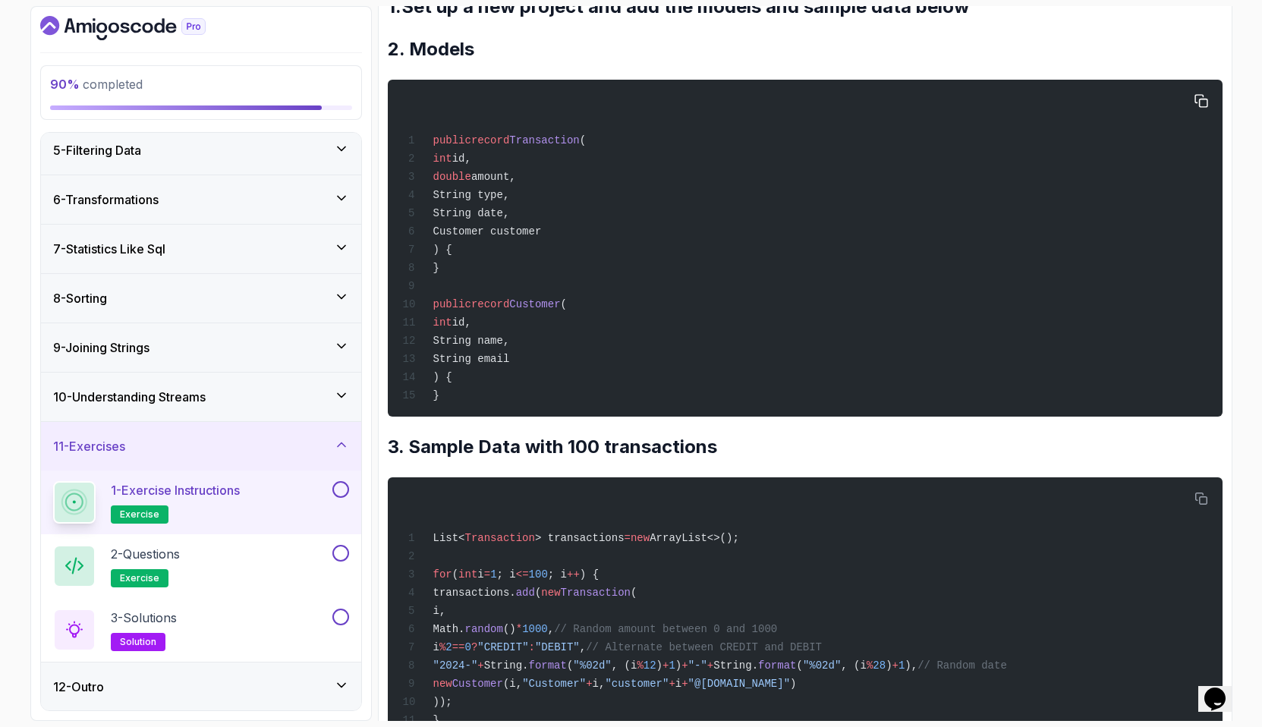
scroll to position [323, 0]
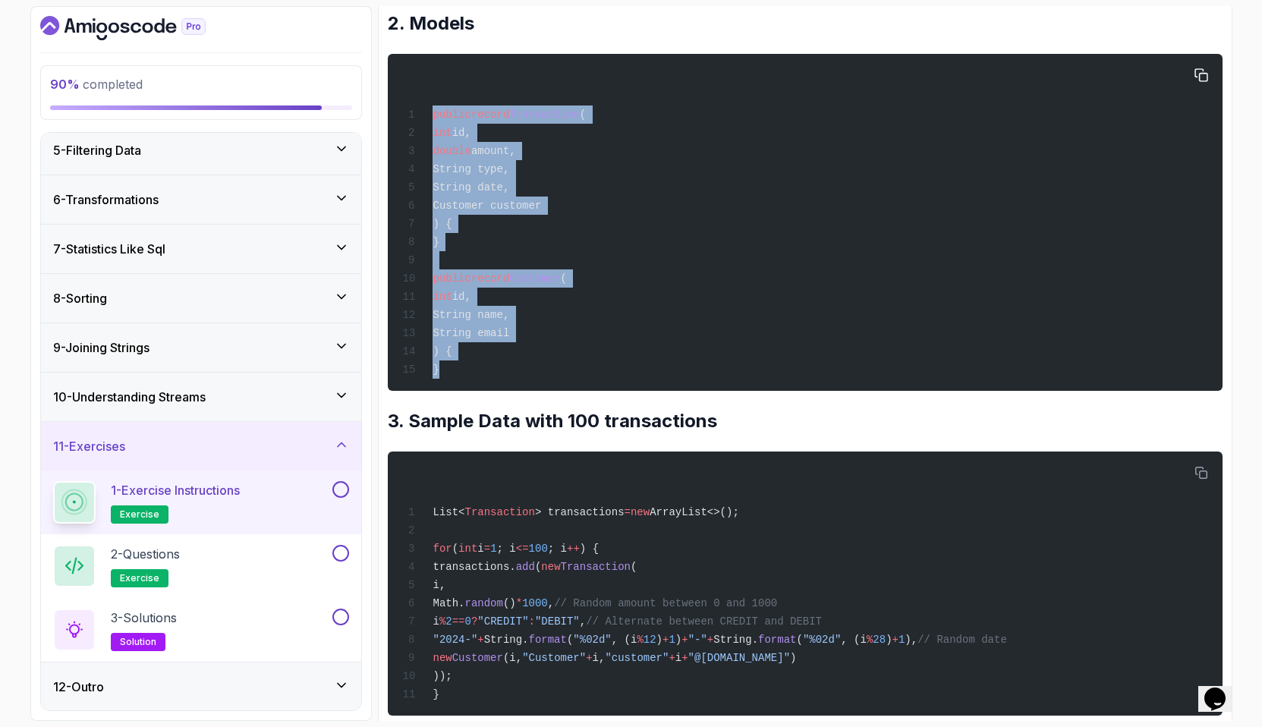
drag, startPoint x: 434, startPoint y: 113, endPoint x: 472, endPoint y: 385, distance: 274.4
click at [472, 382] on div "public record Transaction ( int id, double amount, String type, String date, Cu…" at bounding box center [804, 222] width 811 height 319
copy code "public record Transaction ( int id, double amount, String type, String date, Cu…"
click at [515, 149] on span "amount," at bounding box center [493, 151] width 45 height 12
drag, startPoint x: 449, startPoint y: 244, endPoint x: 423, endPoint y: 116, distance: 130.3
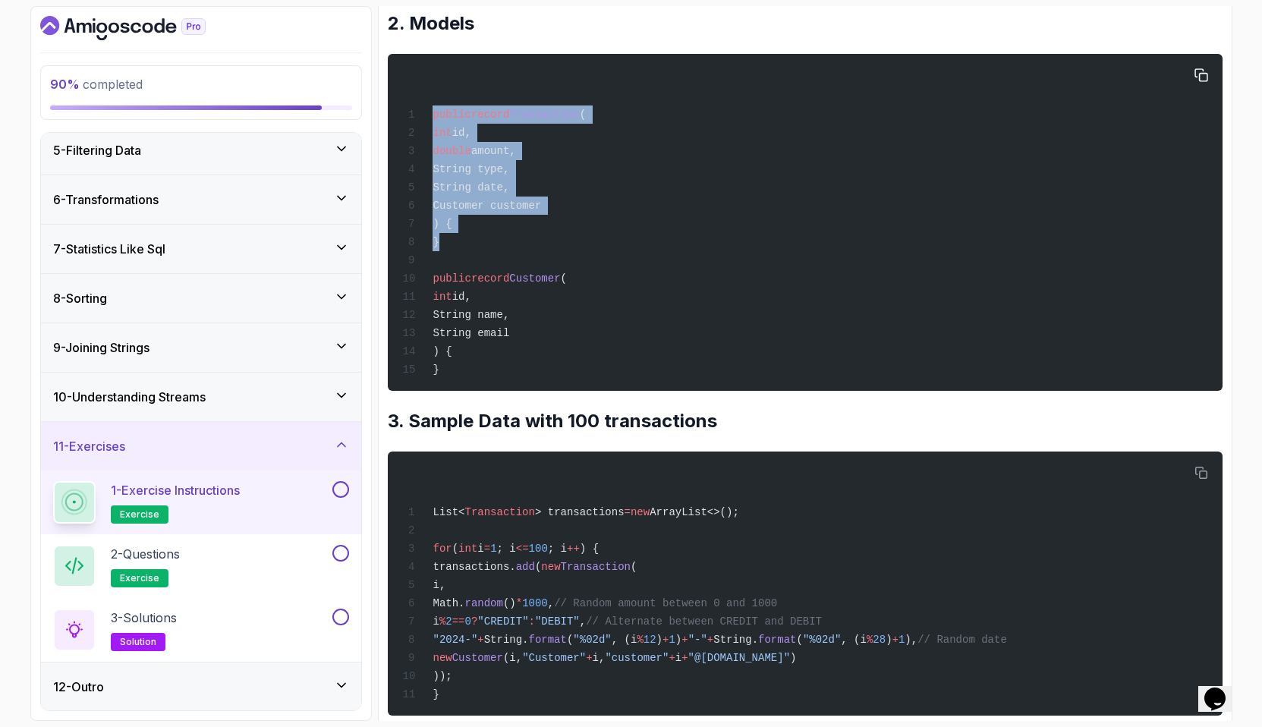
click at [423, 116] on div "public record Transaction ( int id, double amount, String type, String date, Cu…" at bounding box center [804, 222] width 811 height 319
copy code "public record Transaction ( int id, double amount, String type, String date, Cu…"
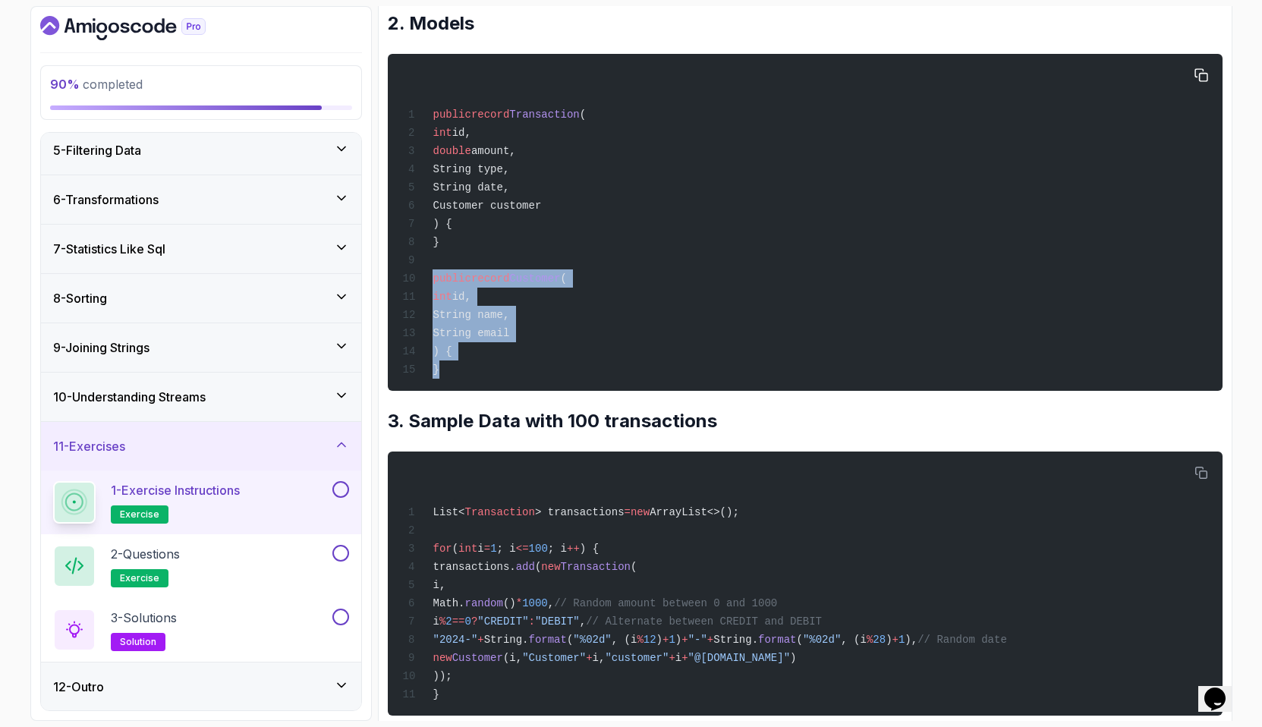
drag, startPoint x: 448, startPoint y: 379, endPoint x: 419, endPoint y: 293, distance: 90.5
click at [419, 293] on div "public record Transaction ( int id, double amount, String type, String date, Cu…" at bounding box center [804, 222] width 811 height 319
copy code "public record Customer ( int id, String name, String email ) { }"
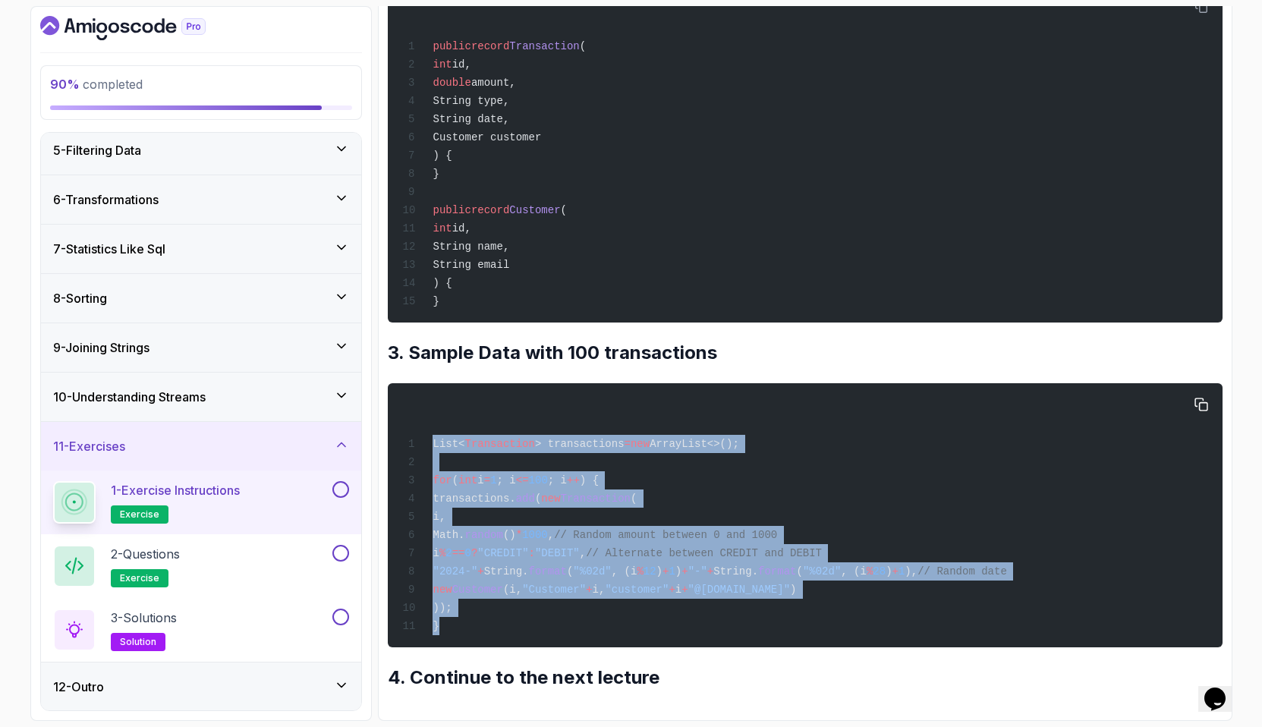
drag, startPoint x: 432, startPoint y: 435, endPoint x: 452, endPoint y: 617, distance: 183.3
click at [452, 617] on div "List< Transaction > transactions = new ArrayList<>(); for ( int i = 1 ; i <= 10…" at bounding box center [804, 515] width 811 height 246
copy code "List< Transaction > transactions = new ArrayList<>(); for ( int i = 1 ; i <= 10…"
click at [338, 489] on button at bounding box center [340, 489] width 17 height 17
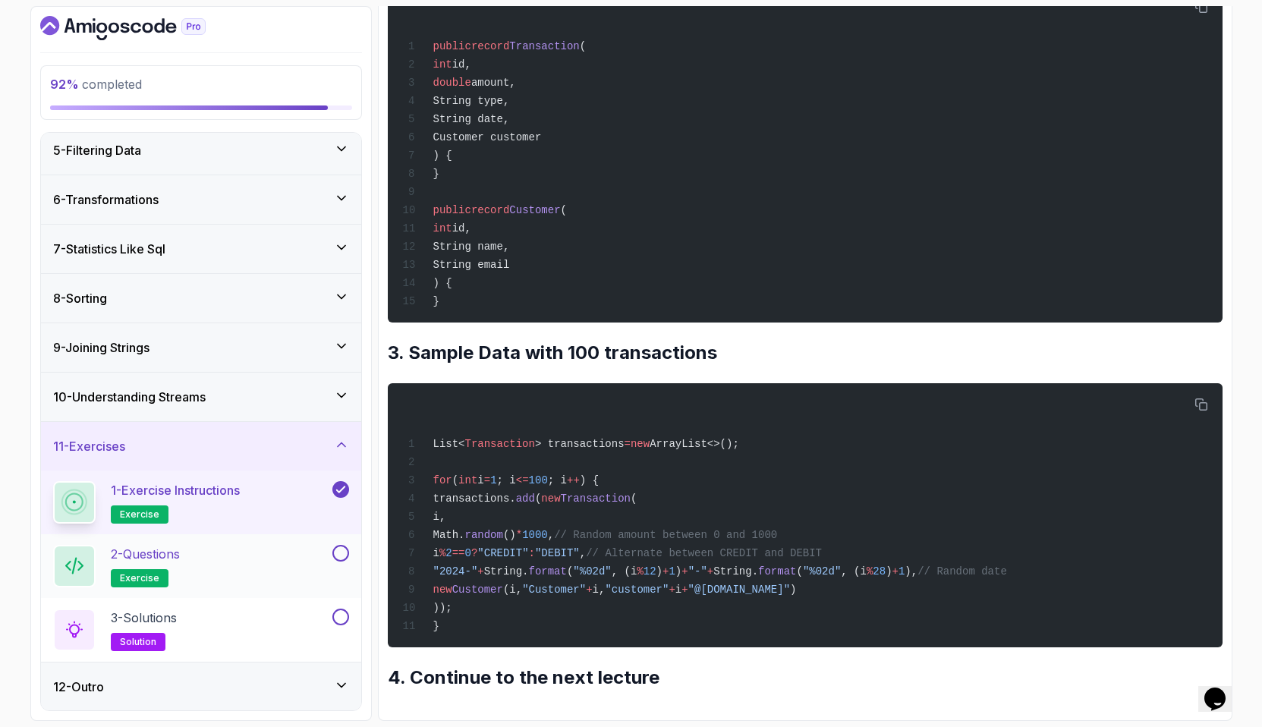
click at [233, 566] on div "2 - Questions exercise" at bounding box center [191, 566] width 276 height 43
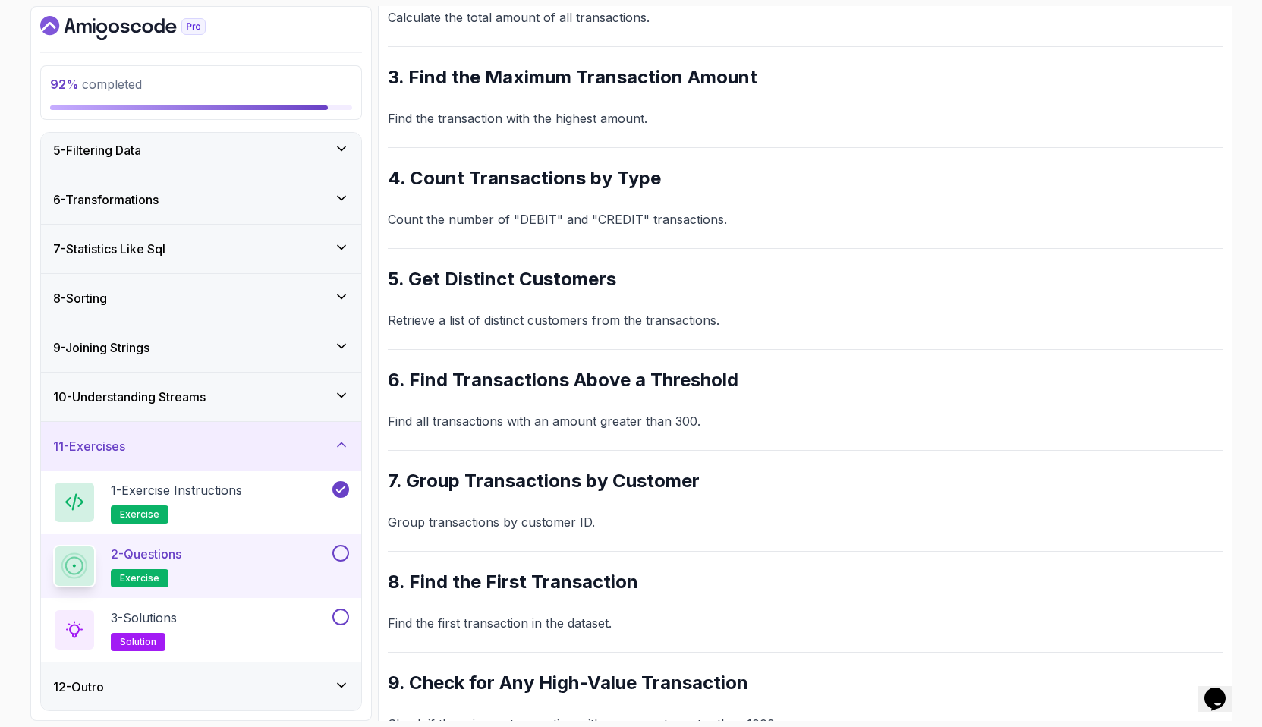
scroll to position [425, 0]
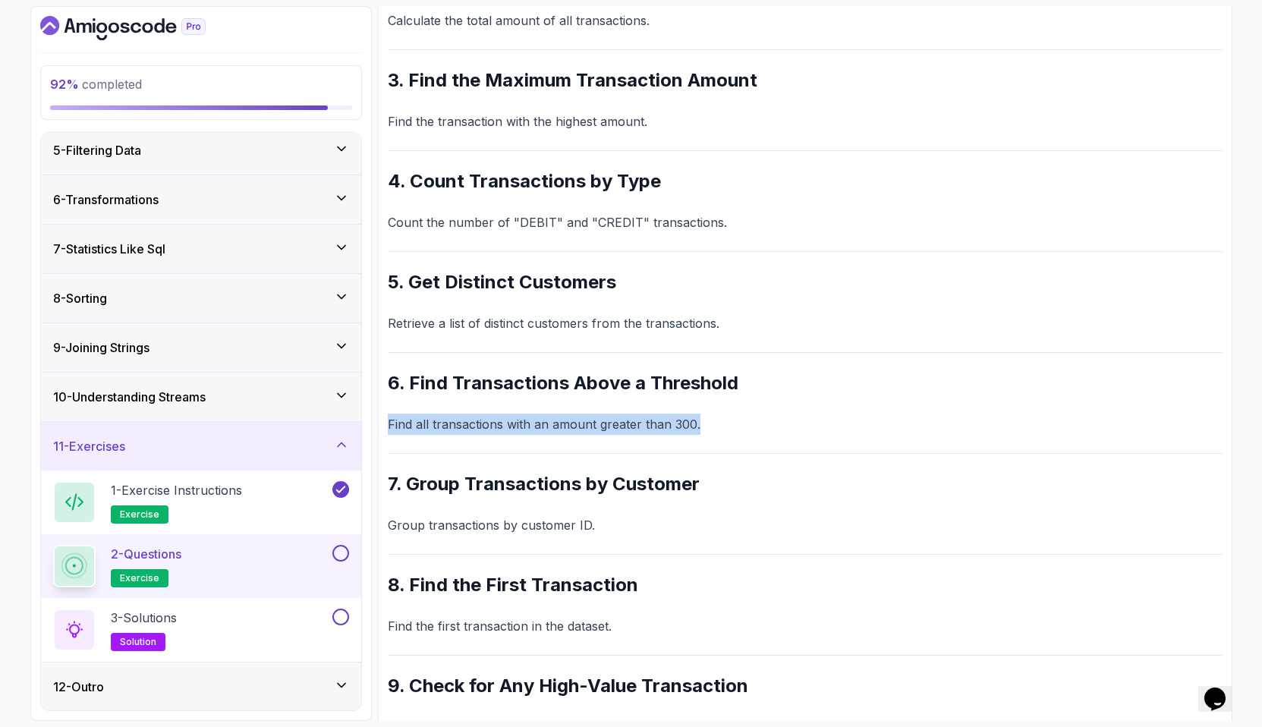
drag, startPoint x: 388, startPoint y: 422, endPoint x: 744, endPoint y: 427, distance: 356.0
click at [744, 427] on p "Find all transactions with an amount greater than 300." at bounding box center [805, 424] width 835 height 21
copy p "Find all transactions with an amount greater than 300."
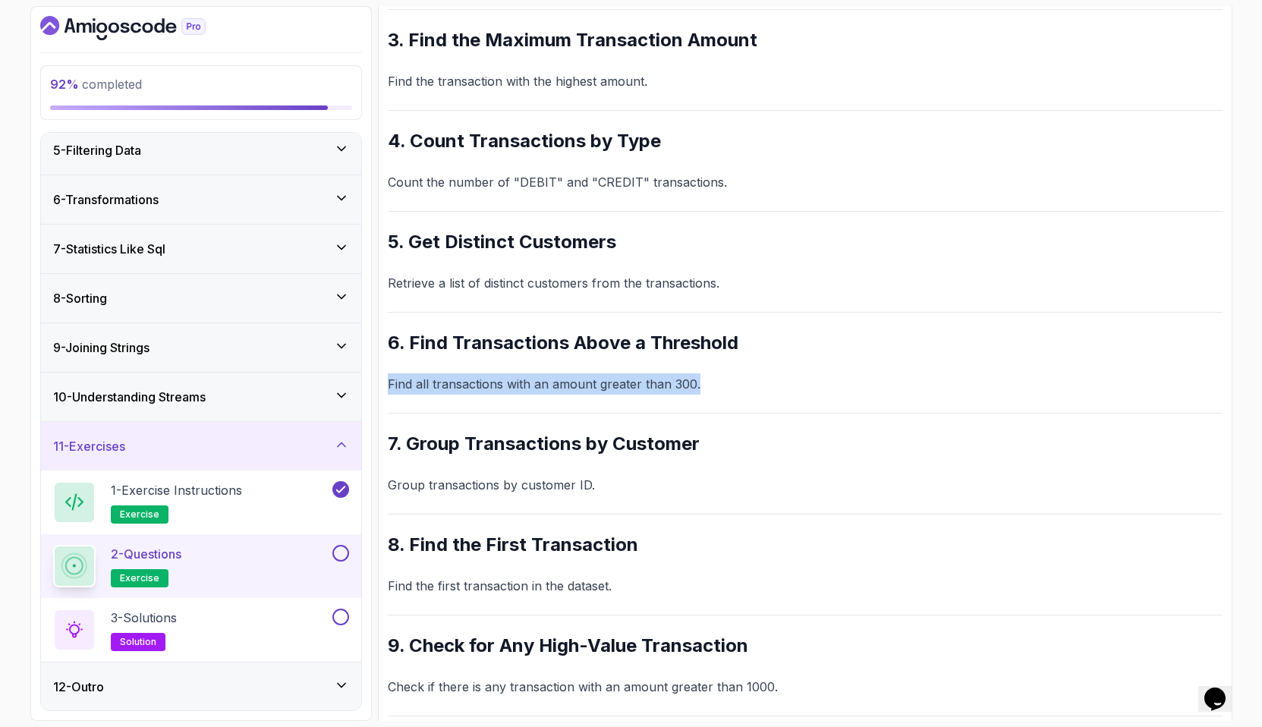
scroll to position [467, 0]
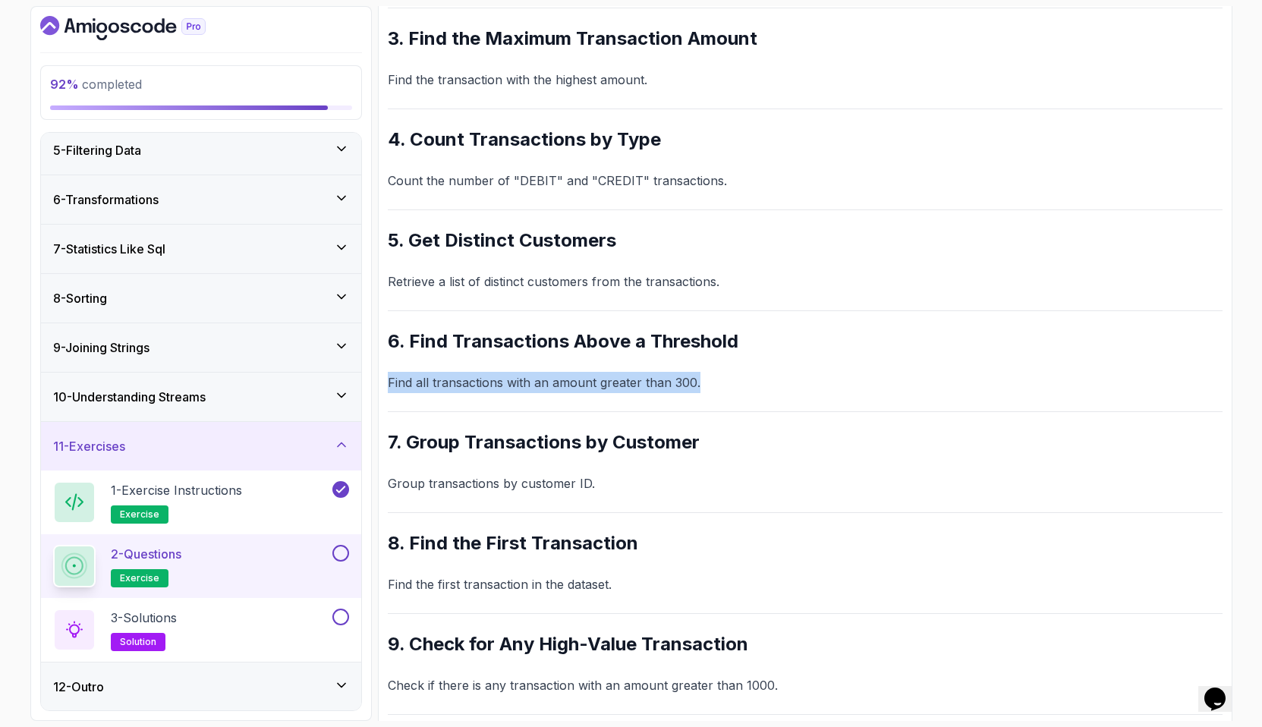
click at [408, 443] on h2 "7. Group Transactions by Customer" at bounding box center [805, 442] width 835 height 24
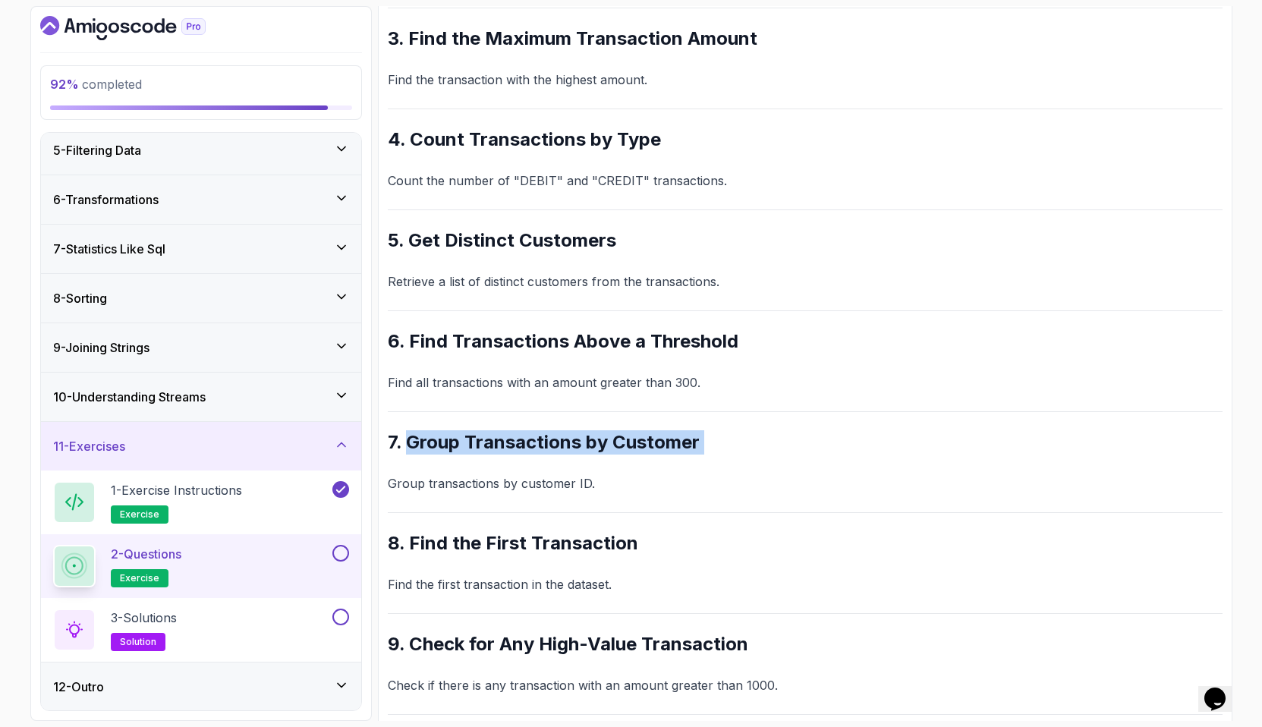
drag, startPoint x: 408, startPoint y: 443, endPoint x: 720, endPoint y: 448, distance: 311.2
click at [720, 448] on h2 "7. Group Transactions by Customer" at bounding box center [805, 442] width 835 height 24
copy div "Group Transactions by Customer"
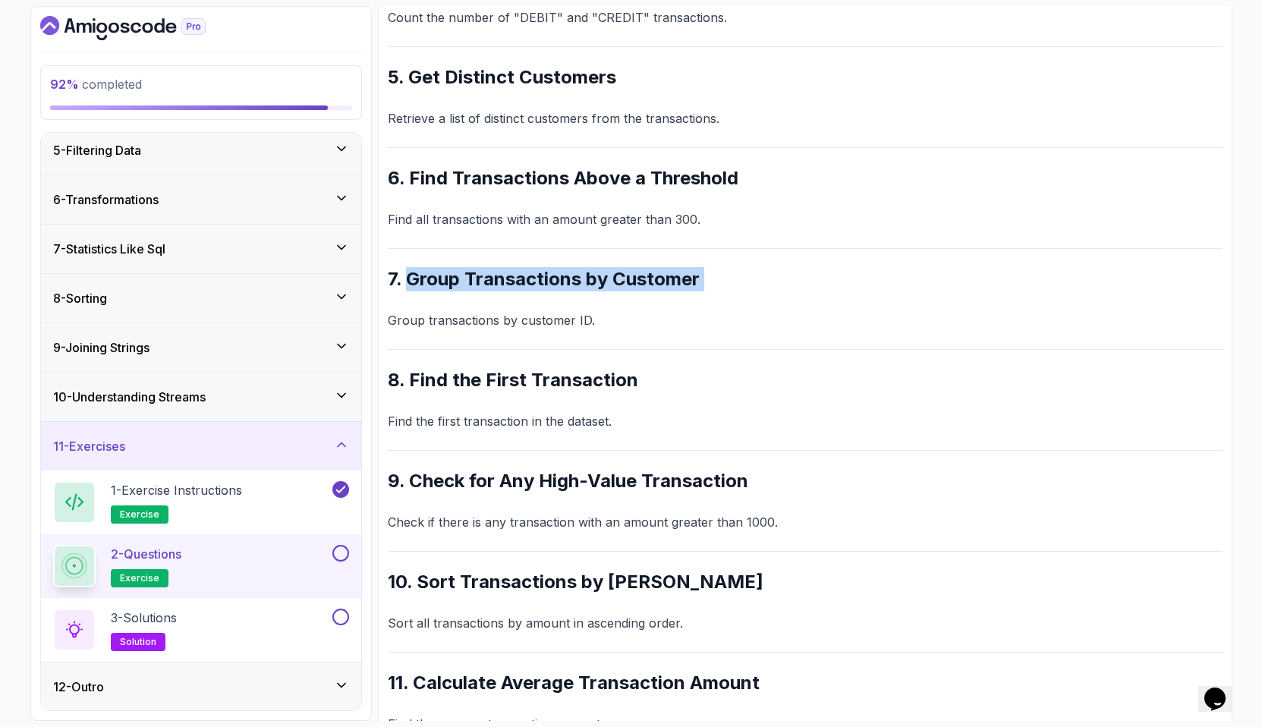
scroll to position [632, 0]
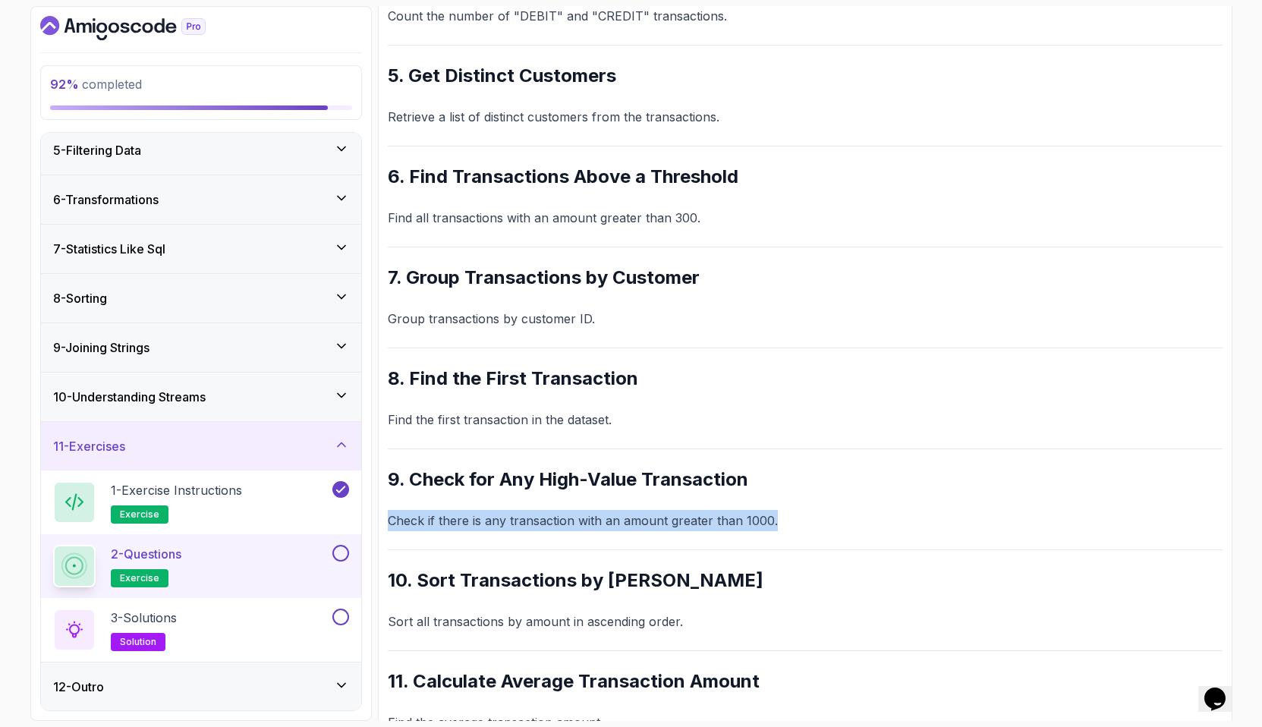
drag, startPoint x: 389, startPoint y: 521, endPoint x: 789, endPoint y: 528, distance: 400.8
click at [789, 528] on p "Check if there is any transaction with an amount greater than 1000." at bounding box center [805, 520] width 835 height 21
copy p "Check if there is any transaction with an amount greater than 1000."
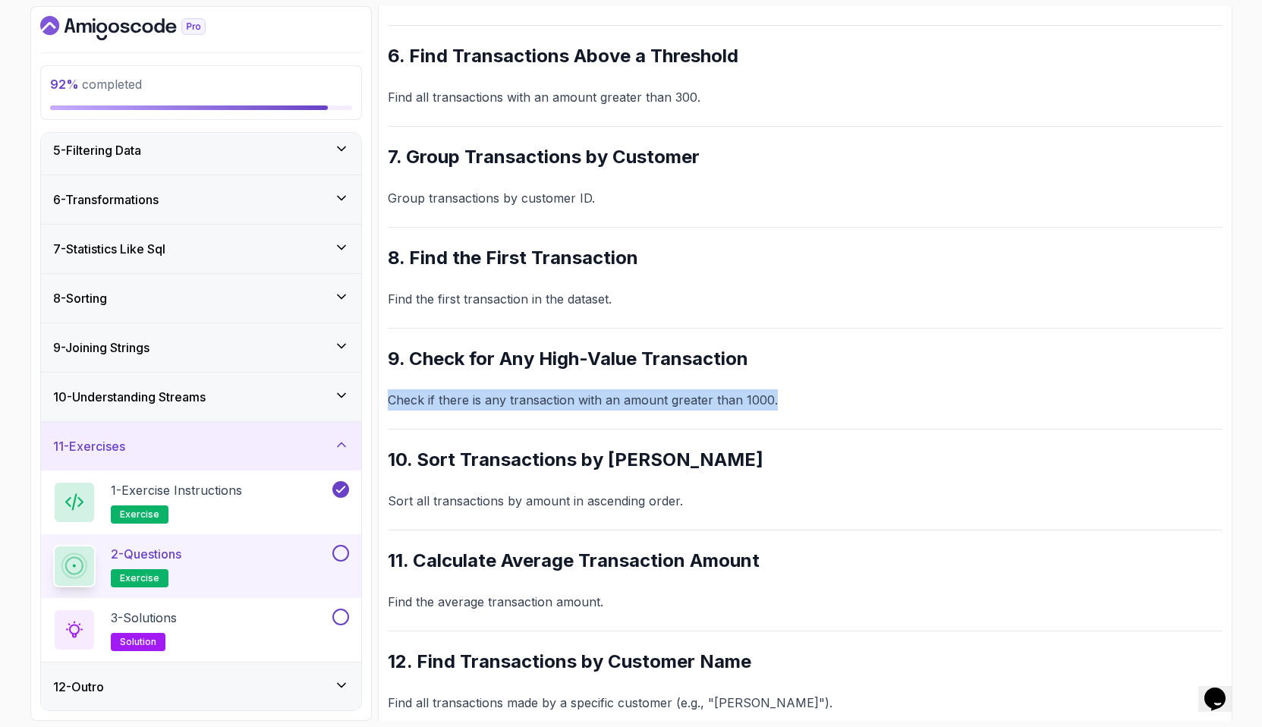
scroll to position [815, 0]
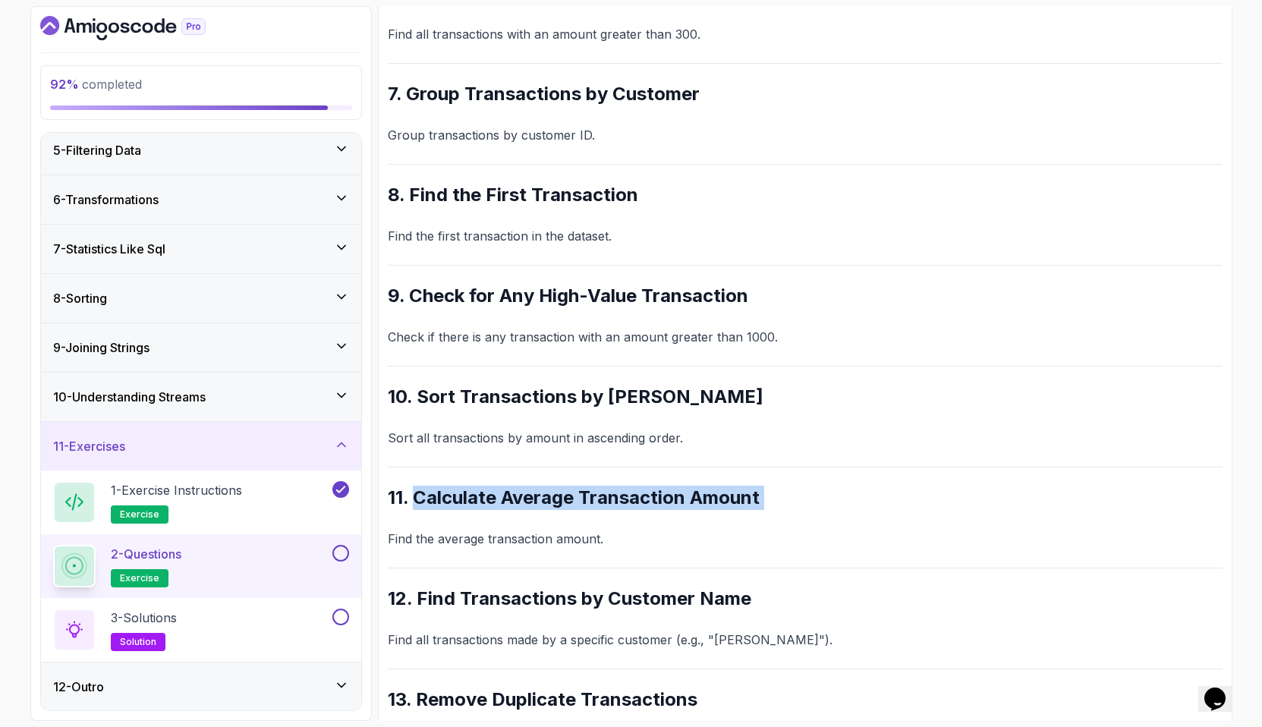
drag, startPoint x: 414, startPoint y: 496, endPoint x: 802, endPoint y: 513, distance: 388.2
click at [802, 513] on div "~2 min read 20 Questions 1. Filter Transactions by Type Find all "CREDIT" trans…" at bounding box center [805, 423] width 835 height 2070
copy div "Calculate Average Transaction Amount"
